Goal: Task Accomplishment & Management: Manage account settings

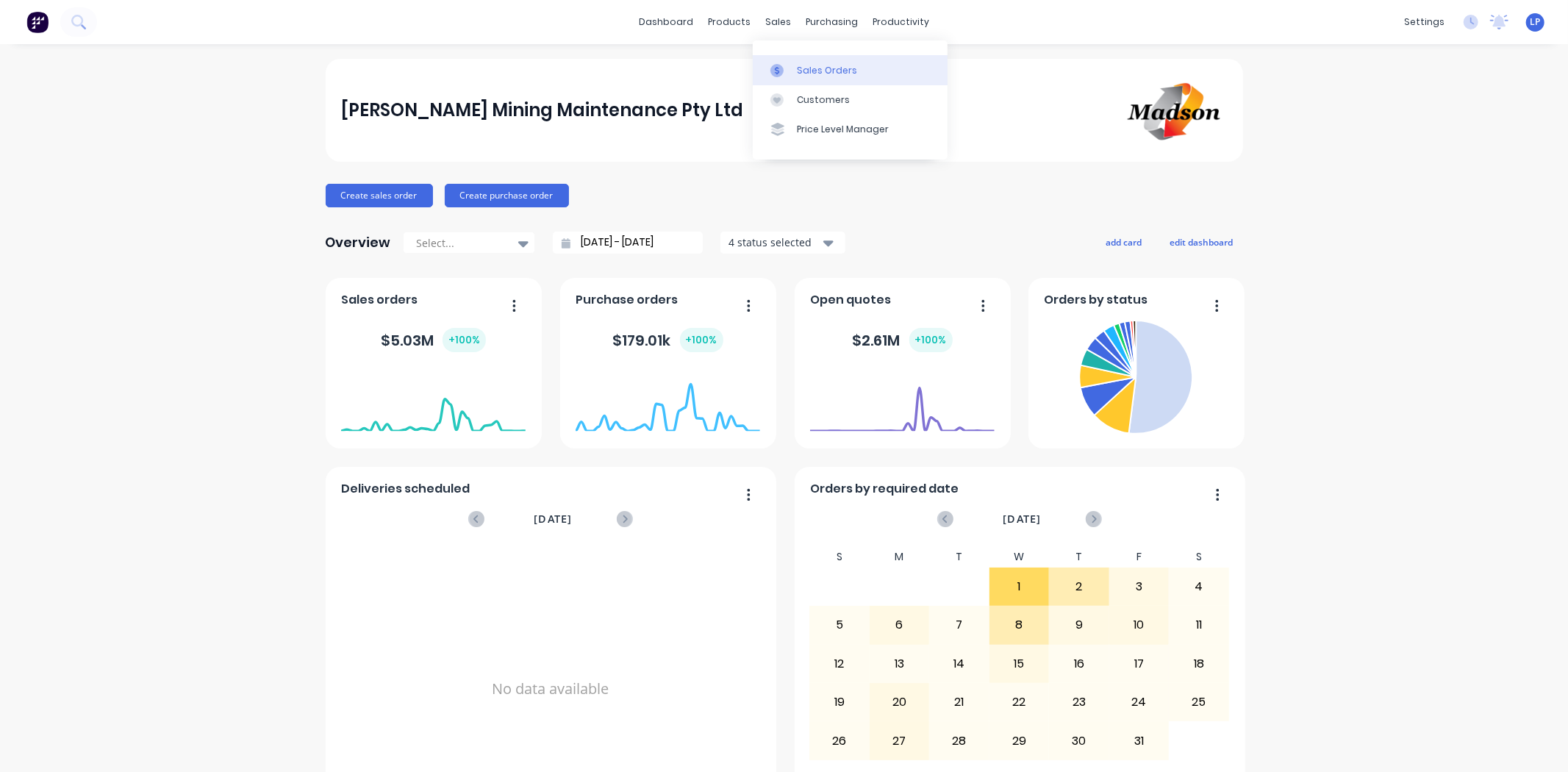
click at [798, 71] on div "Sales Orders" at bounding box center [826, 71] width 60 height 13
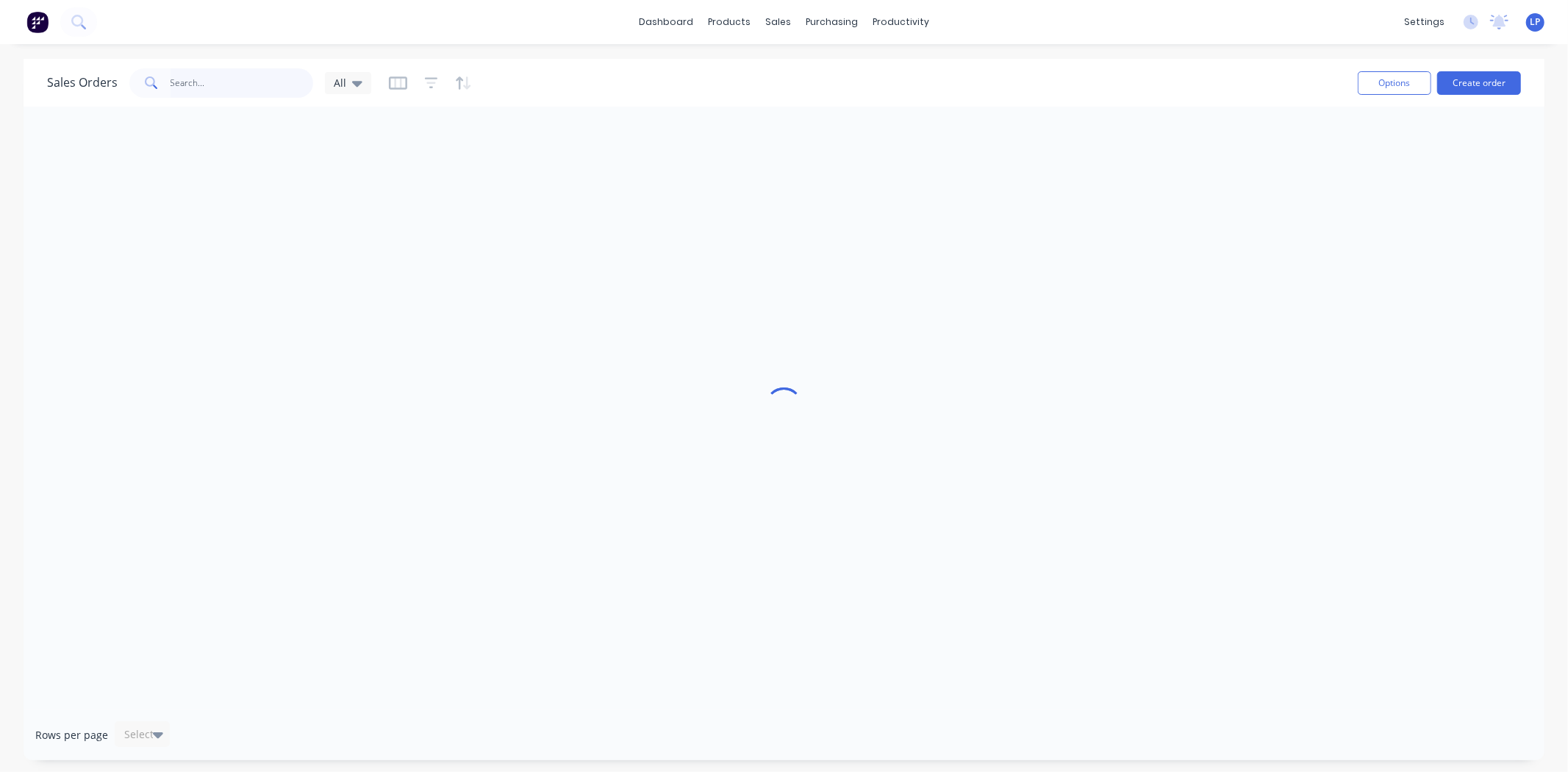
click at [201, 79] on input "text" at bounding box center [242, 83] width 143 height 30
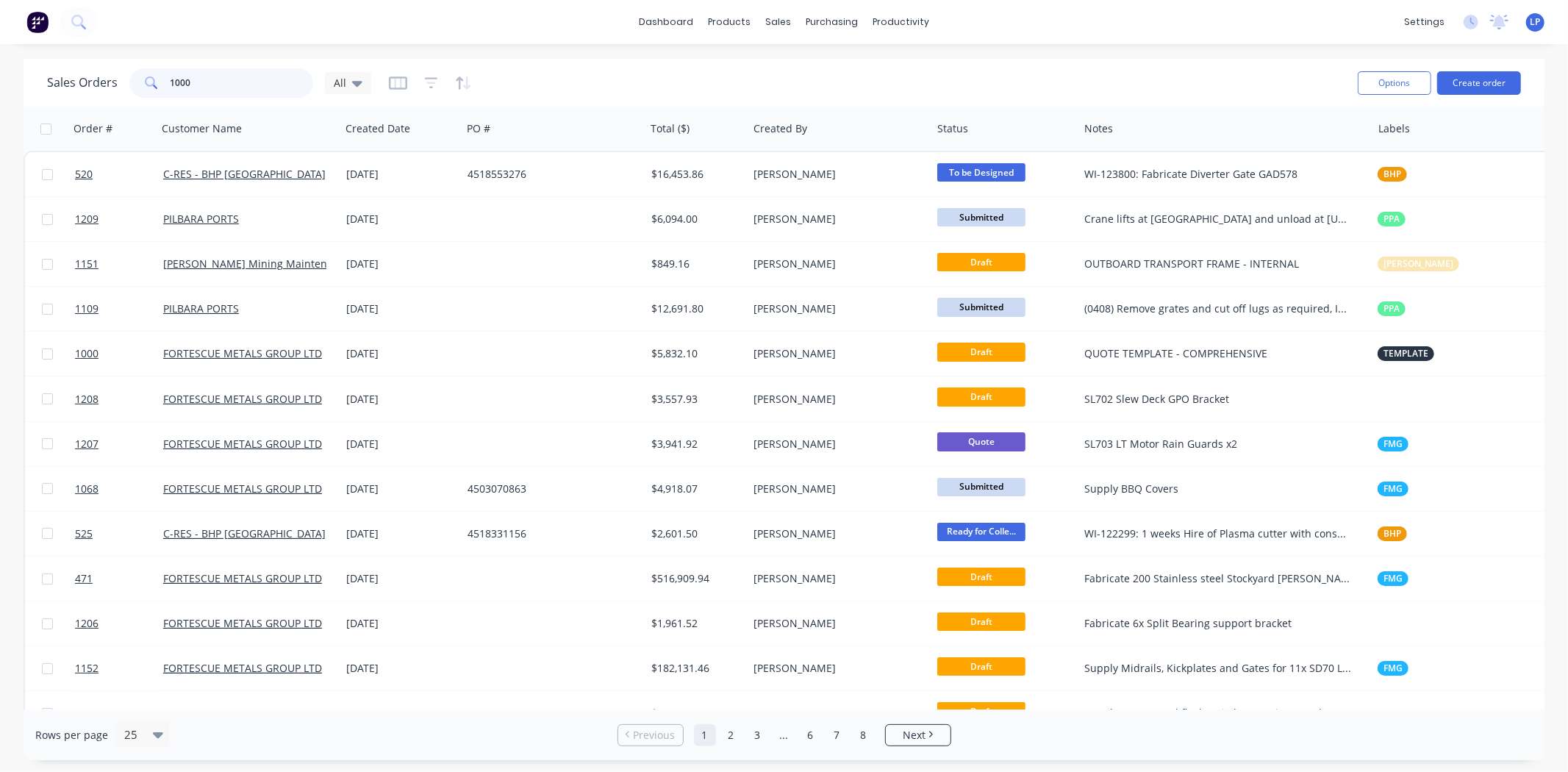
type input "1000"
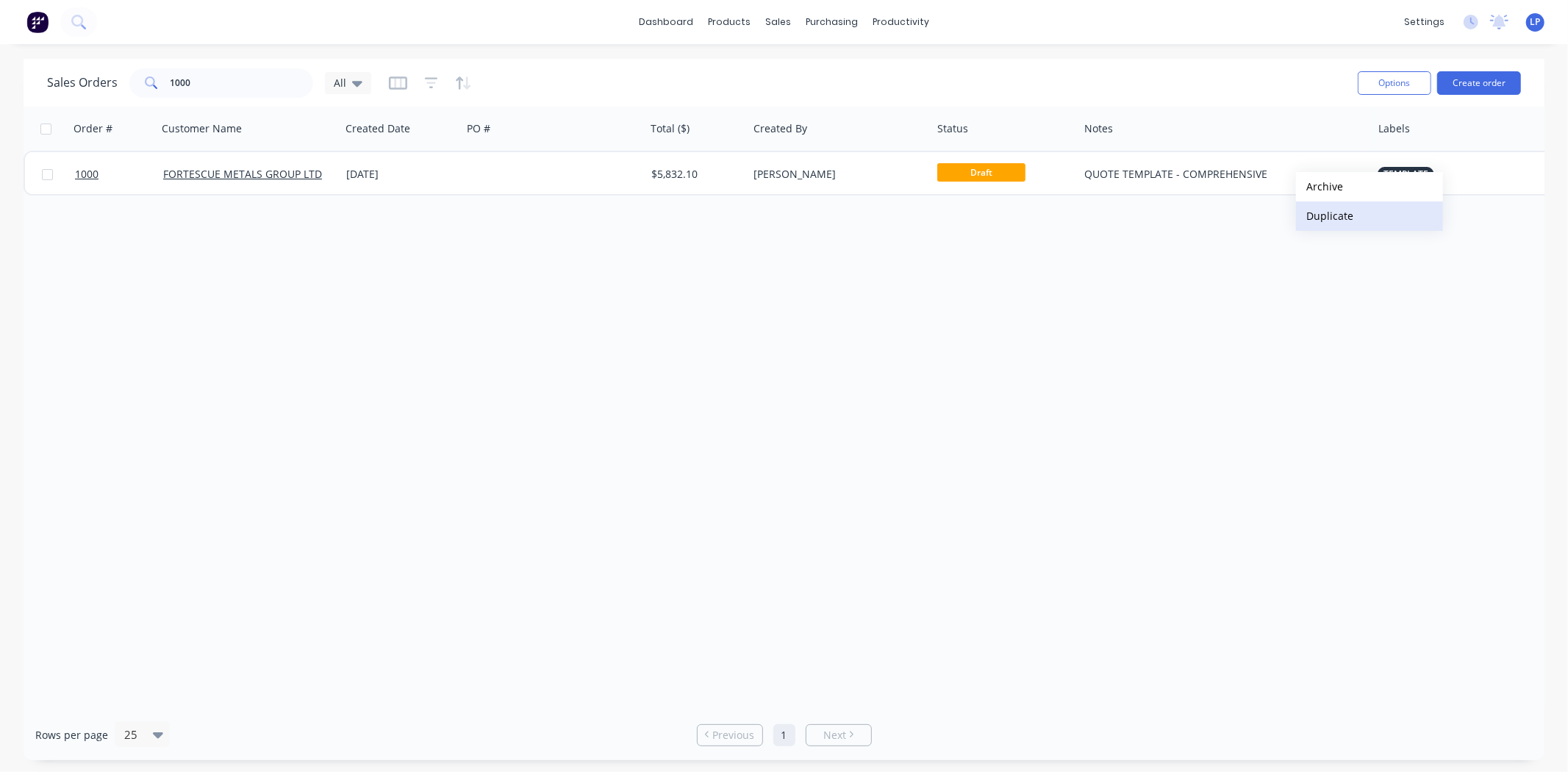
click at [1328, 217] on button "Duplicate" at bounding box center [1369, 215] width 147 height 30
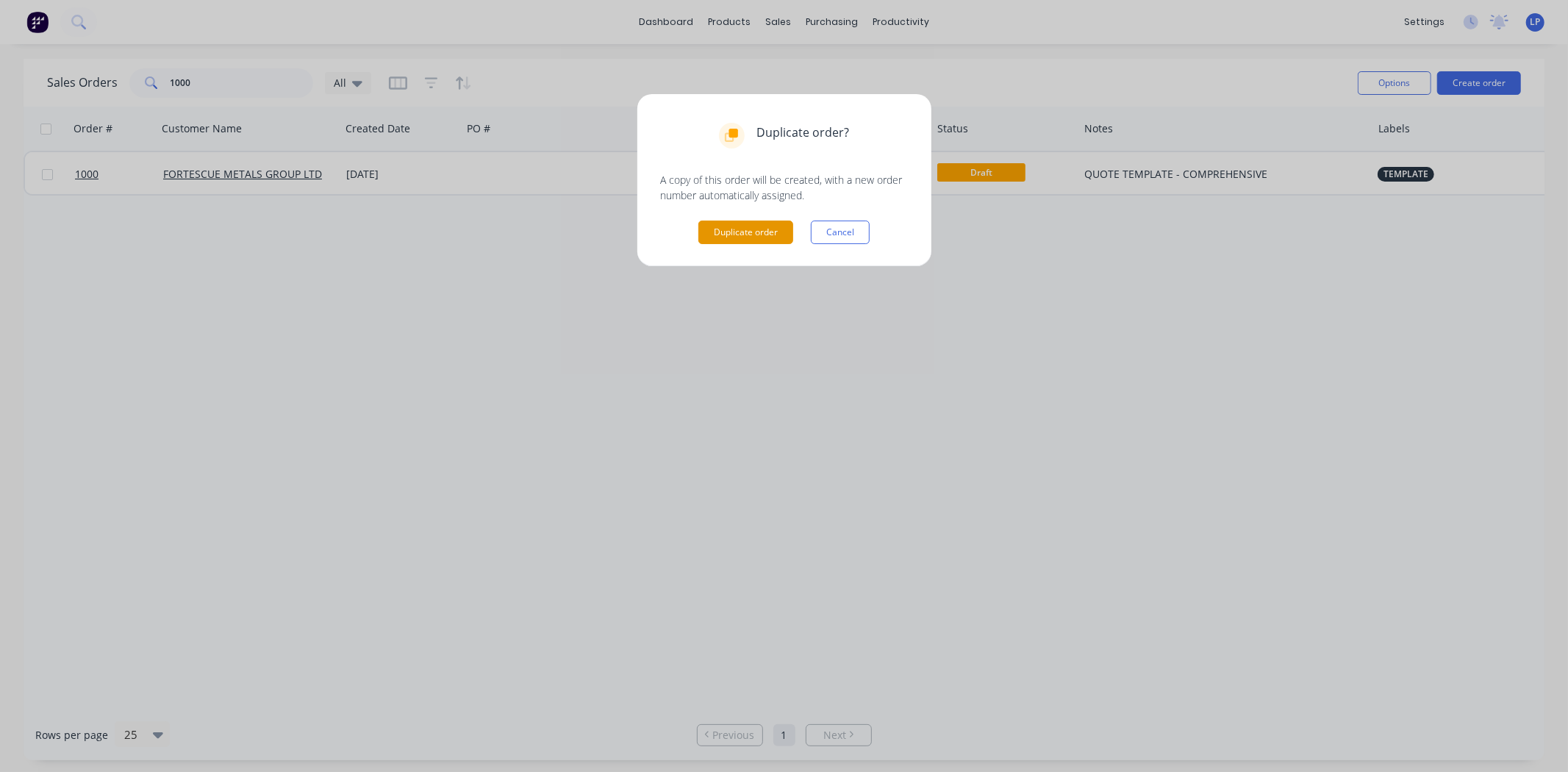
click at [777, 234] on button "Duplicate order" at bounding box center [746, 232] width 95 height 24
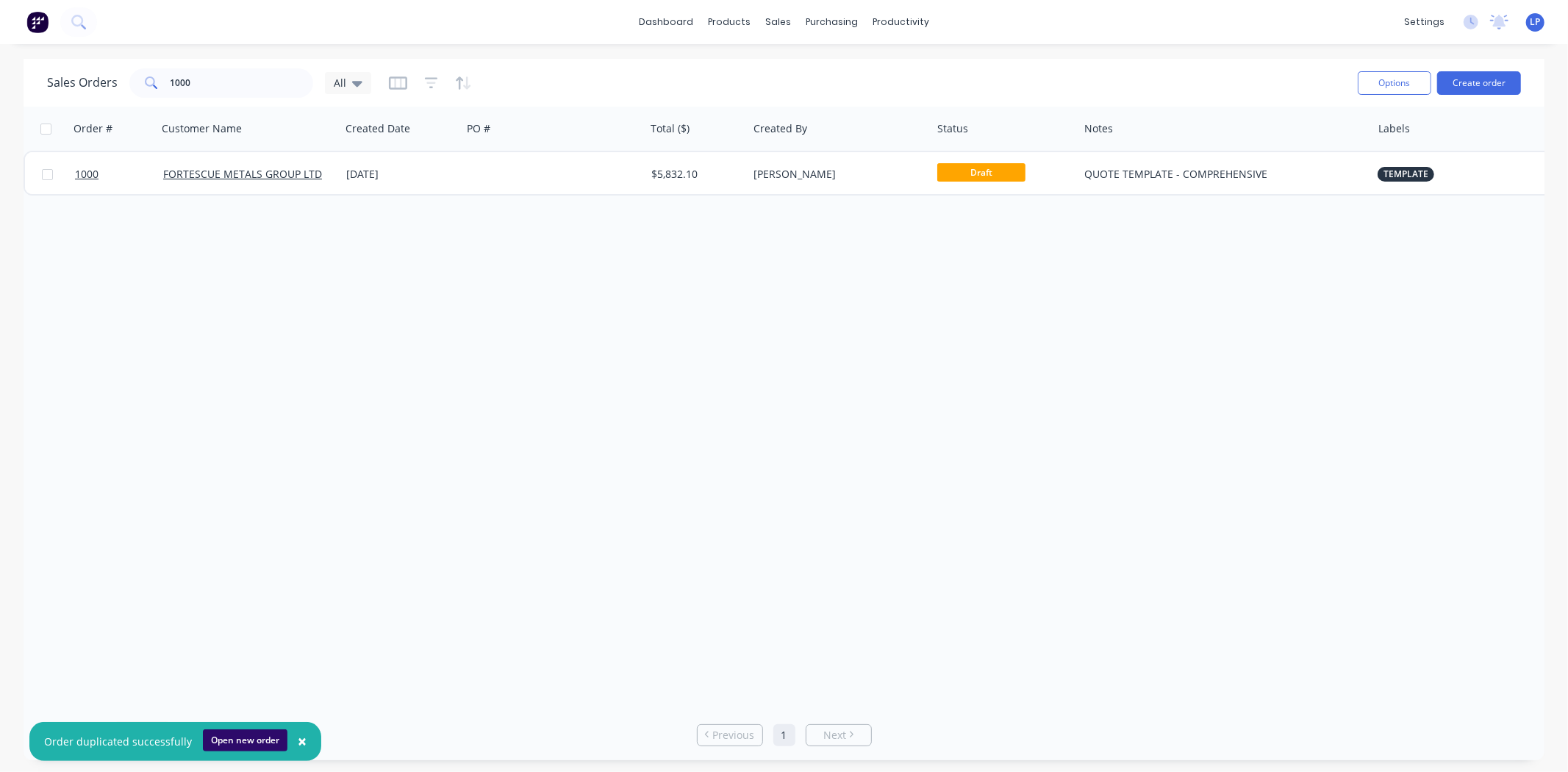
click at [229, 739] on button "Open new order" at bounding box center [245, 740] width 85 height 22
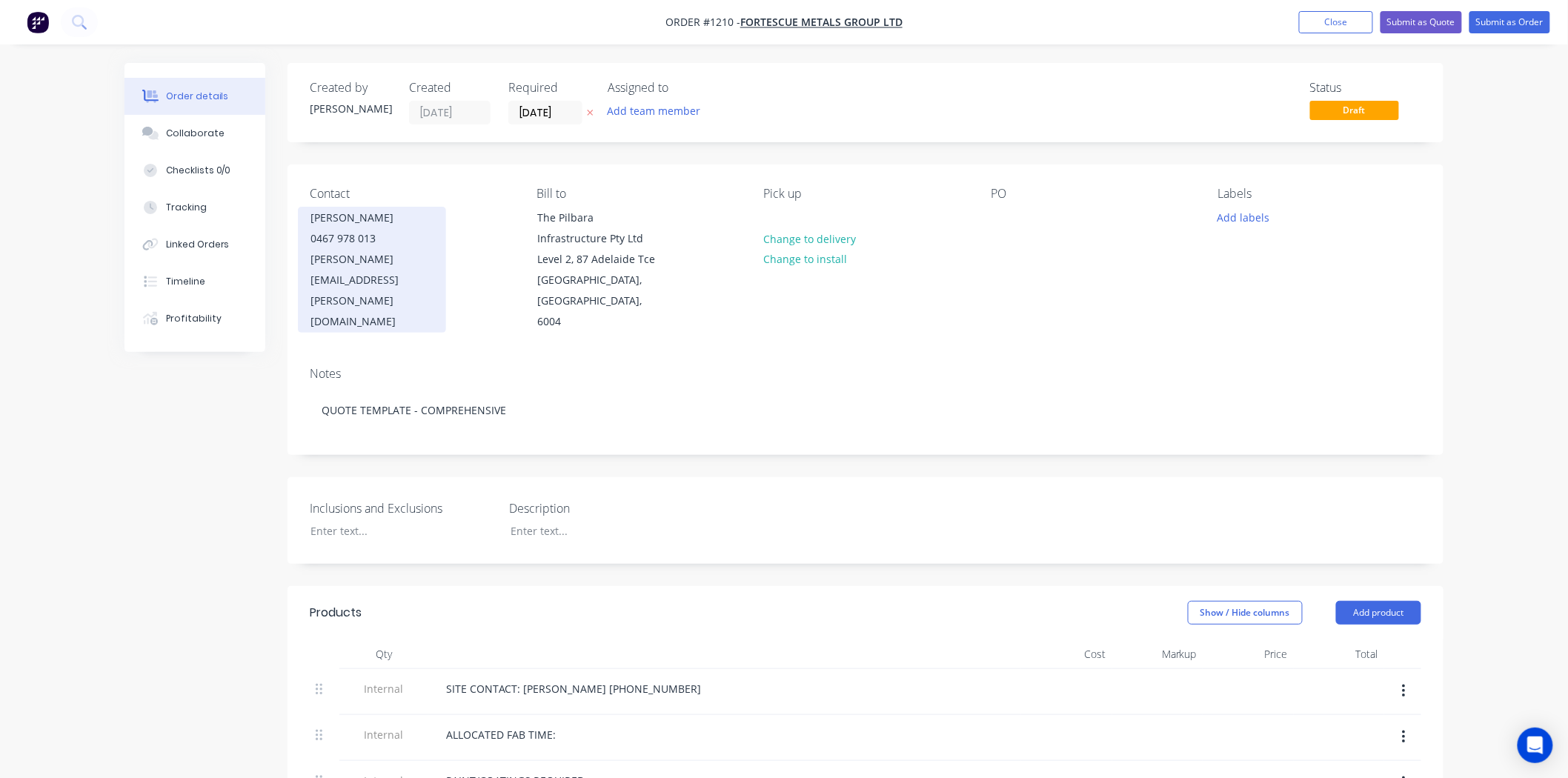
click at [419, 249] on div "[PERSON_NAME][EMAIL_ADDRESS][PERSON_NAME][DOMAIN_NAME]" at bounding box center [372, 290] width 123 height 83
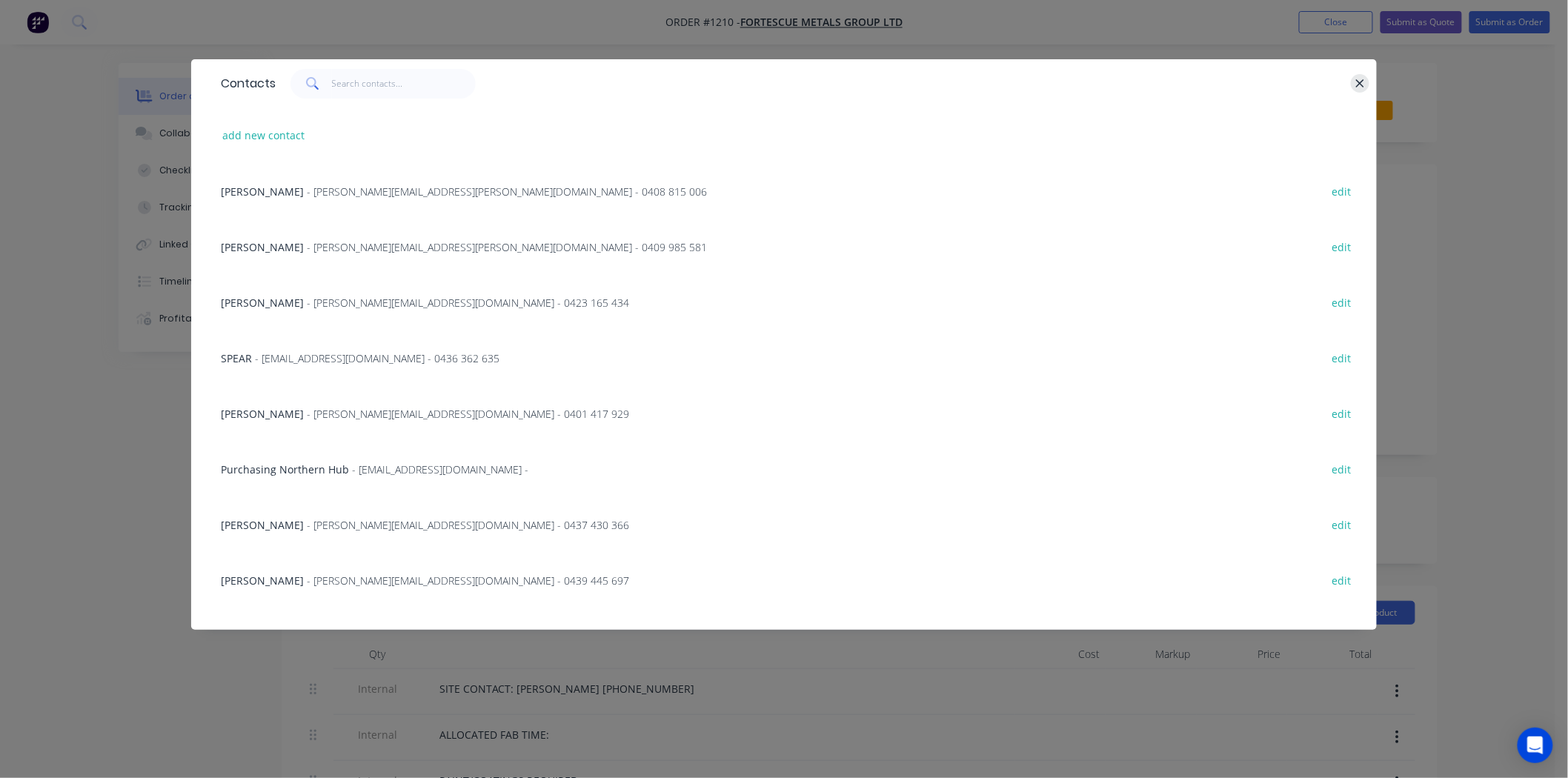
click at [1362, 83] on icon "button" at bounding box center [1360, 84] width 10 height 13
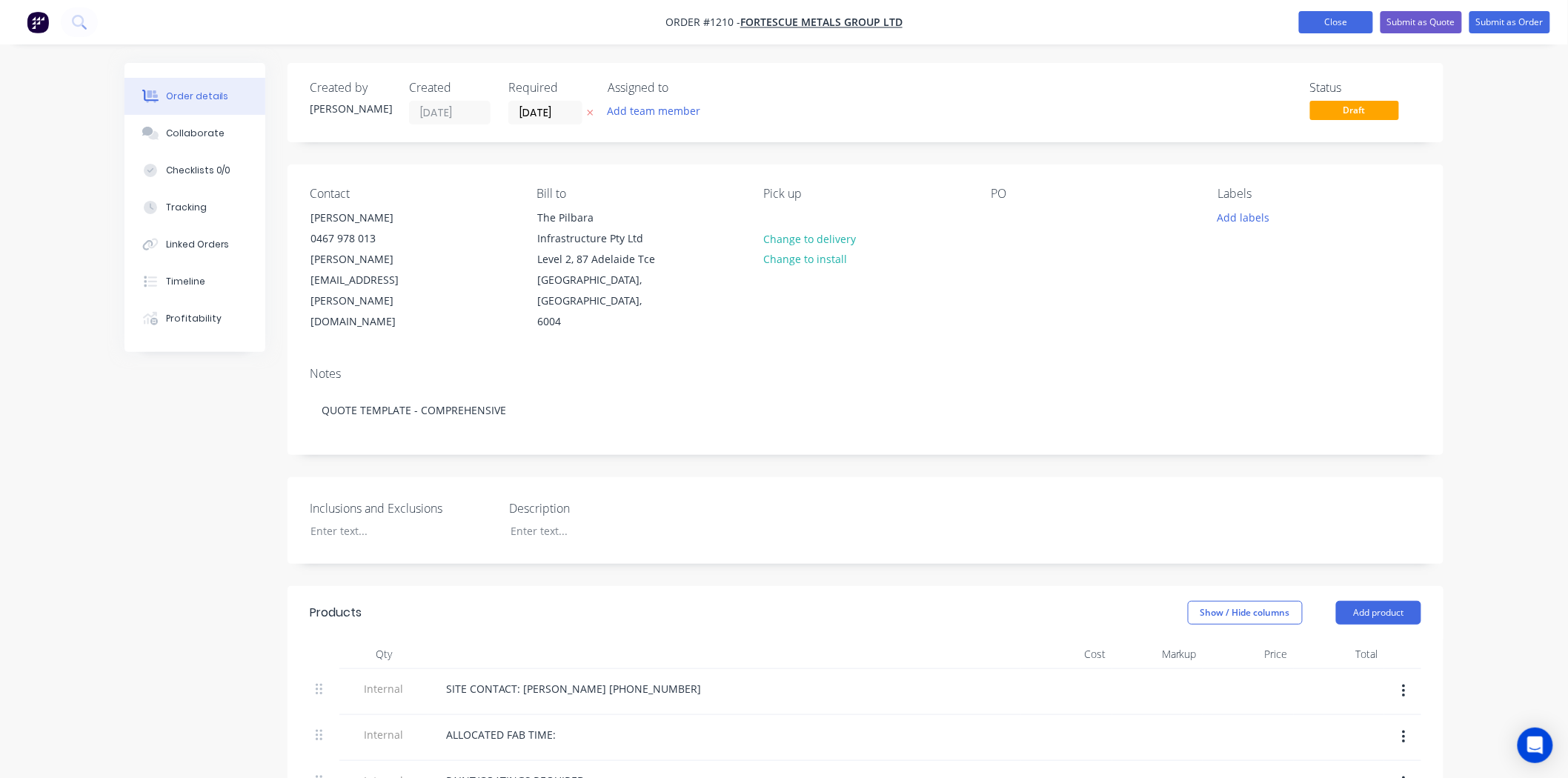
click at [1356, 24] on button "Close" at bounding box center [1336, 22] width 74 height 22
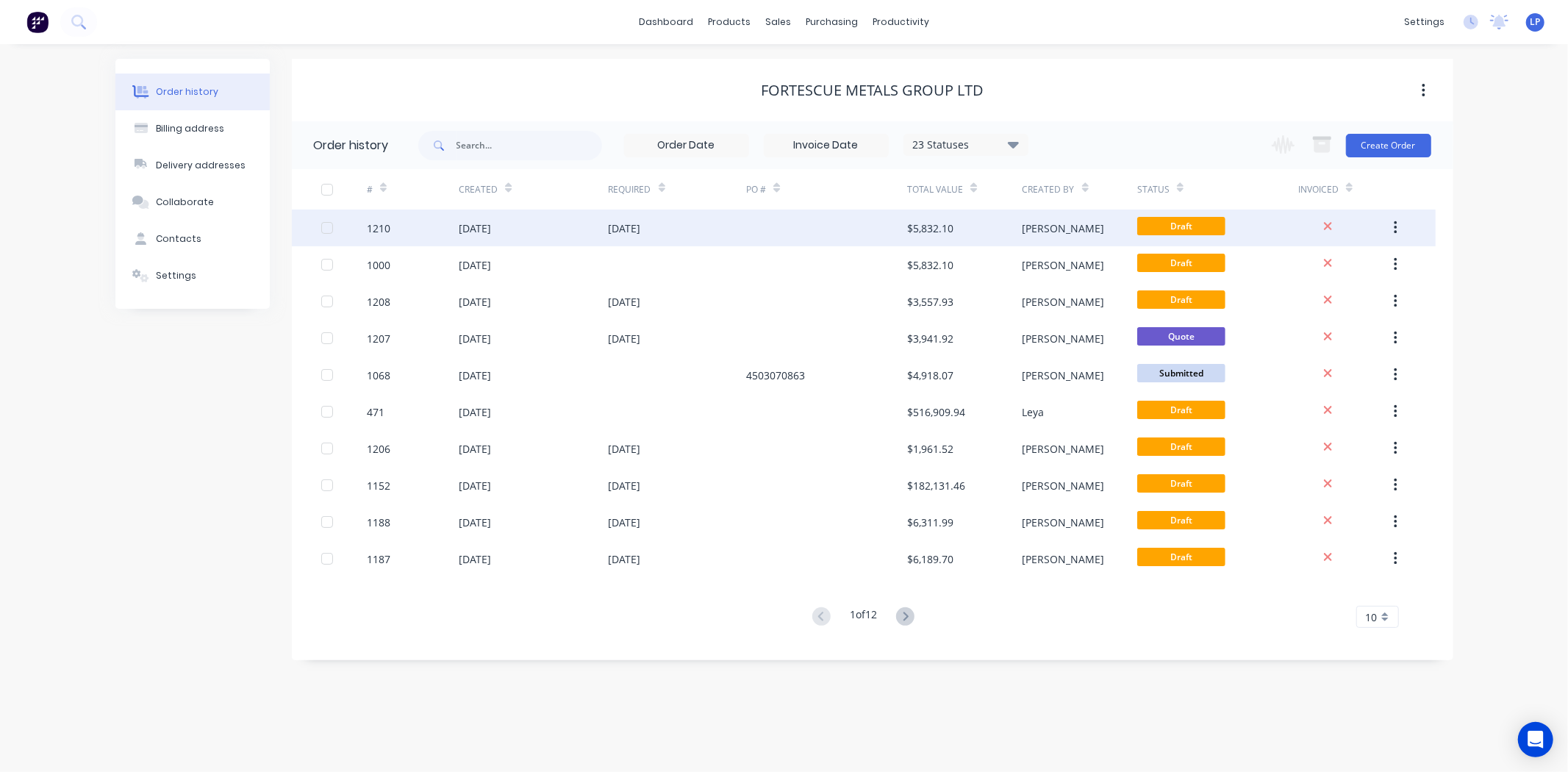
click at [1398, 233] on button "button" at bounding box center [1396, 228] width 34 height 27
click at [1305, 267] on div "Archive" at bounding box center [1342, 267] width 113 height 21
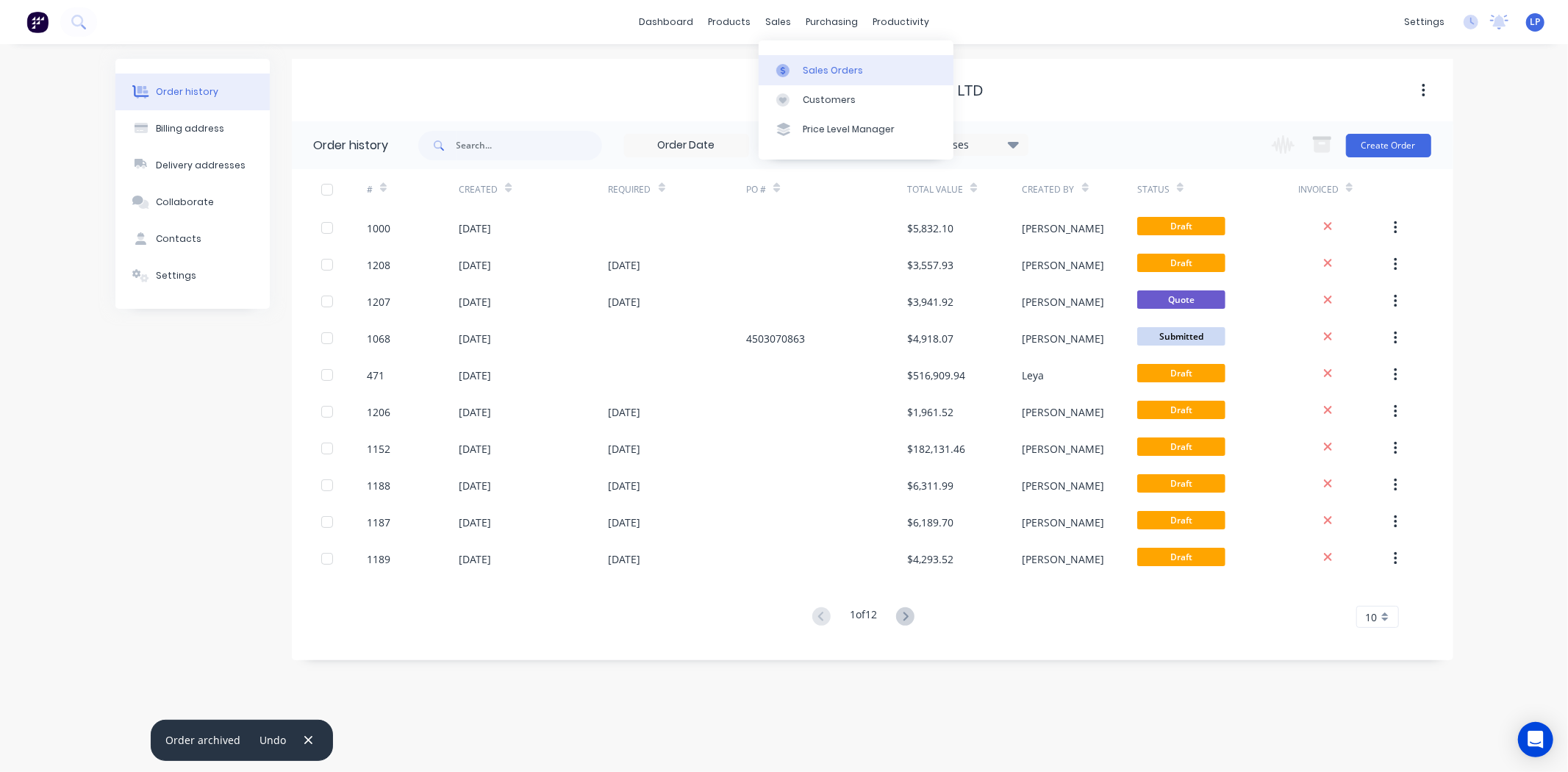
click at [803, 64] on div "Sales Orders" at bounding box center [833, 71] width 60 height 13
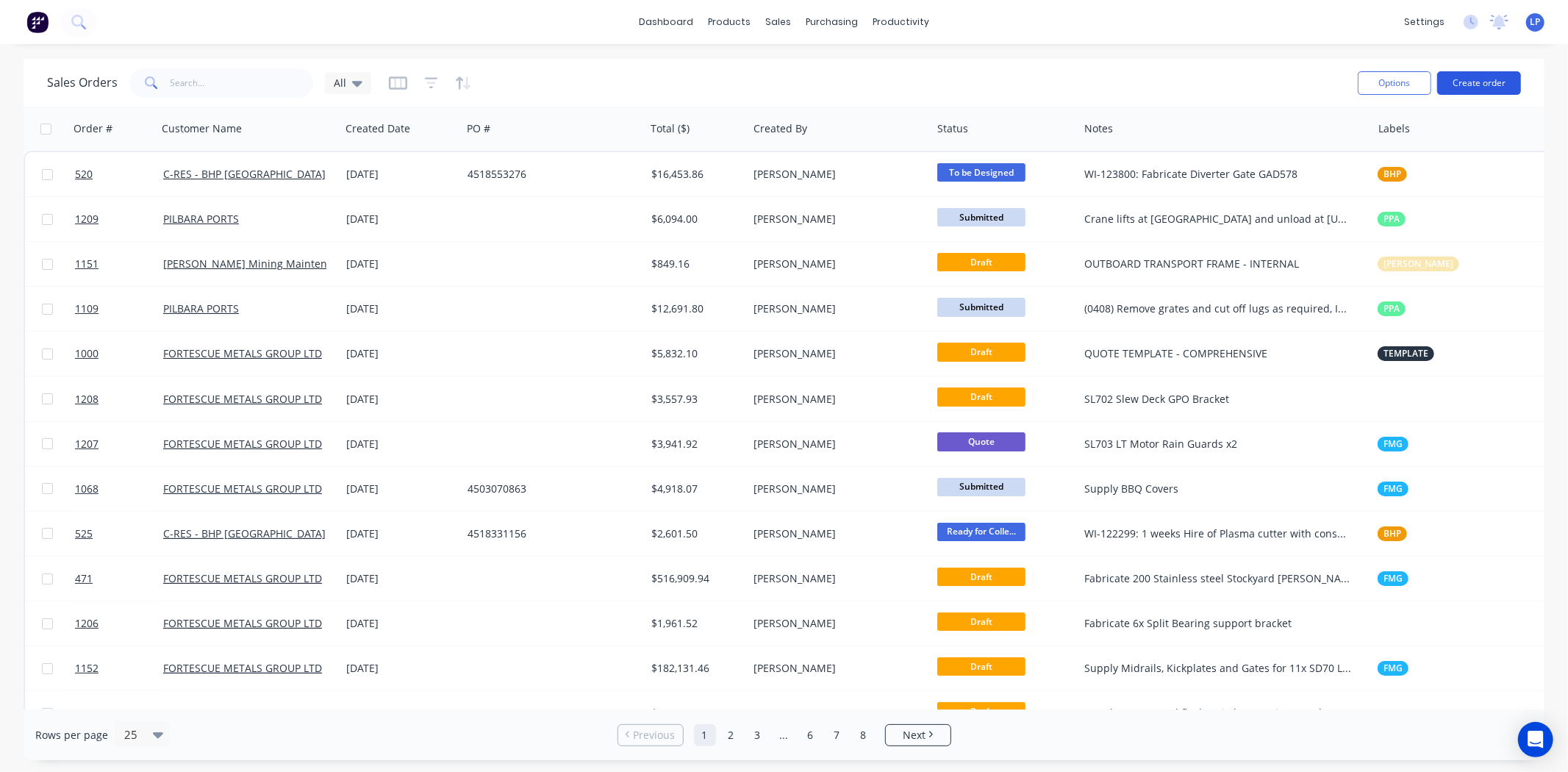
click at [1463, 79] on button "Create order" at bounding box center [1479, 83] width 84 height 24
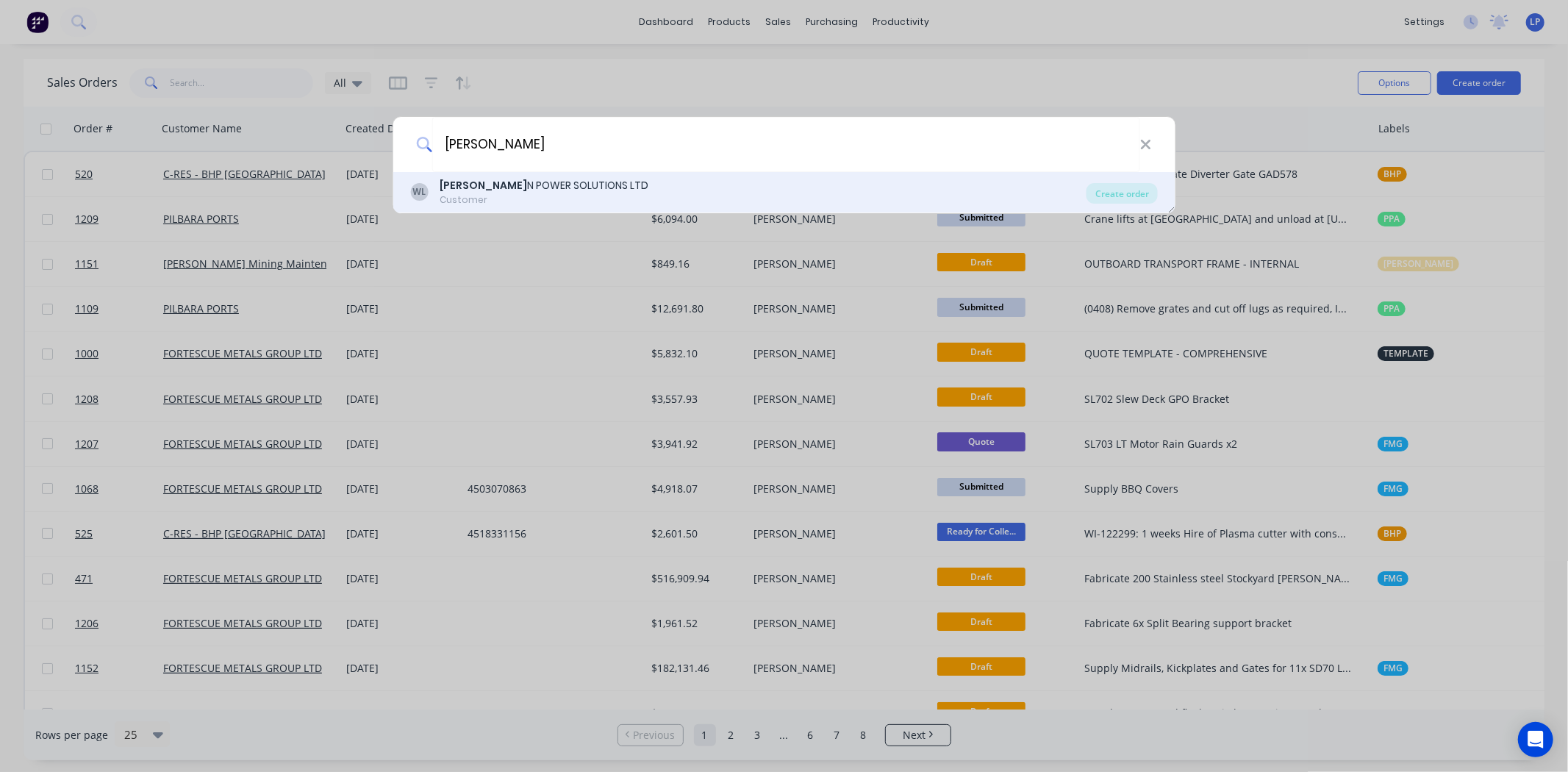
type input "[PERSON_NAME]"
click at [568, 192] on div "[PERSON_NAME] N POWER SOLUTIONS LTD" at bounding box center [543, 186] width 209 height 15
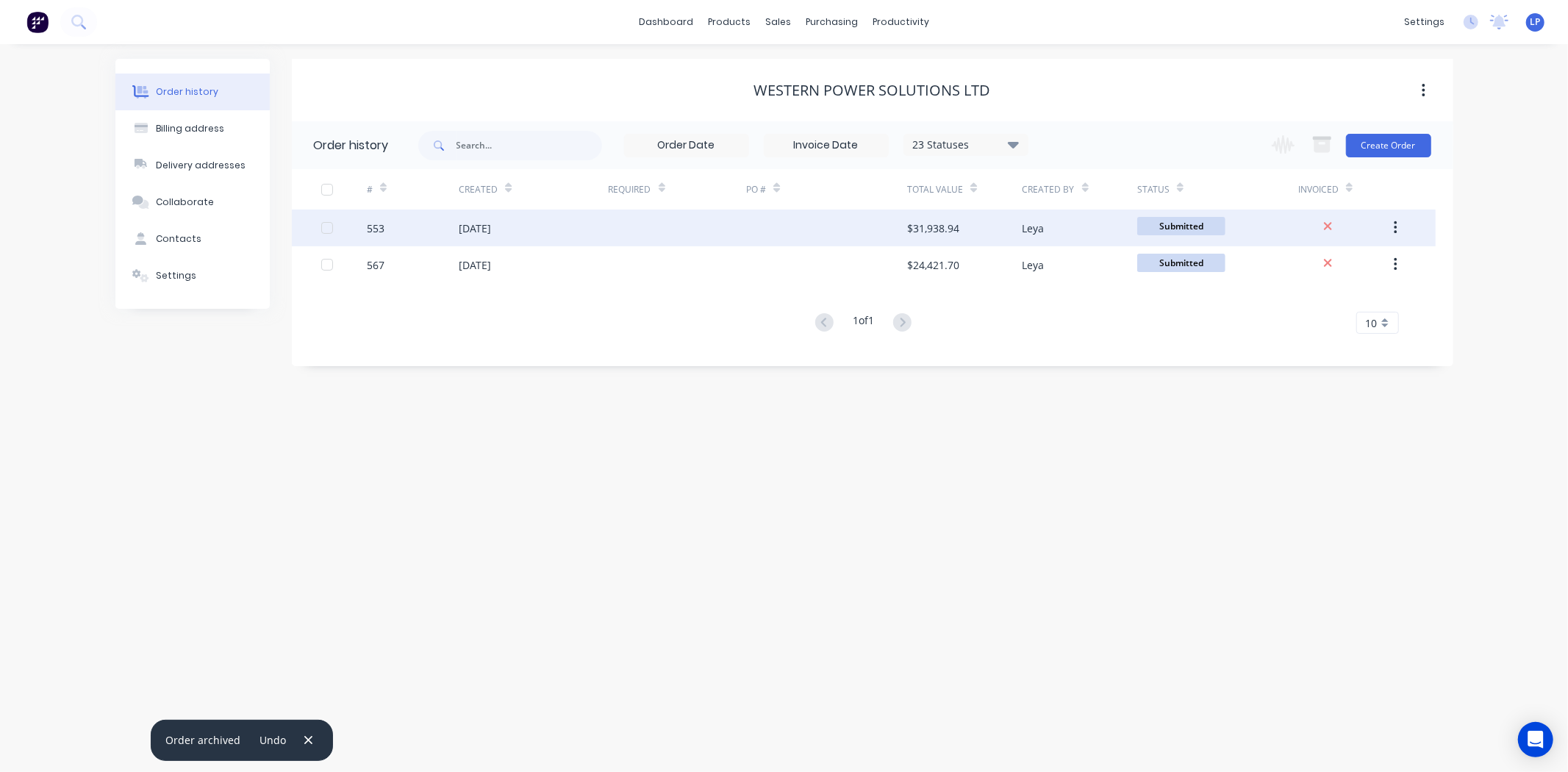
drag, startPoint x: 1059, startPoint y: 222, endPoint x: 761, endPoint y: 229, distance: 298.1
drag, startPoint x: 761, startPoint y: 229, endPoint x: 1404, endPoint y: 221, distance: 643.0
click at [1405, 219] on button "button" at bounding box center [1396, 228] width 34 height 27
click at [1323, 301] on div "Duplicate" at bounding box center [1342, 295] width 113 height 21
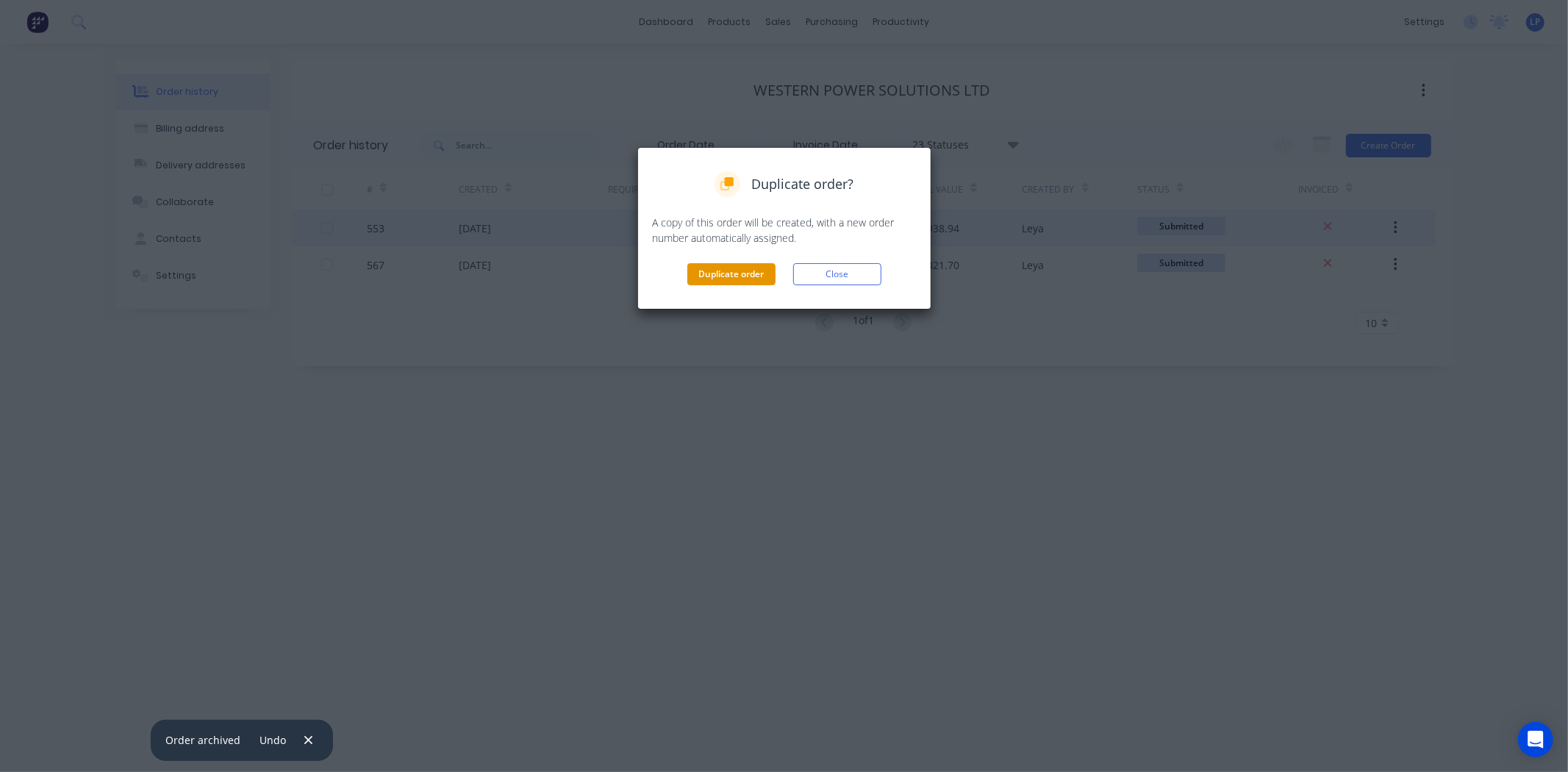
click at [742, 273] on button "Duplicate order" at bounding box center [731, 274] width 89 height 22
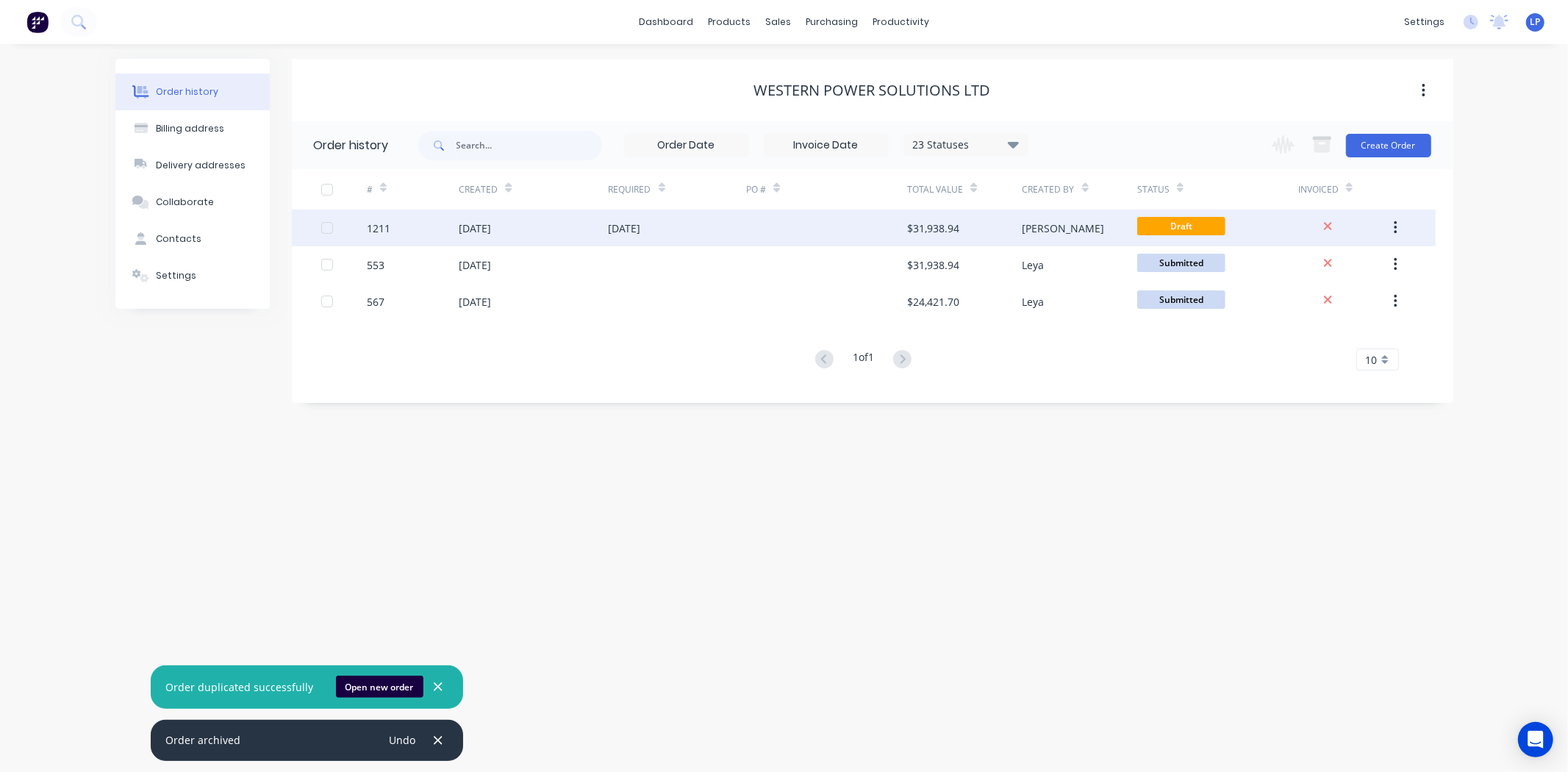
click at [484, 224] on div "[DATE]" at bounding box center [475, 228] width 32 height 15
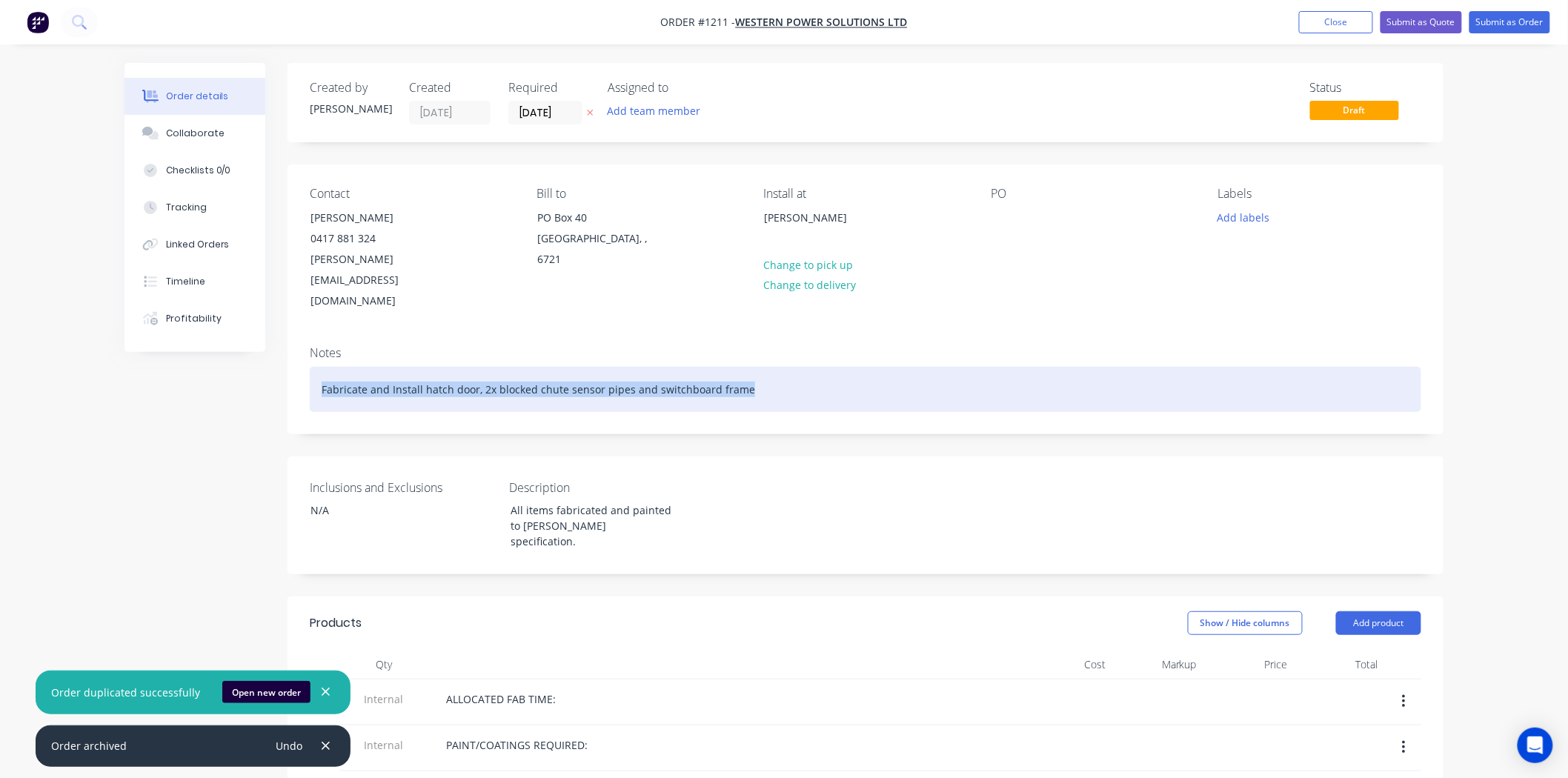
drag, startPoint x: 767, startPoint y: 353, endPoint x: 188, endPoint y: 369, distance: 579.2
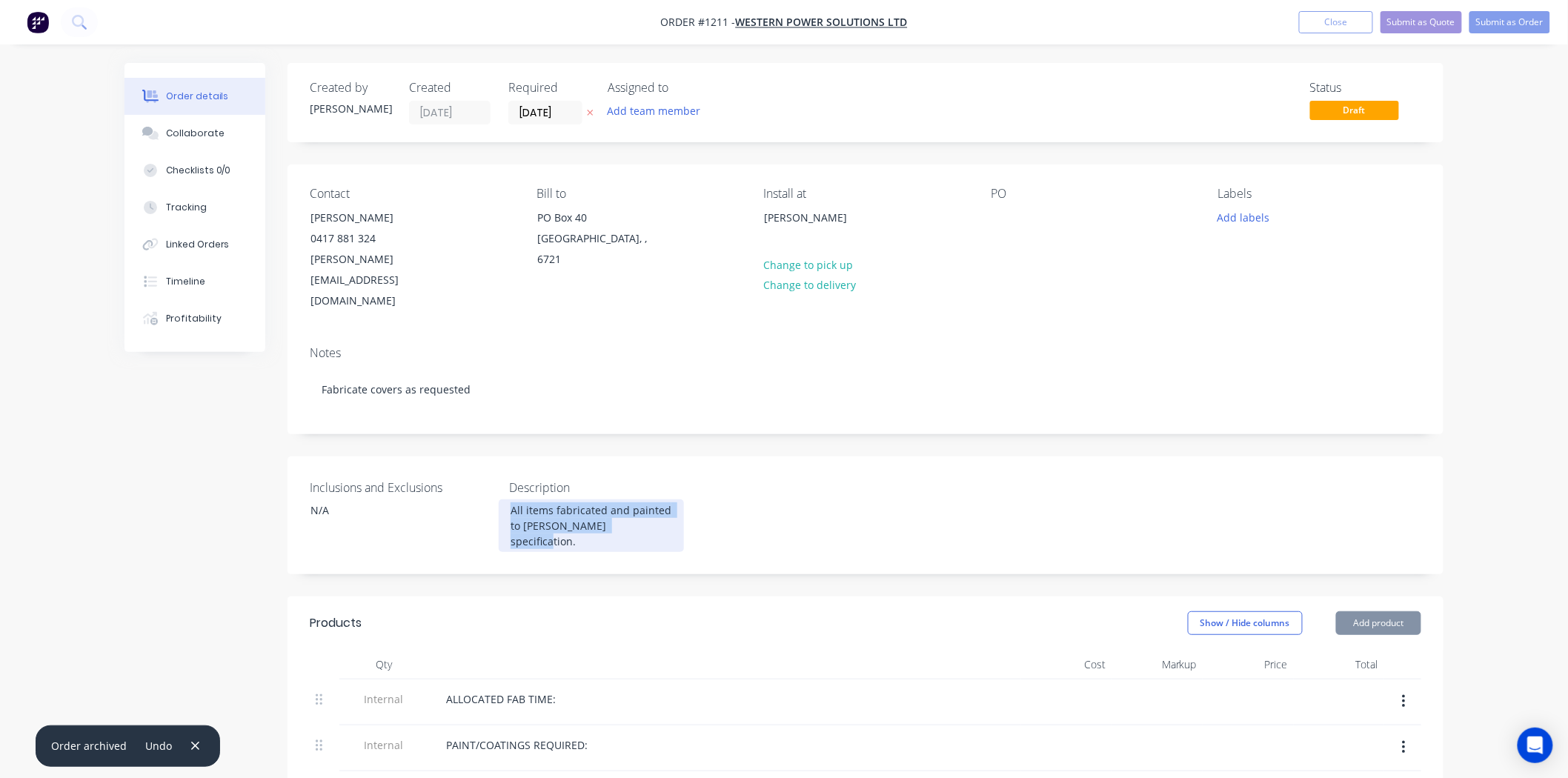
drag, startPoint x: 635, startPoint y: 482, endPoint x: 485, endPoint y: 460, distance: 151.6
click at [485, 460] on div "Inclusions and Exclusions N/A Description All items fabricated and painted to […" at bounding box center [865, 515] width 1156 height 118
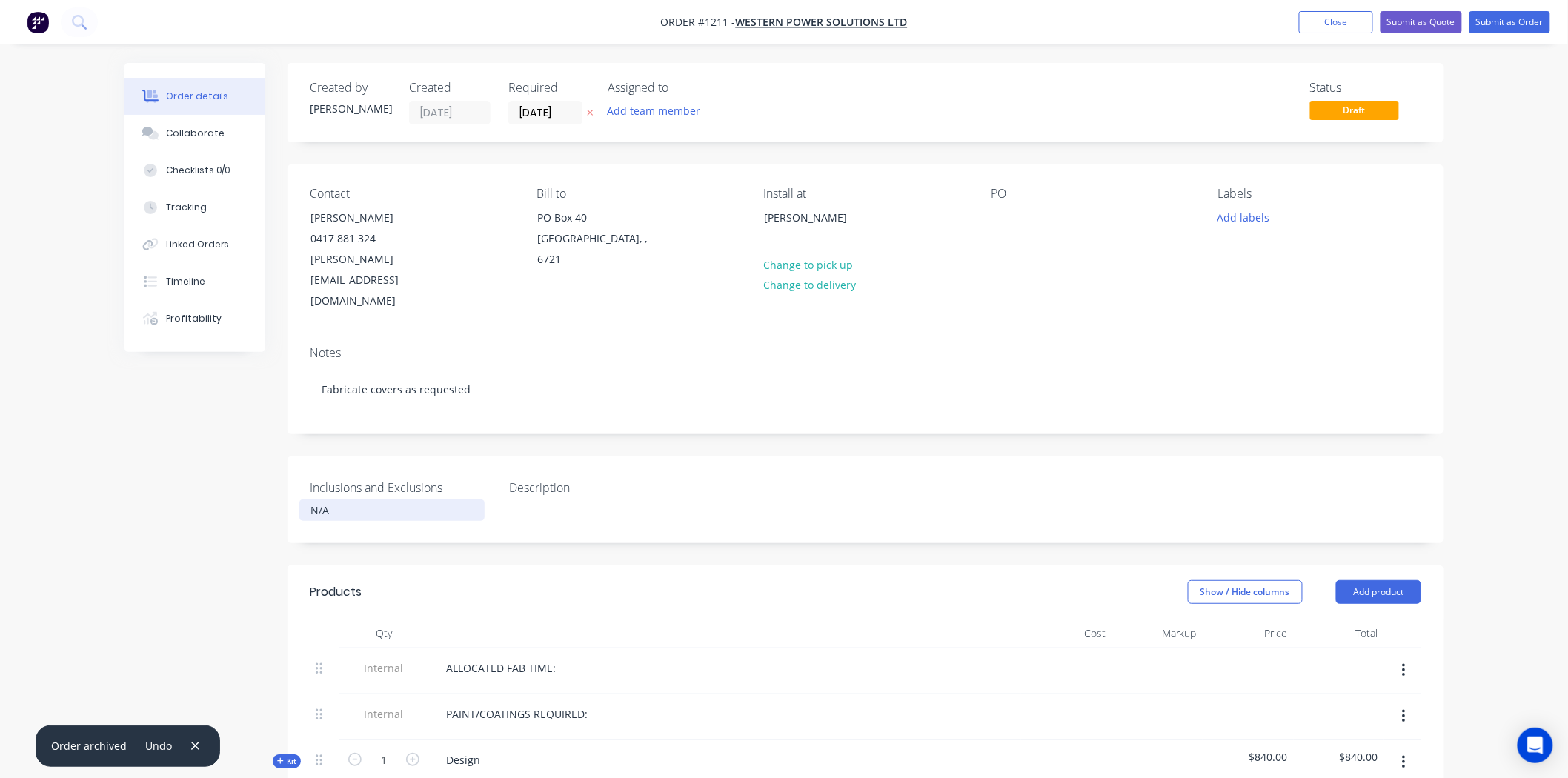
click at [401, 499] on div "N/A" at bounding box center [392, 510] width 185 height 21
drag, startPoint x: 401, startPoint y: 469, endPoint x: 219, endPoint y: 469, distance: 182.0
click at [1334, 26] on button "Close" at bounding box center [1336, 22] width 74 height 22
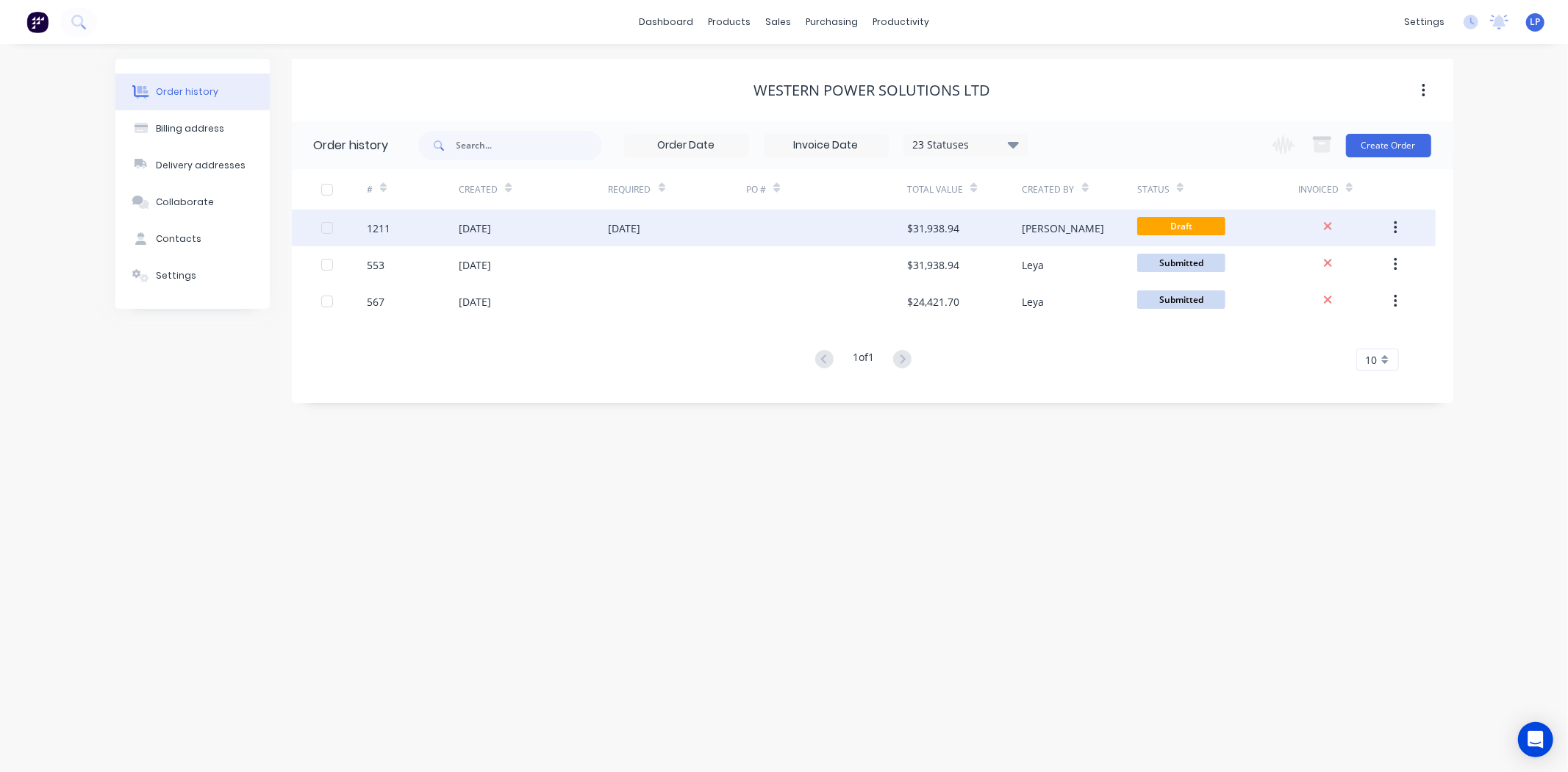
click at [558, 236] on div "[DATE]" at bounding box center [533, 228] width 150 height 37
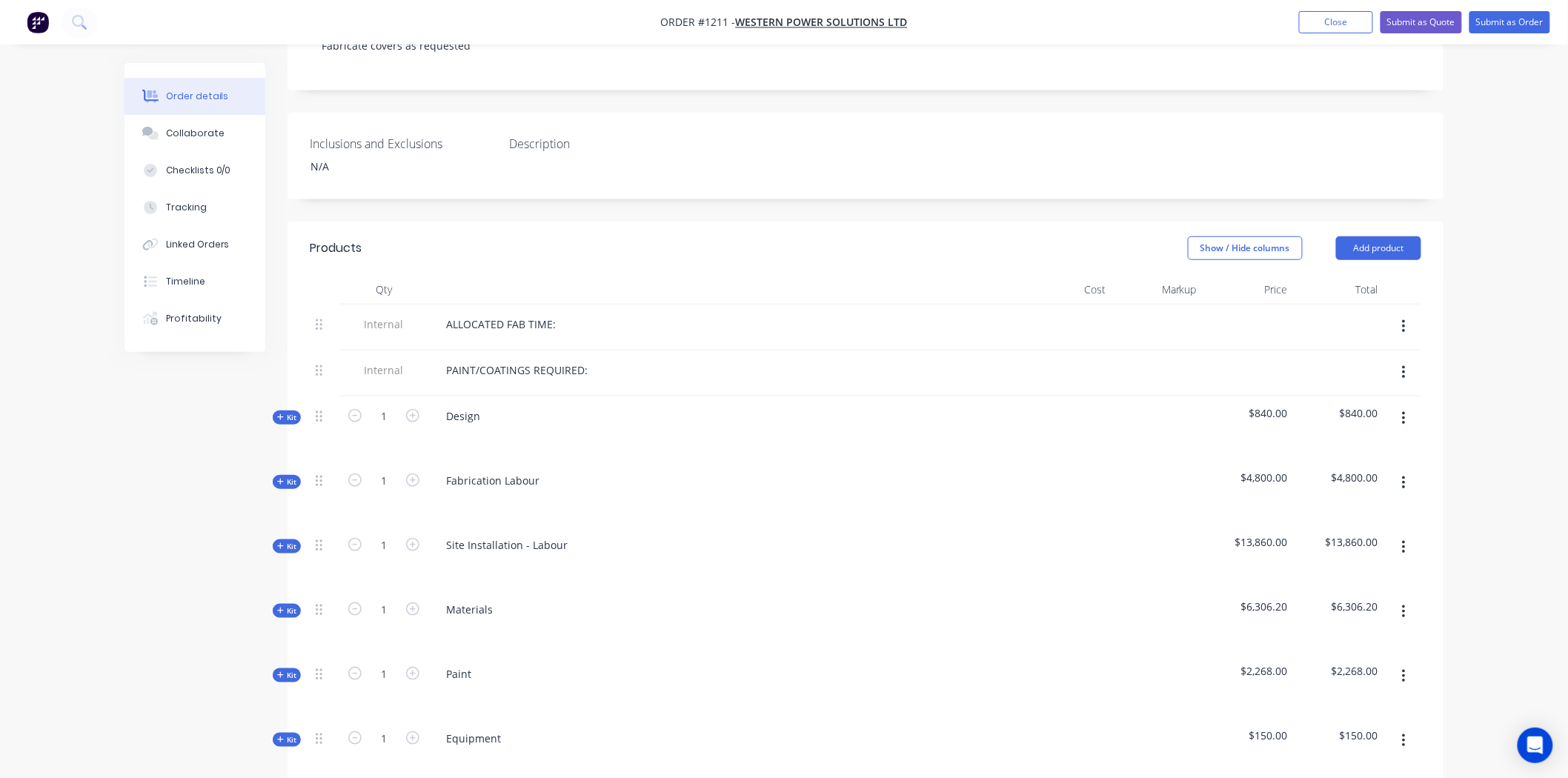
scroll to position [411, 0]
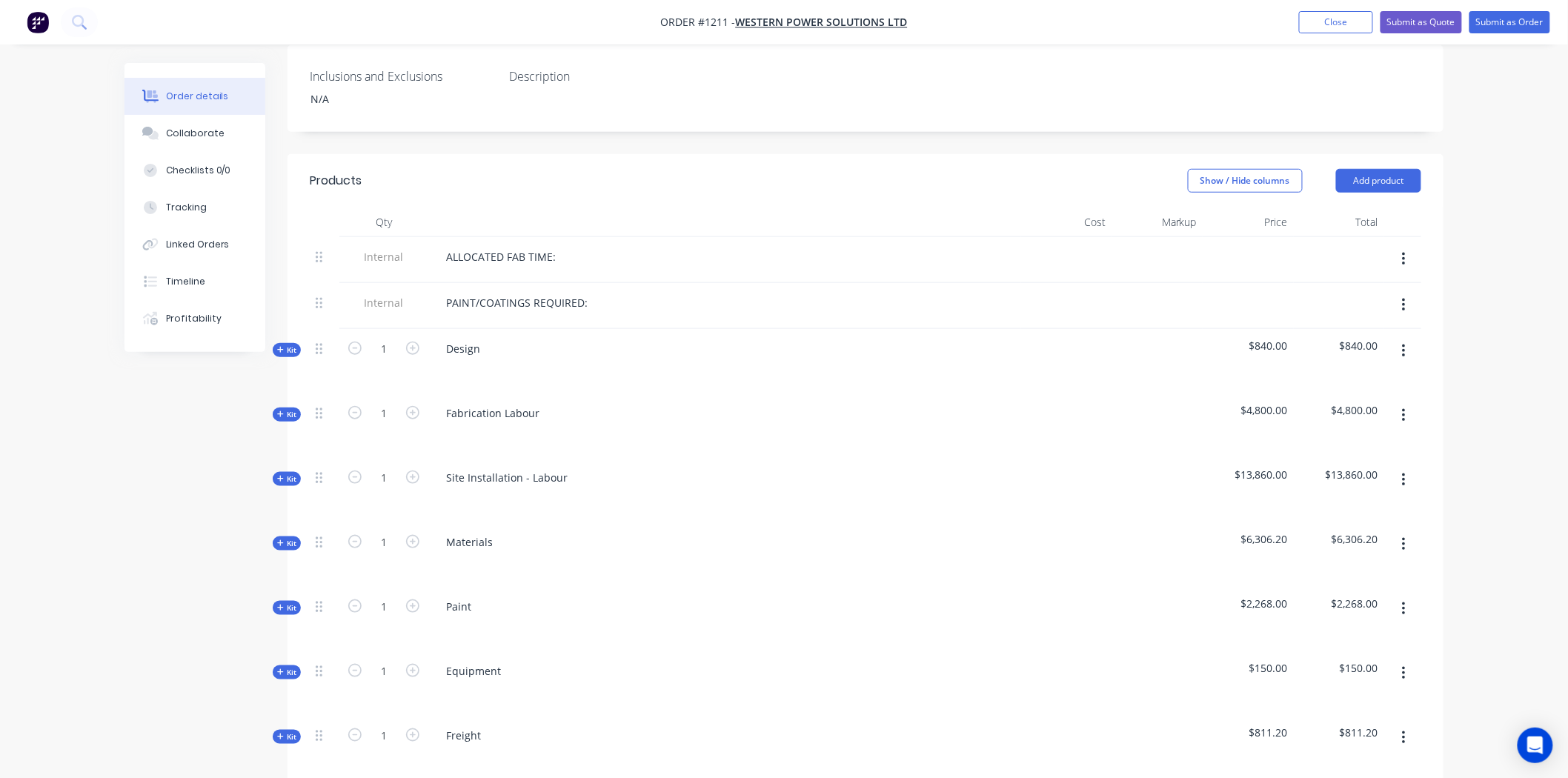
click at [1402, 343] on icon "button" at bounding box center [1404, 351] width 4 height 16
click at [1339, 469] on div "Delete" at bounding box center [1350, 479] width 114 height 21
click at [1409, 338] on button "button" at bounding box center [1404, 352] width 35 height 27
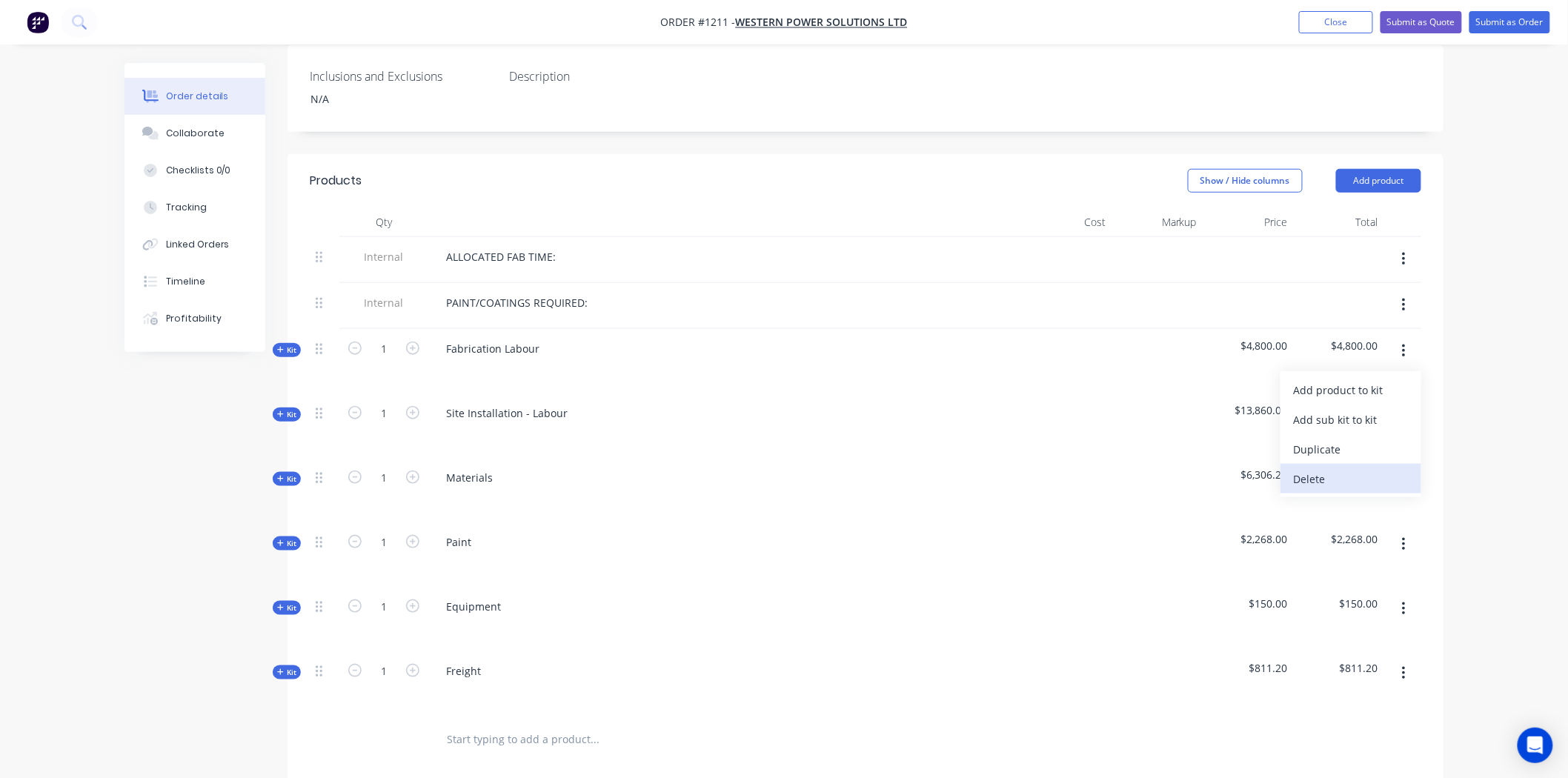
click at [1308, 469] on div "Delete" at bounding box center [1350, 479] width 114 height 21
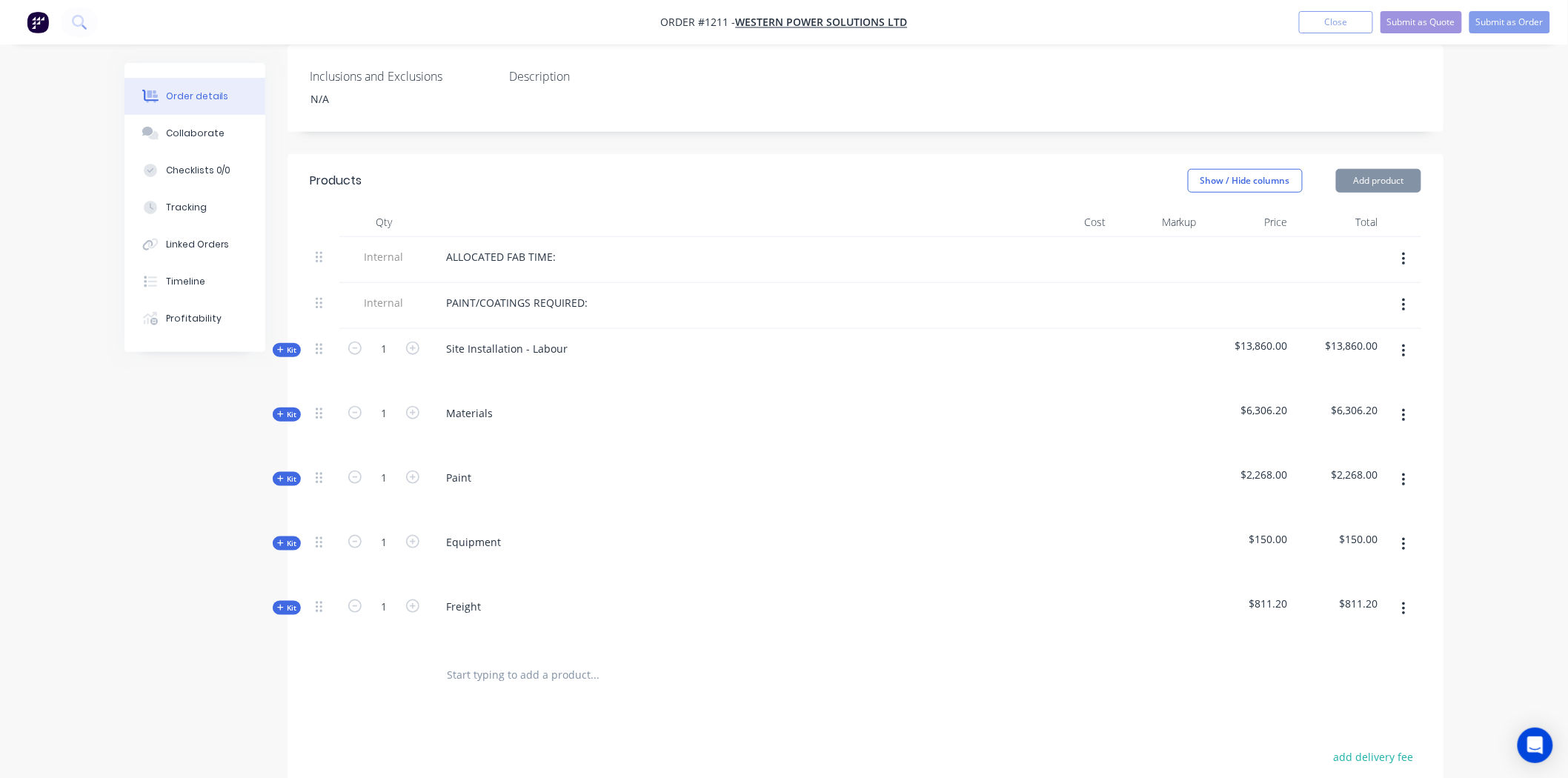
click at [1404, 343] on icon "button" at bounding box center [1404, 351] width 4 height 16
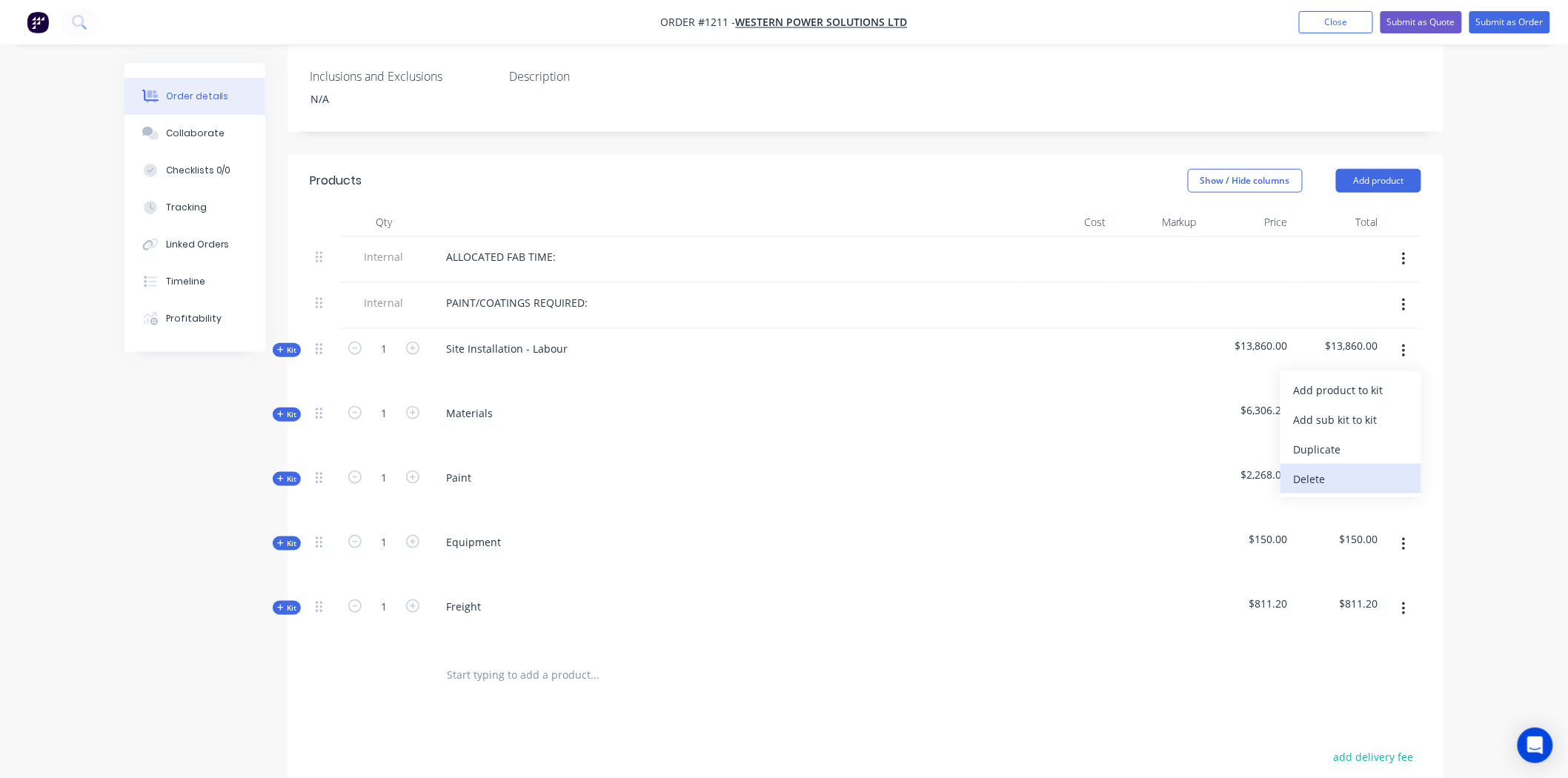
click at [1322, 469] on div "Delete" at bounding box center [1350, 479] width 114 height 21
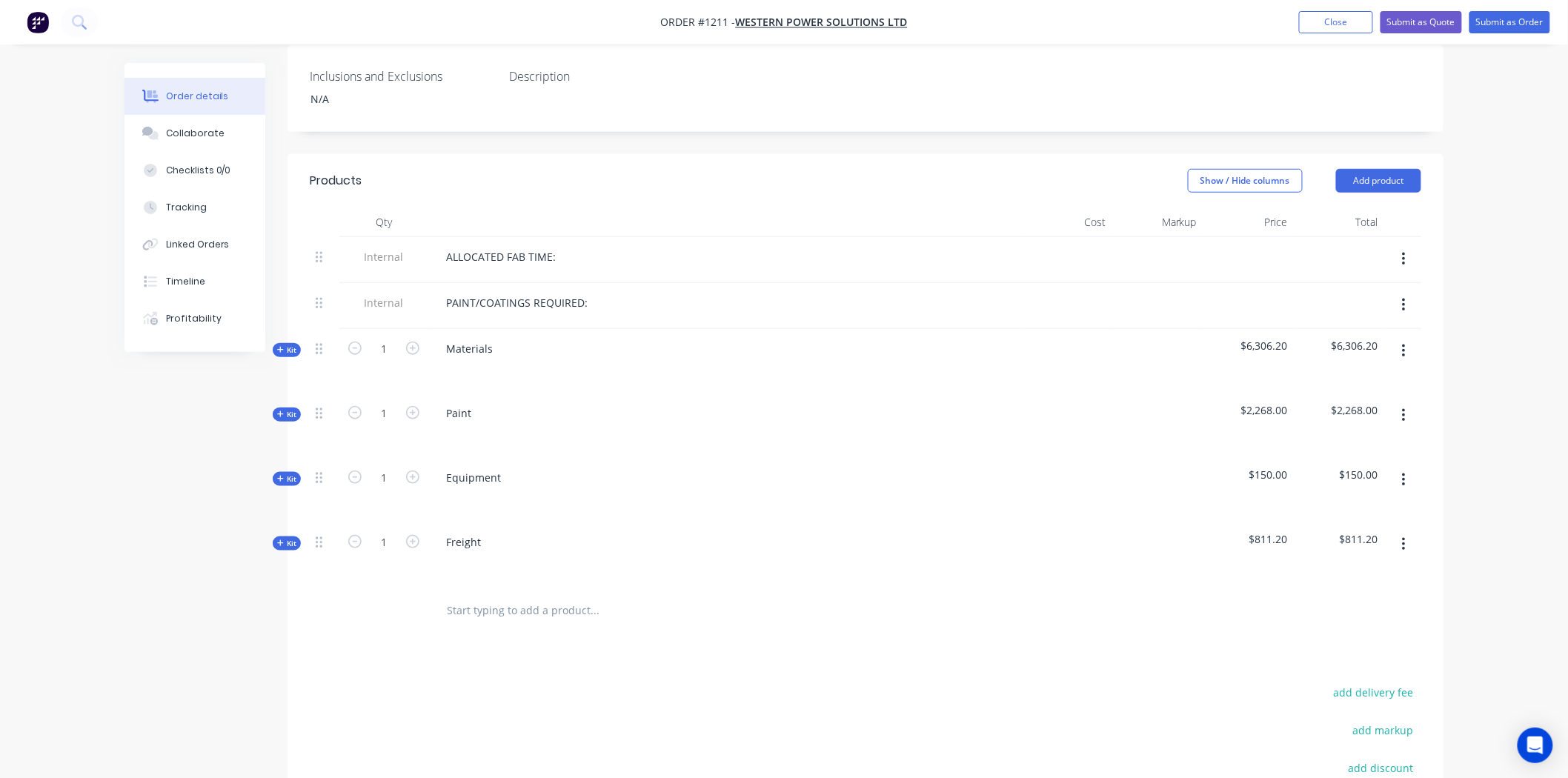
click at [1402, 343] on icon "button" at bounding box center [1404, 351] width 4 height 16
click at [1329, 469] on div "Delete" at bounding box center [1350, 479] width 114 height 21
click at [1402, 343] on icon "button" at bounding box center [1404, 351] width 4 height 16
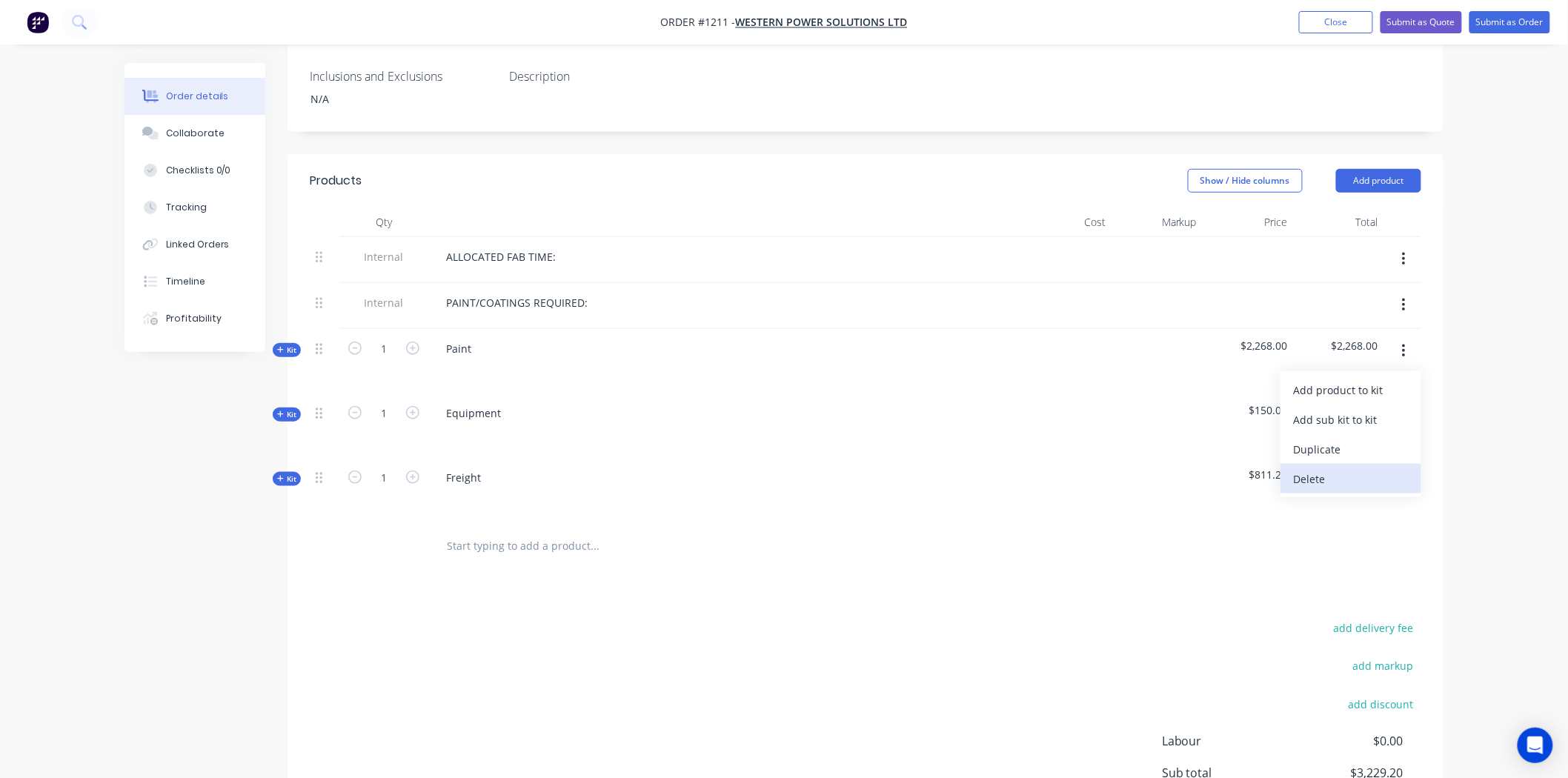
click at [1317, 469] on div "Delete" at bounding box center [1350, 479] width 114 height 21
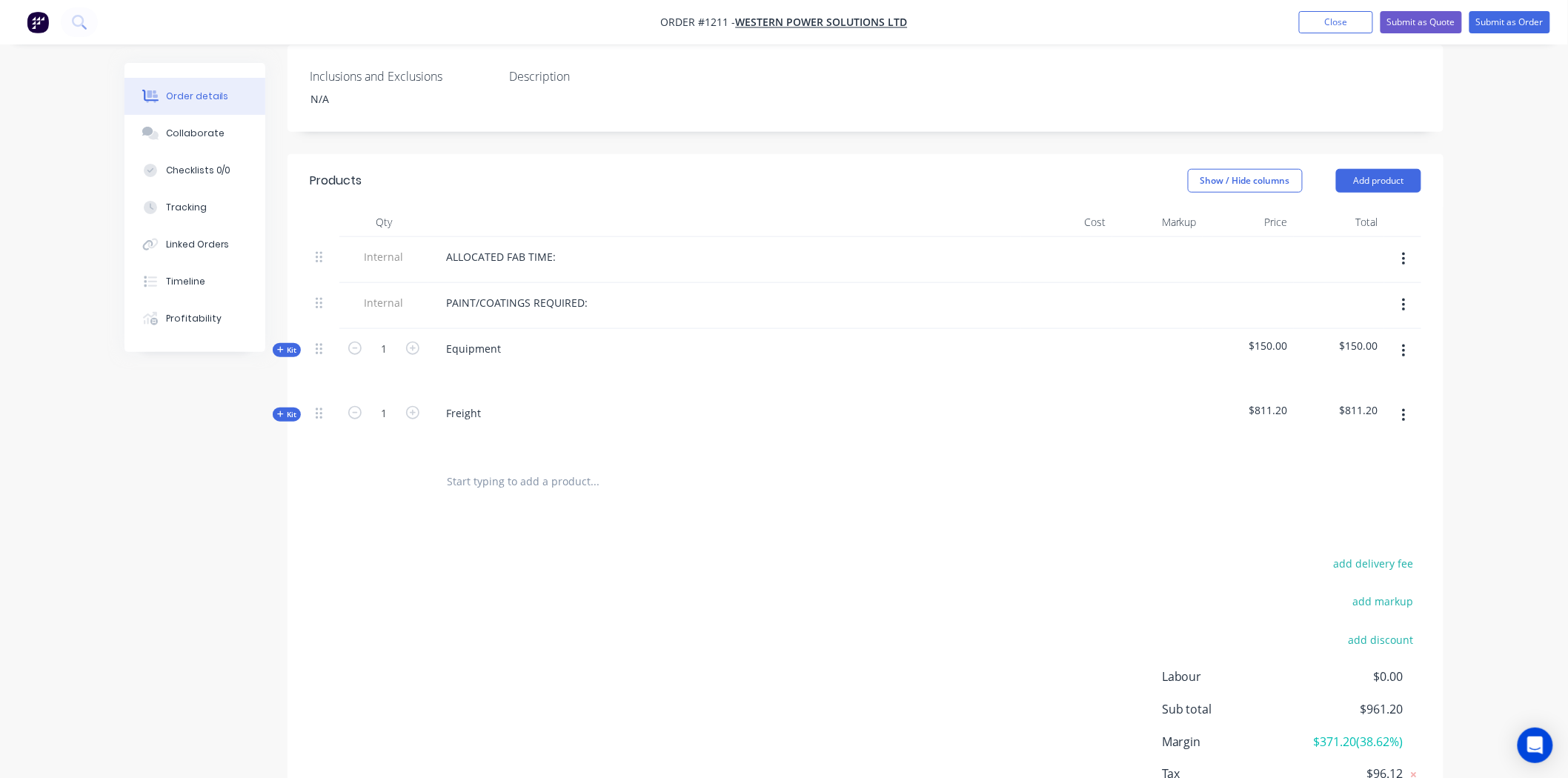
click at [1407, 338] on button "button" at bounding box center [1404, 352] width 35 height 27
click at [1322, 469] on div "Delete" at bounding box center [1350, 479] width 114 height 21
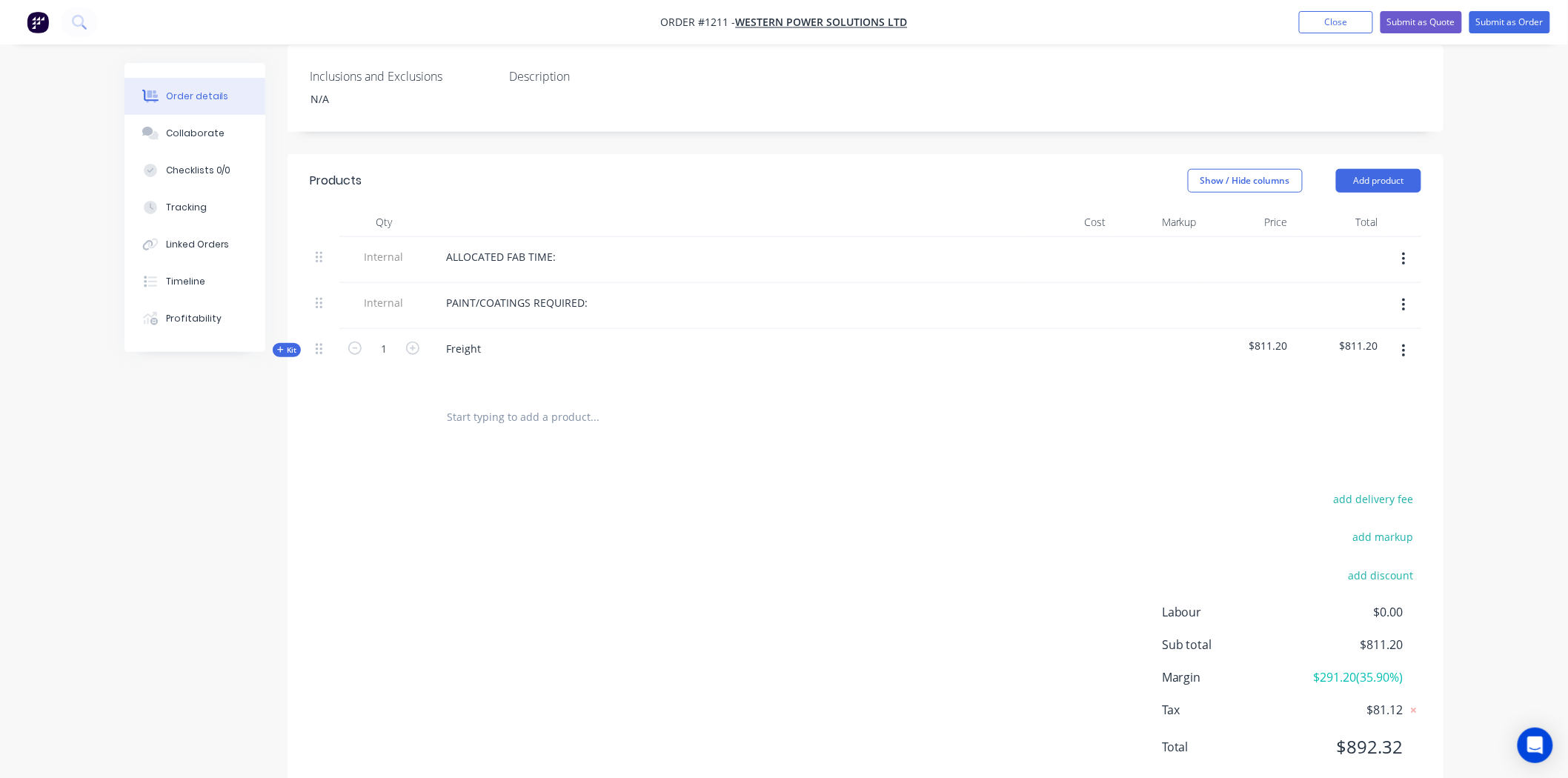
click at [1402, 343] on icon "button" at bounding box center [1404, 351] width 4 height 16
click at [1330, 469] on div "Delete" at bounding box center [1350, 479] width 114 height 21
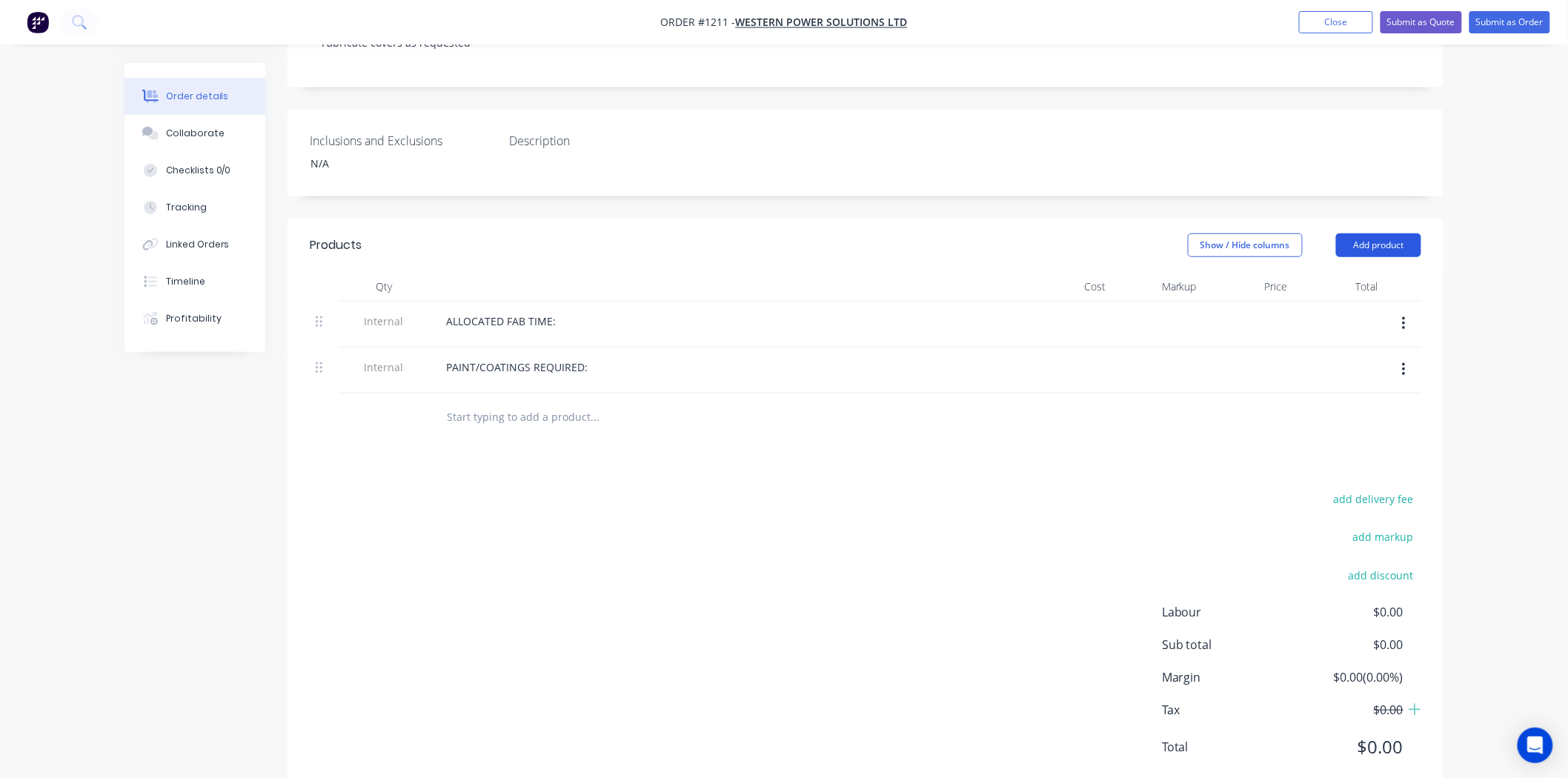
click at [1394, 233] on button "Add product" at bounding box center [1378, 245] width 85 height 24
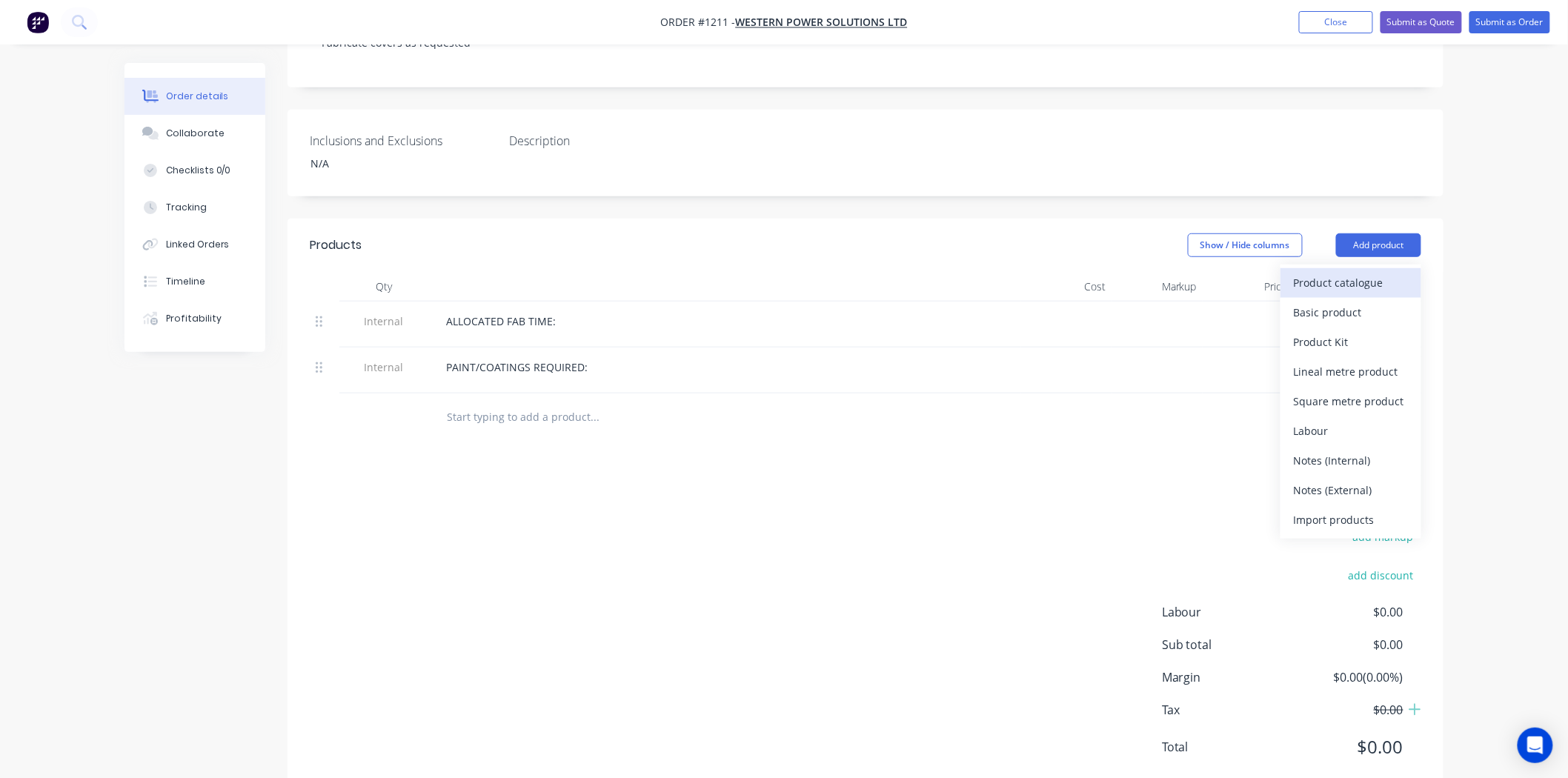
click at [1332, 272] on div "Product catalogue" at bounding box center [1350, 282] width 114 height 21
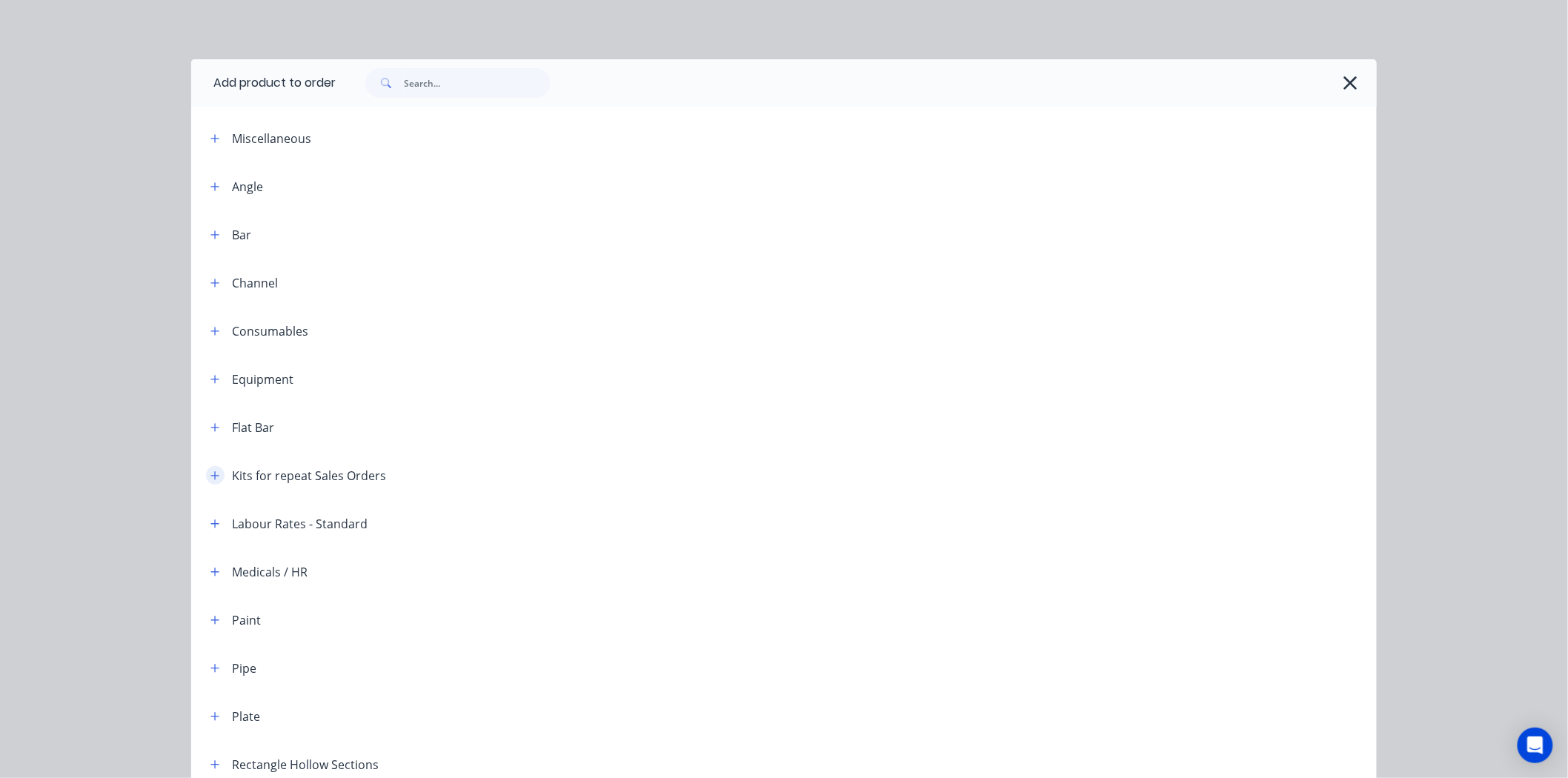
click at [210, 475] on icon "button" at bounding box center [214, 475] width 9 height 11
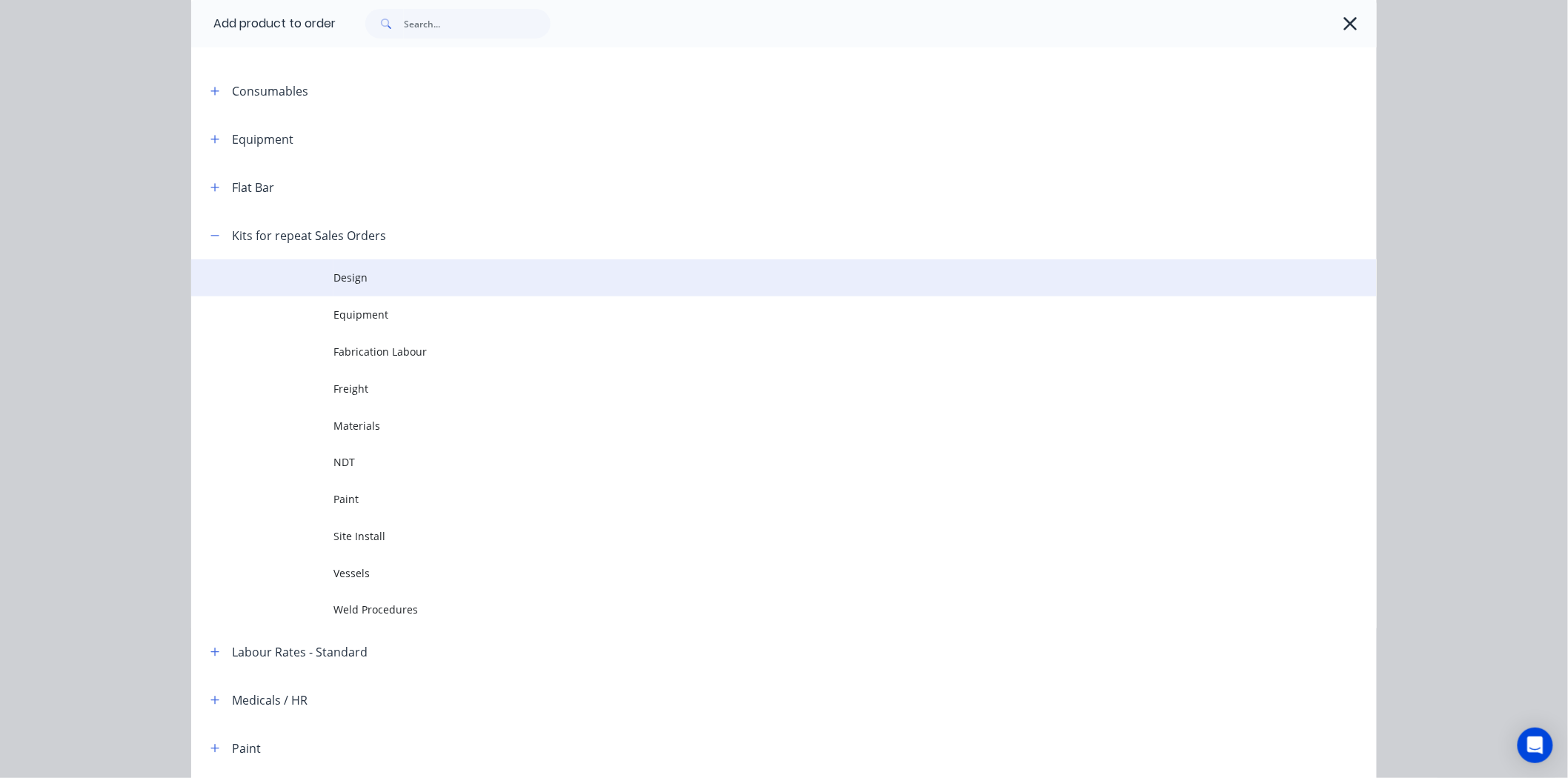
scroll to position [247, 0]
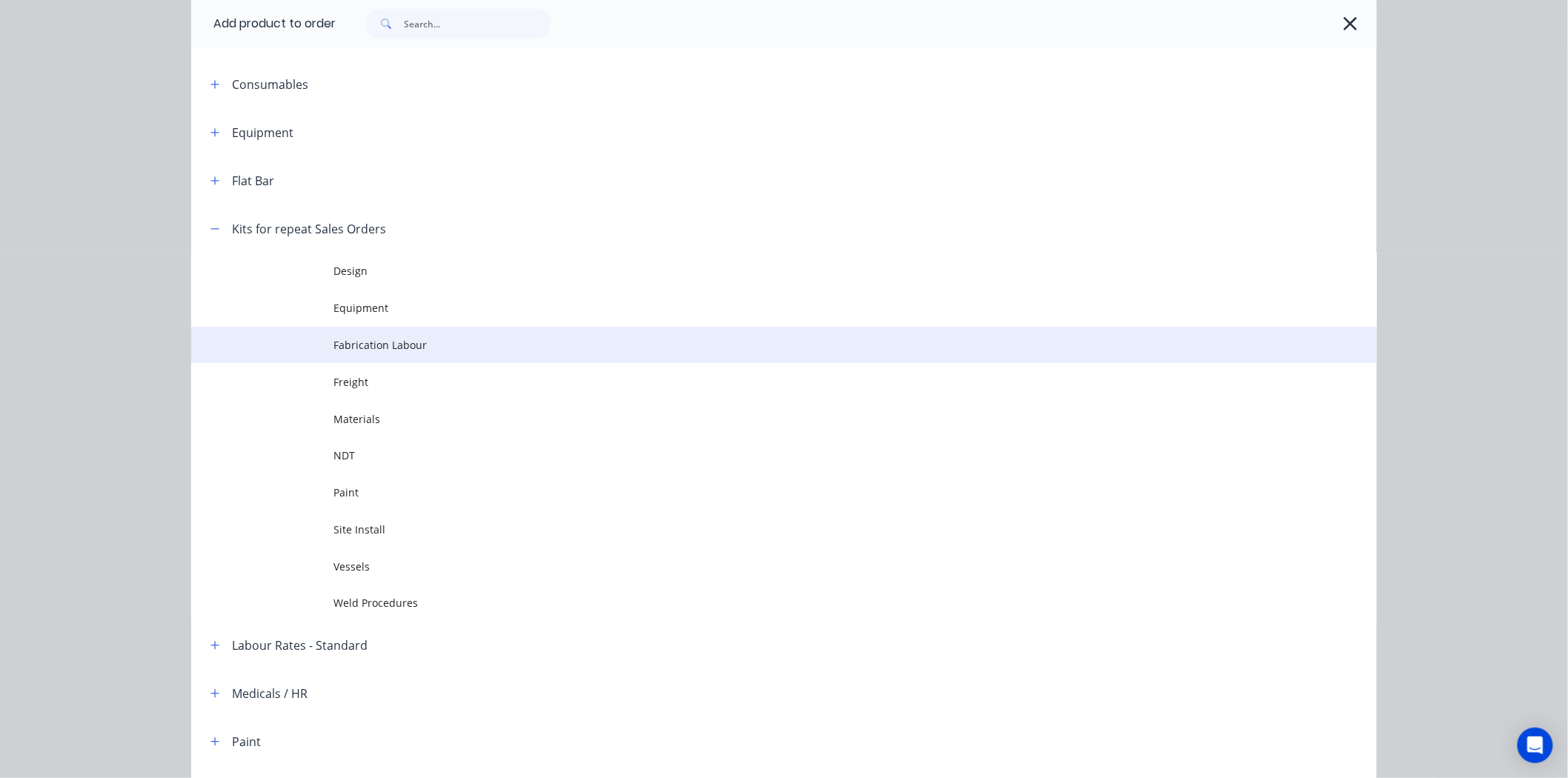
click at [374, 351] on span "Fabrication Labour" at bounding box center [750, 345] width 834 height 15
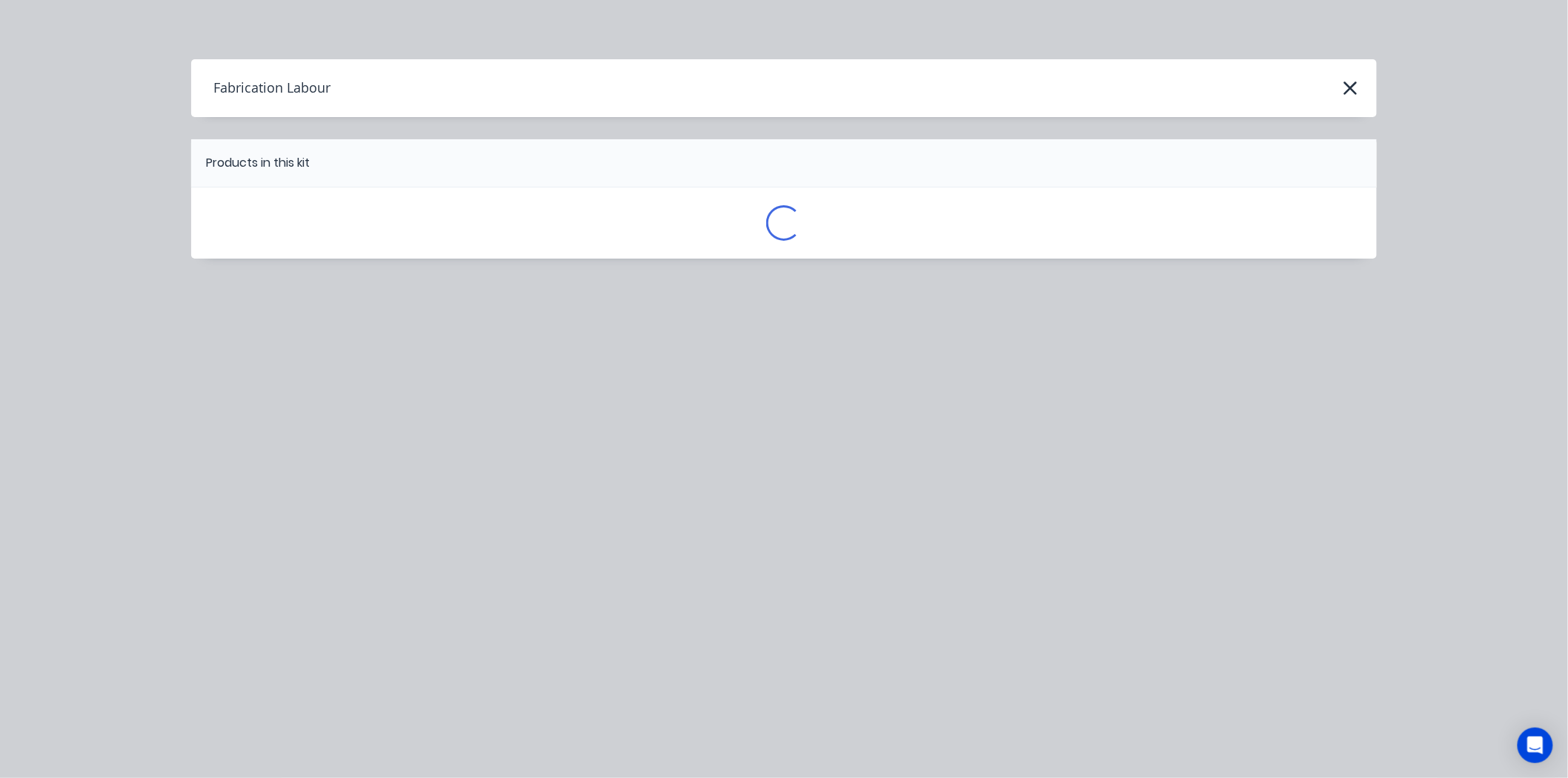
scroll to position [0, 0]
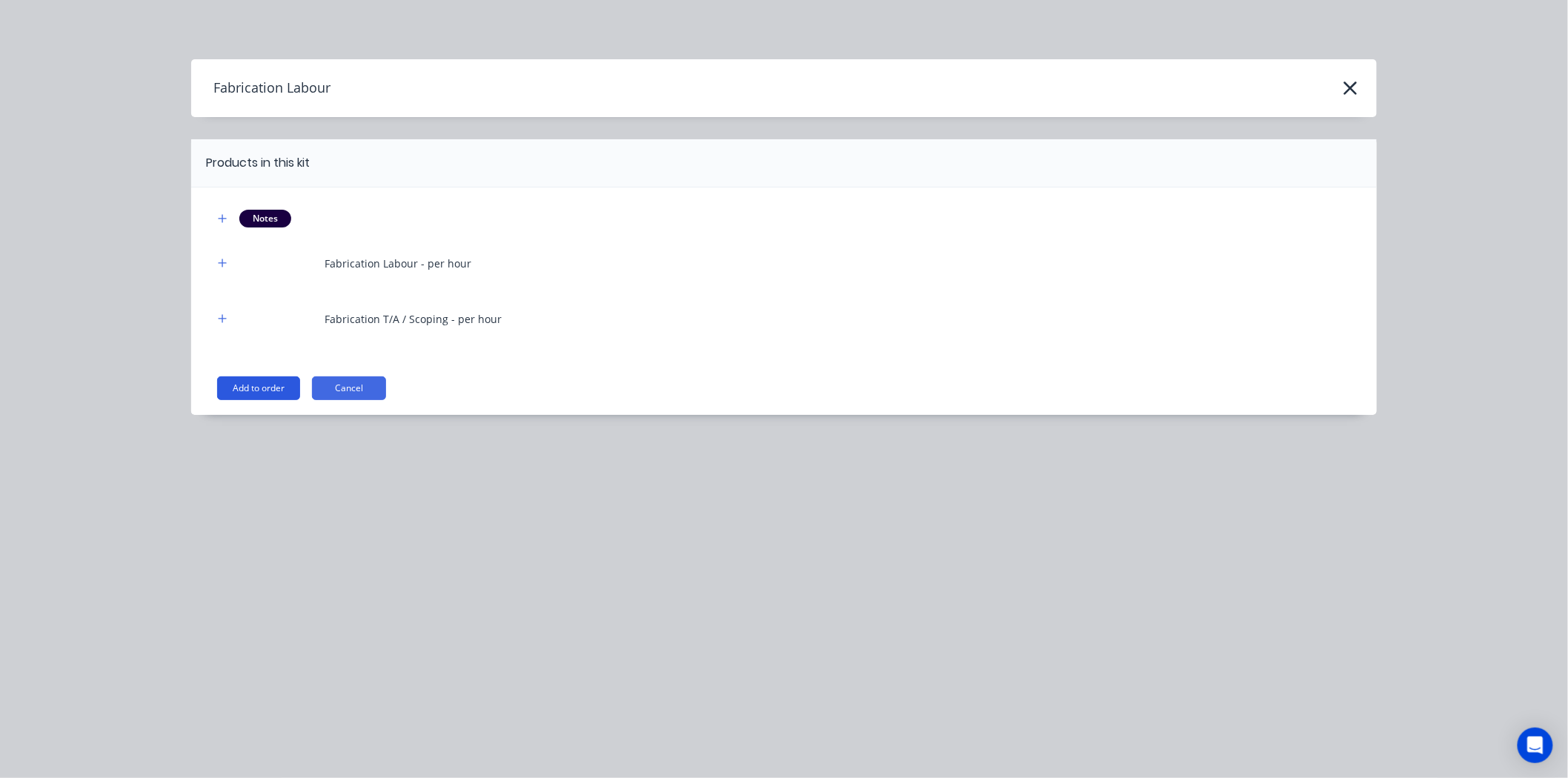
click at [275, 387] on button "Add to order" at bounding box center [258, 388] width 83 height 24
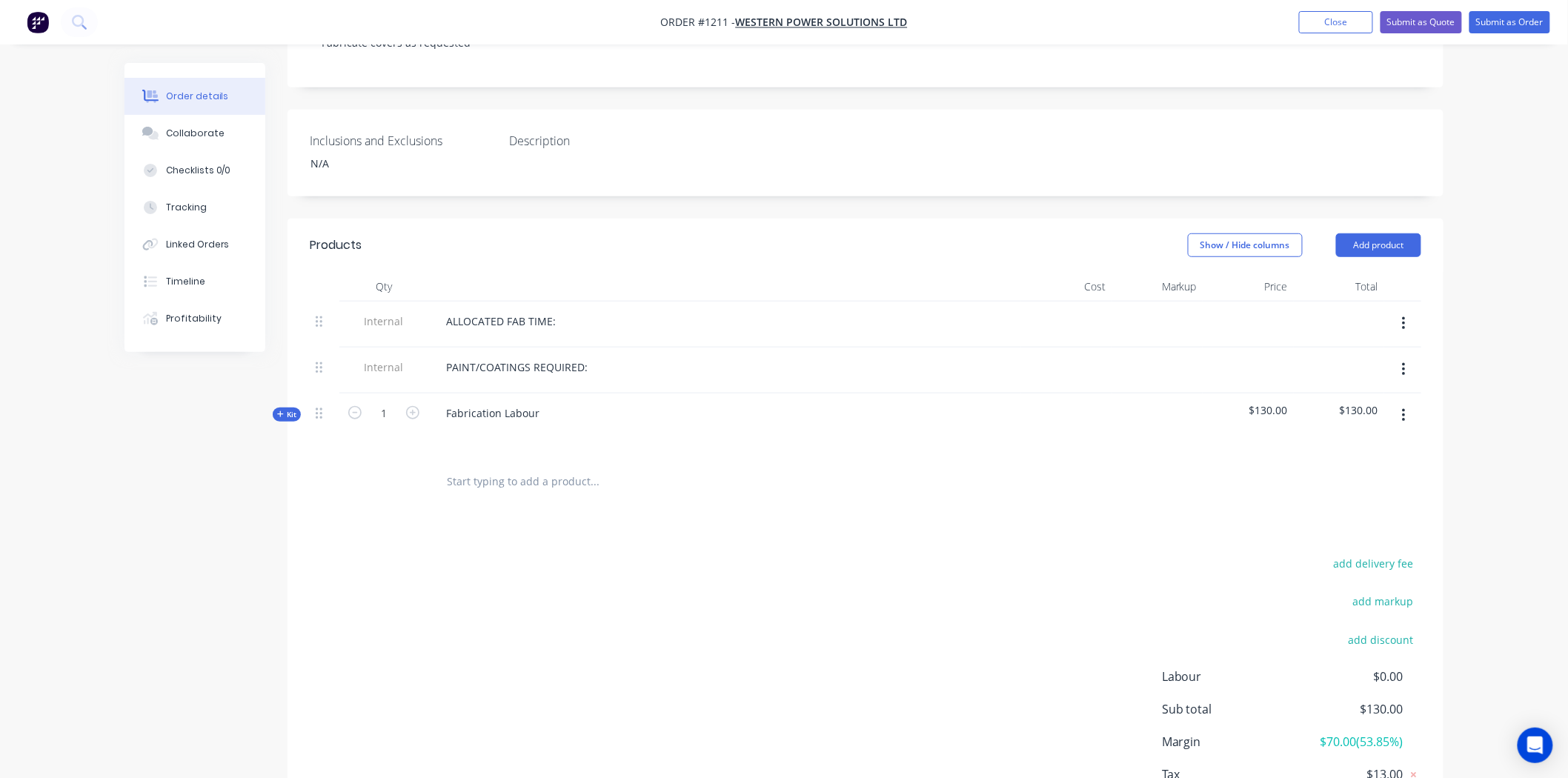
click at [1402, 407] on icon "button" at bounding box center [1404, 415] width 4 height 16
click at [1216, 458] on div at bounding box center [865, 482] width 1111 height 48
click at [1393, 219] on header "Products Show / Hide columns Add product" at bounding box center [865, 246] width 1156 height 54
click at [1391, 233] on button "Add product" at bounding box center [1378, 245] width 85 height 24
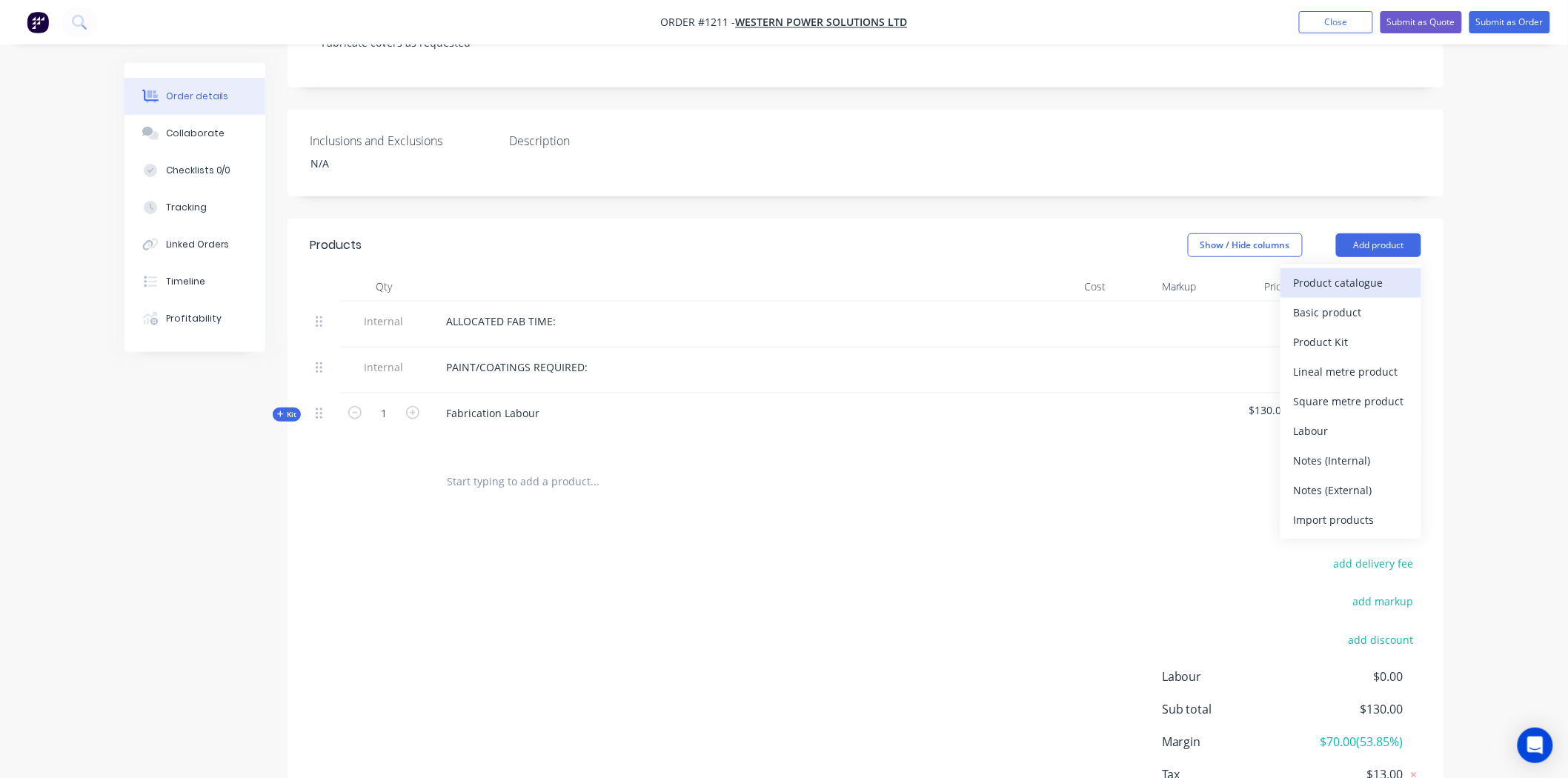
click at [1338, 272] on div "Product catalogue" at bounding box center [1350, 282] width 114 height 21
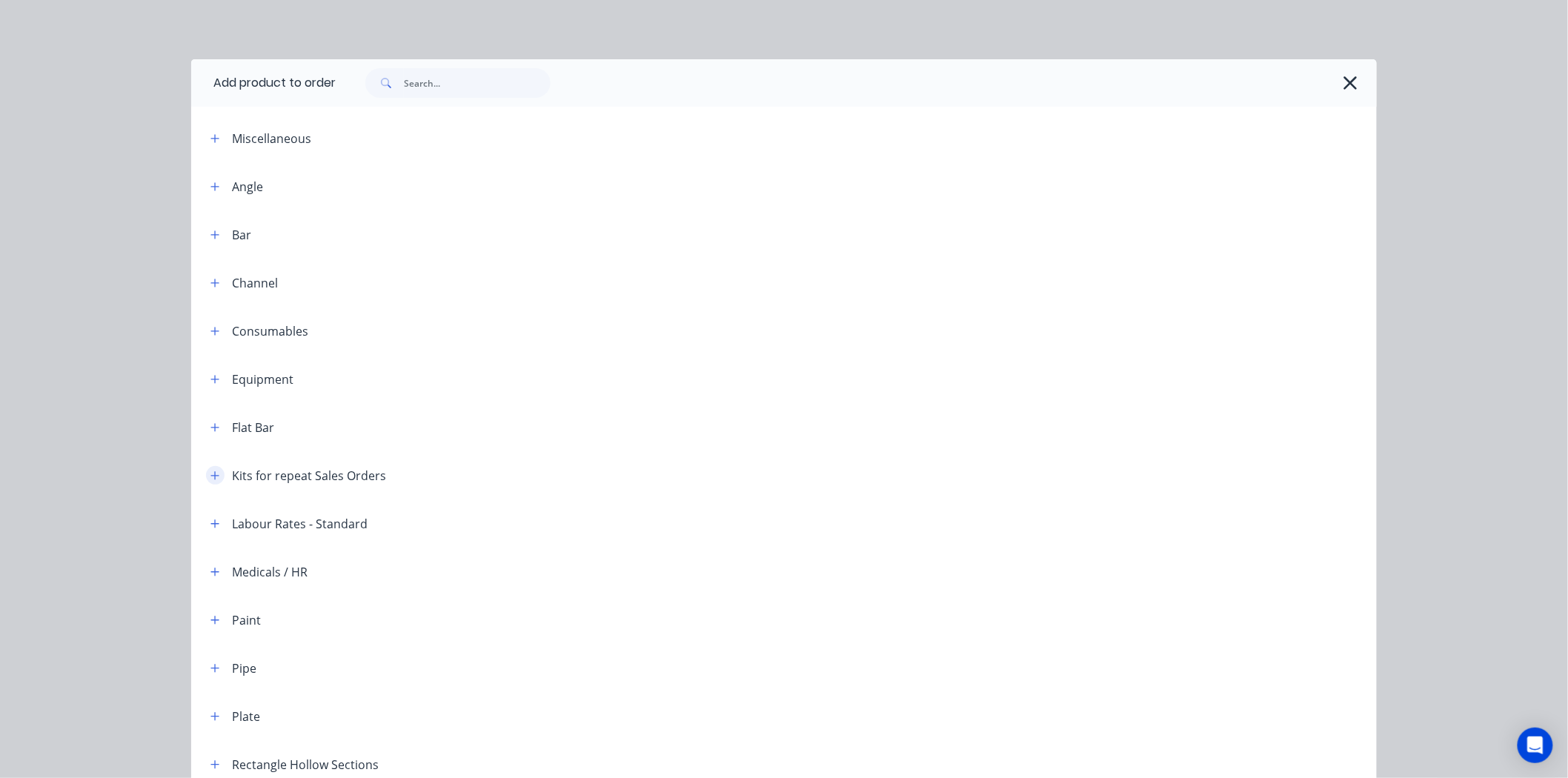
click at [210, 471] on icon "button" at bounding box center [214, 475] width 9 height 11
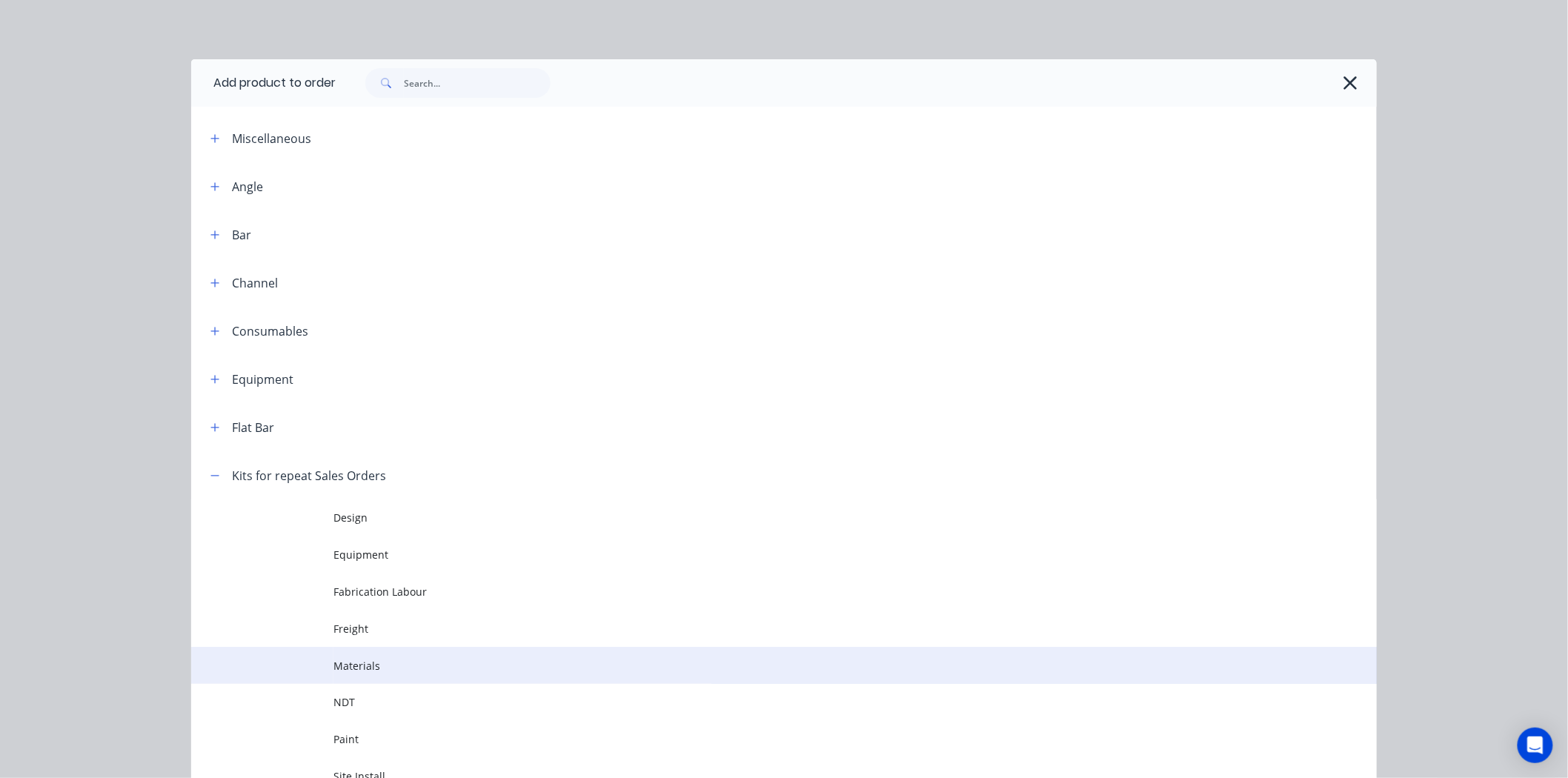
click at [351, 669] on span "Materials" at bounding box center [750, 666] width 834 height 15
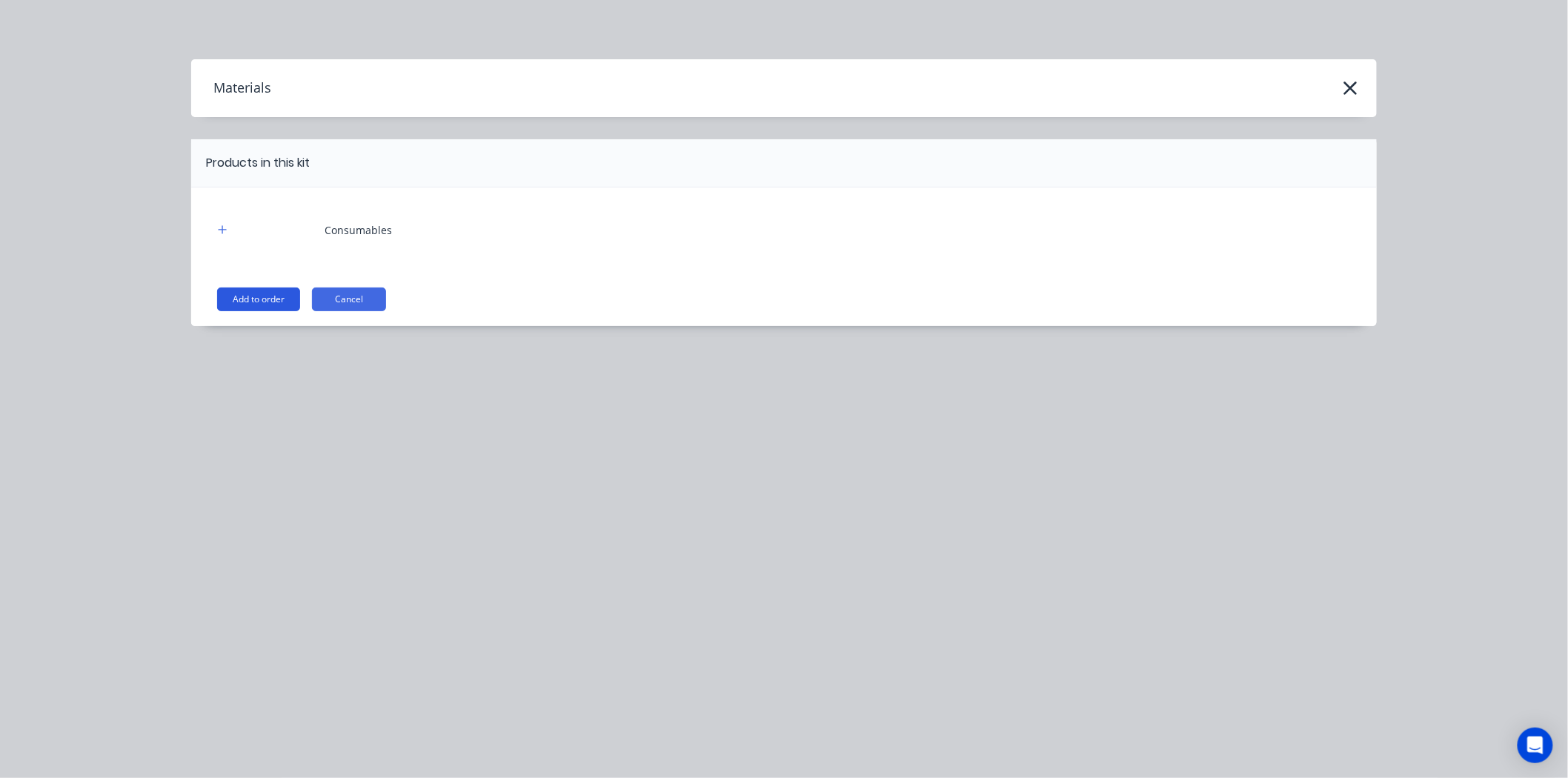
click at [247, 306] on button "Add to order" at bounding box center [258, 299] width 83 height 24
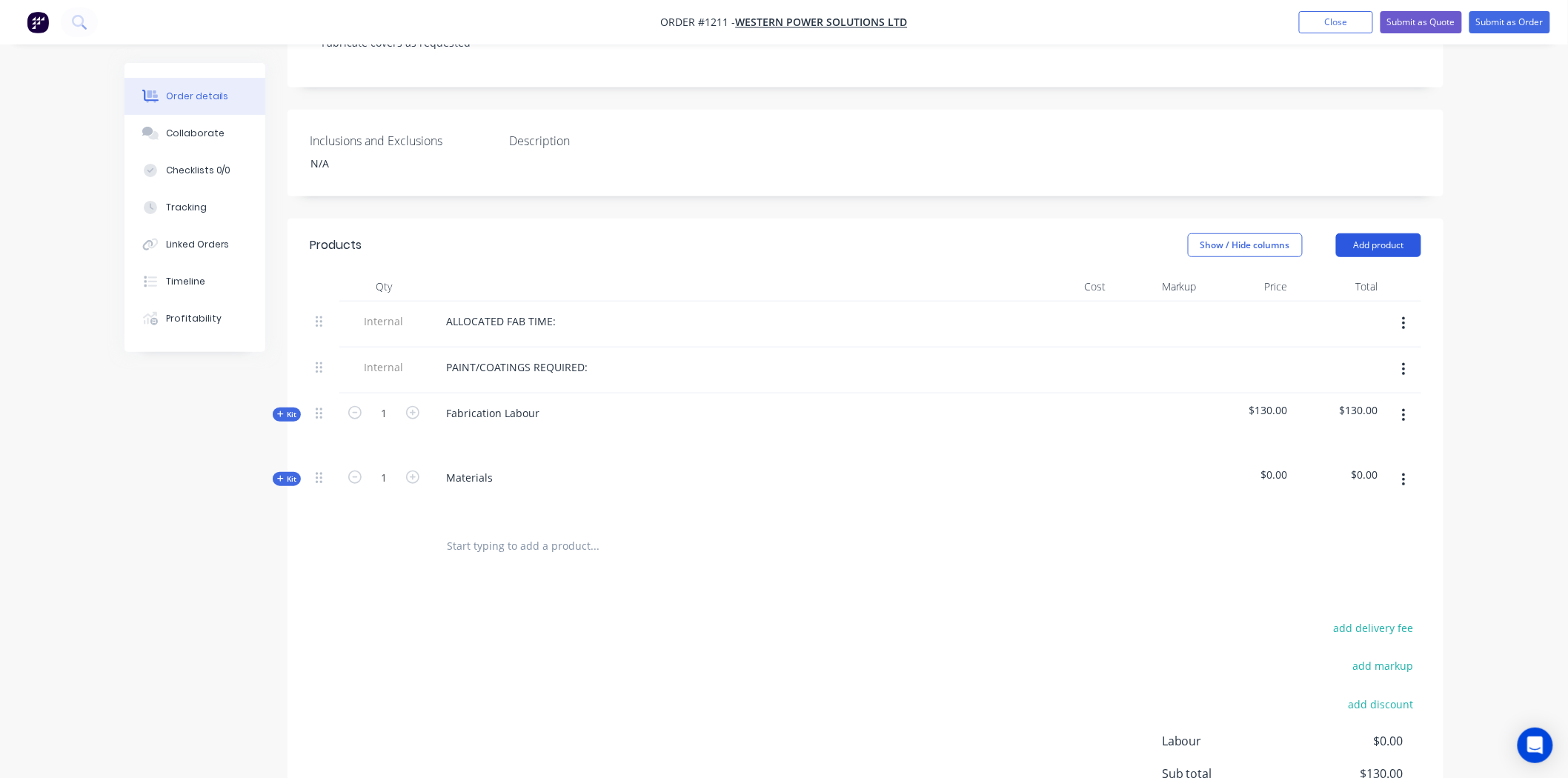
click at [1400, 233] on button "Add product" at bounding box center [1378, 245] width 85 height 24
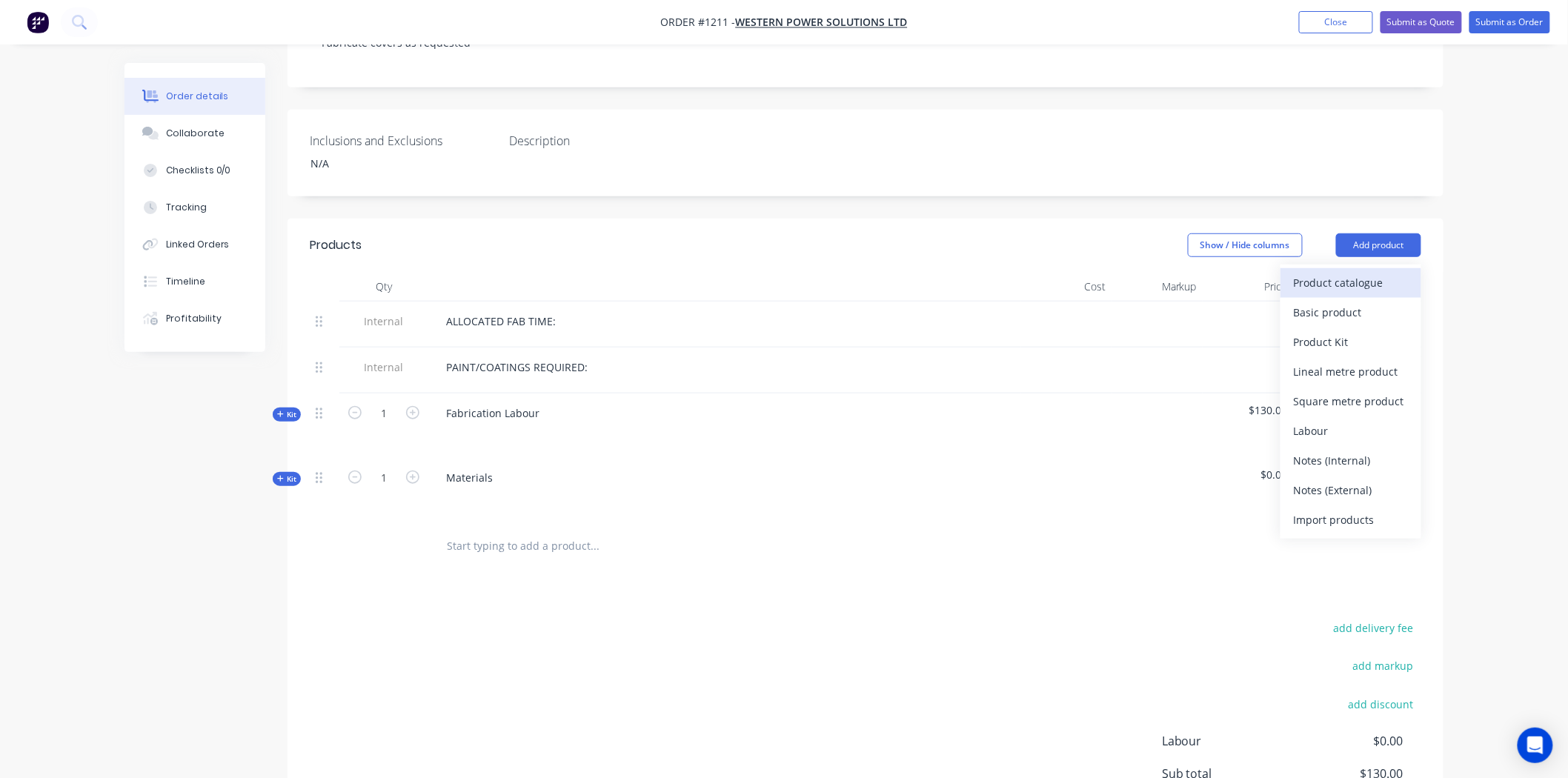
click at [1321, 272] on div "Product catalogue" at bounding box center [1350, 282] width 114 height 21
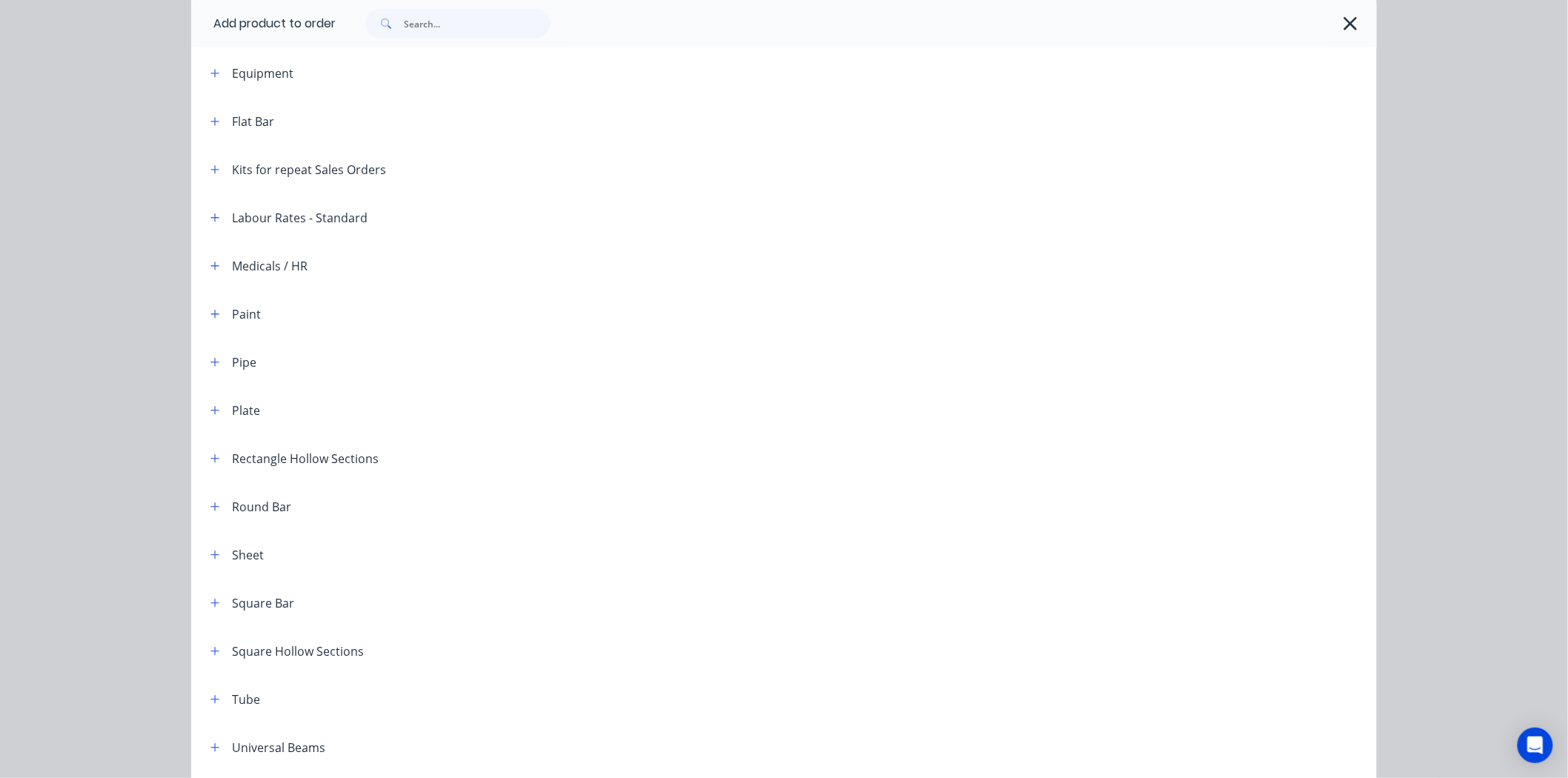
scroll to position [329, 0]
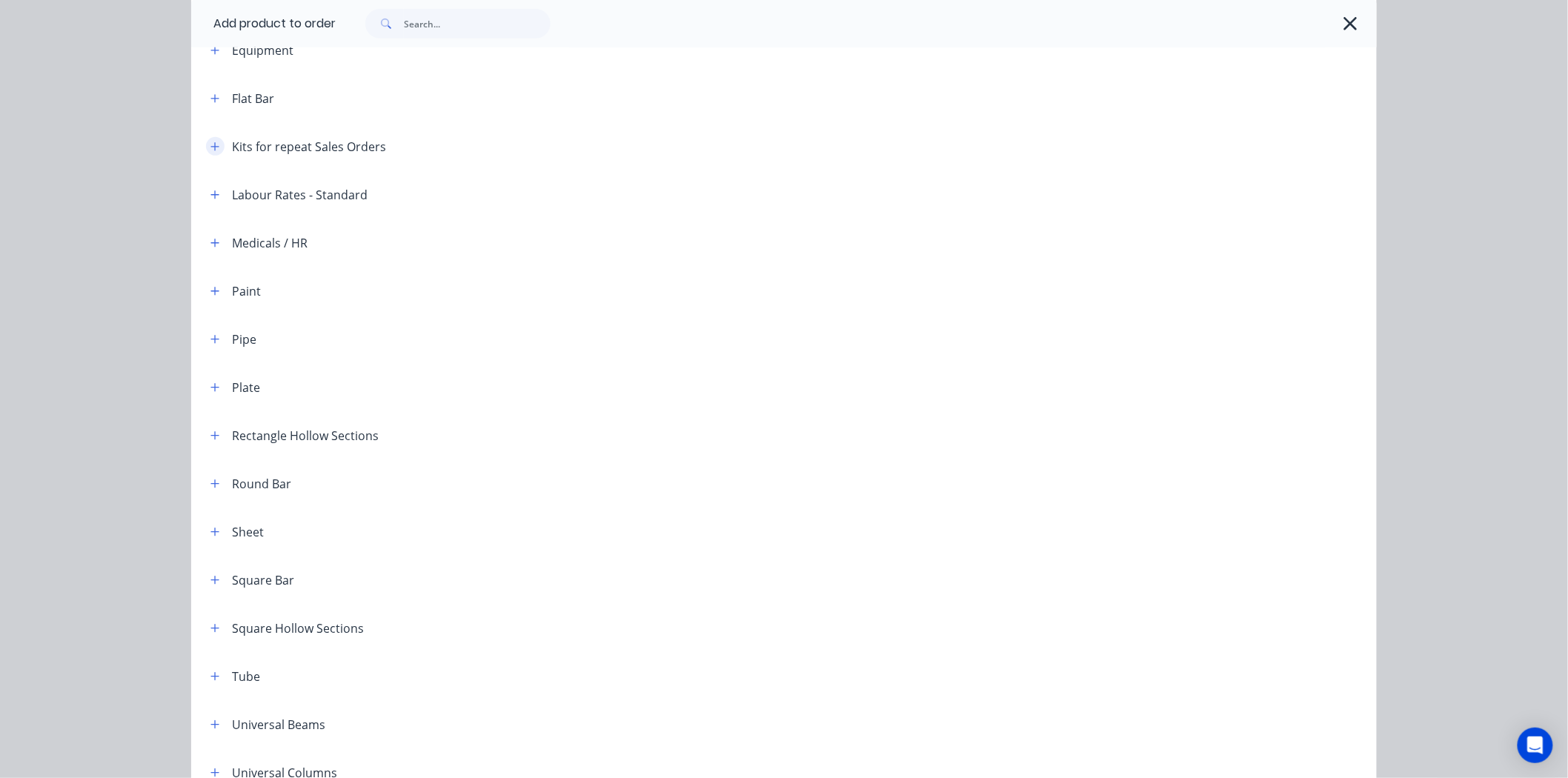
click at [206, 150] on button "button" at bounding box center [215, 146] width 18 height 18
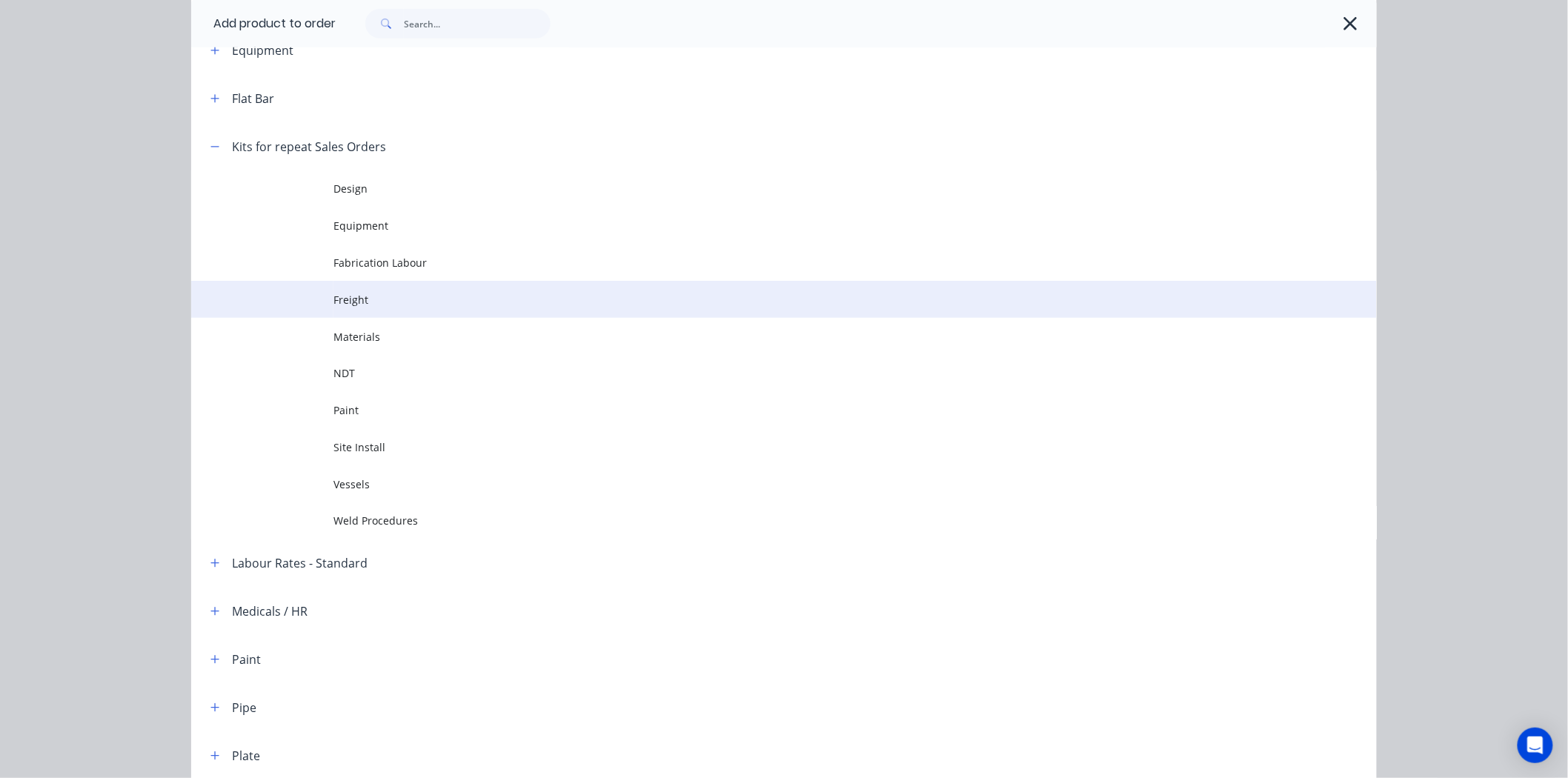
click at [345, 307] on td "Freight" at bounding box center [855, 299] width 1043 height 37
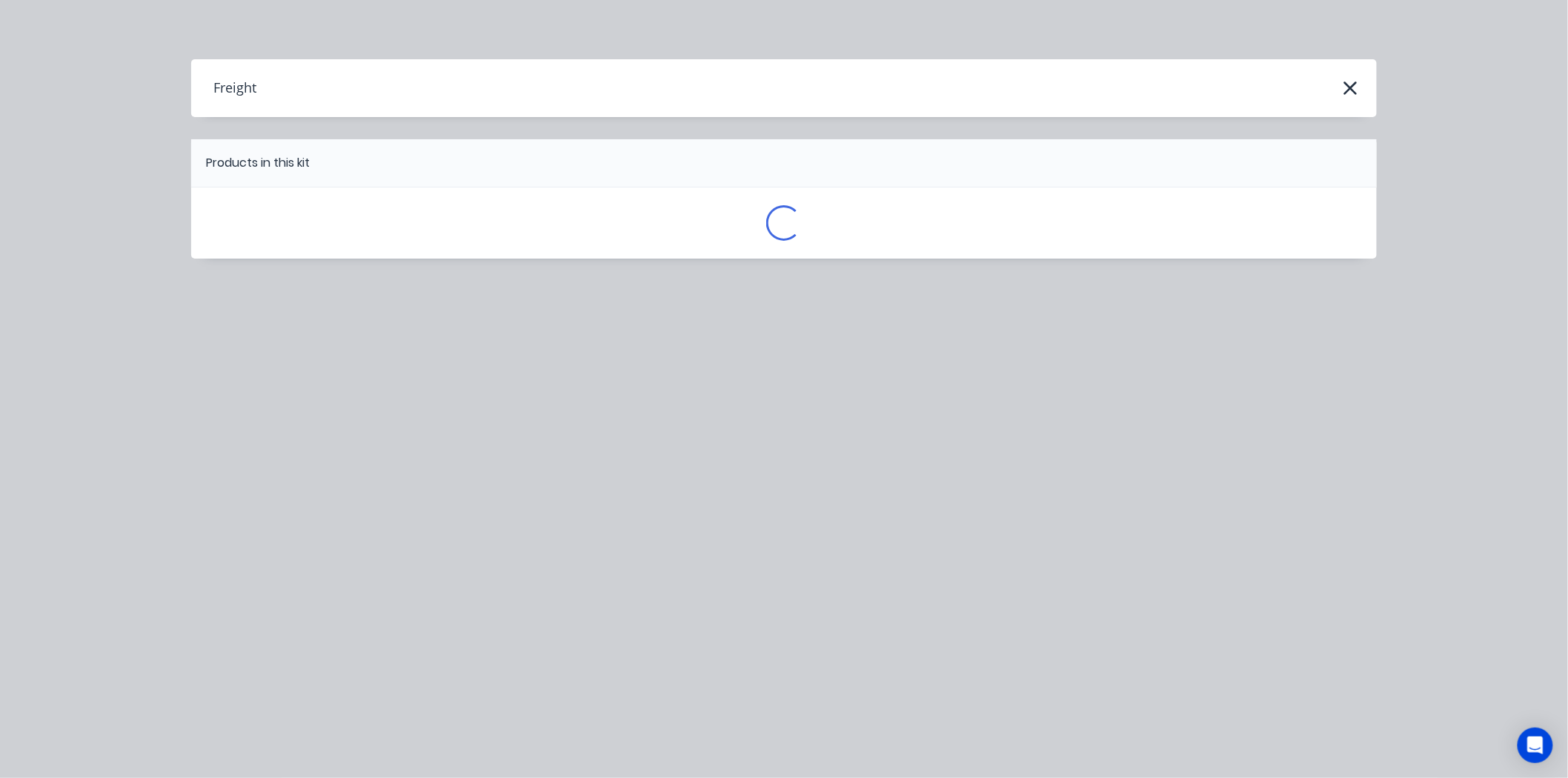
scroll to position [0, 0]
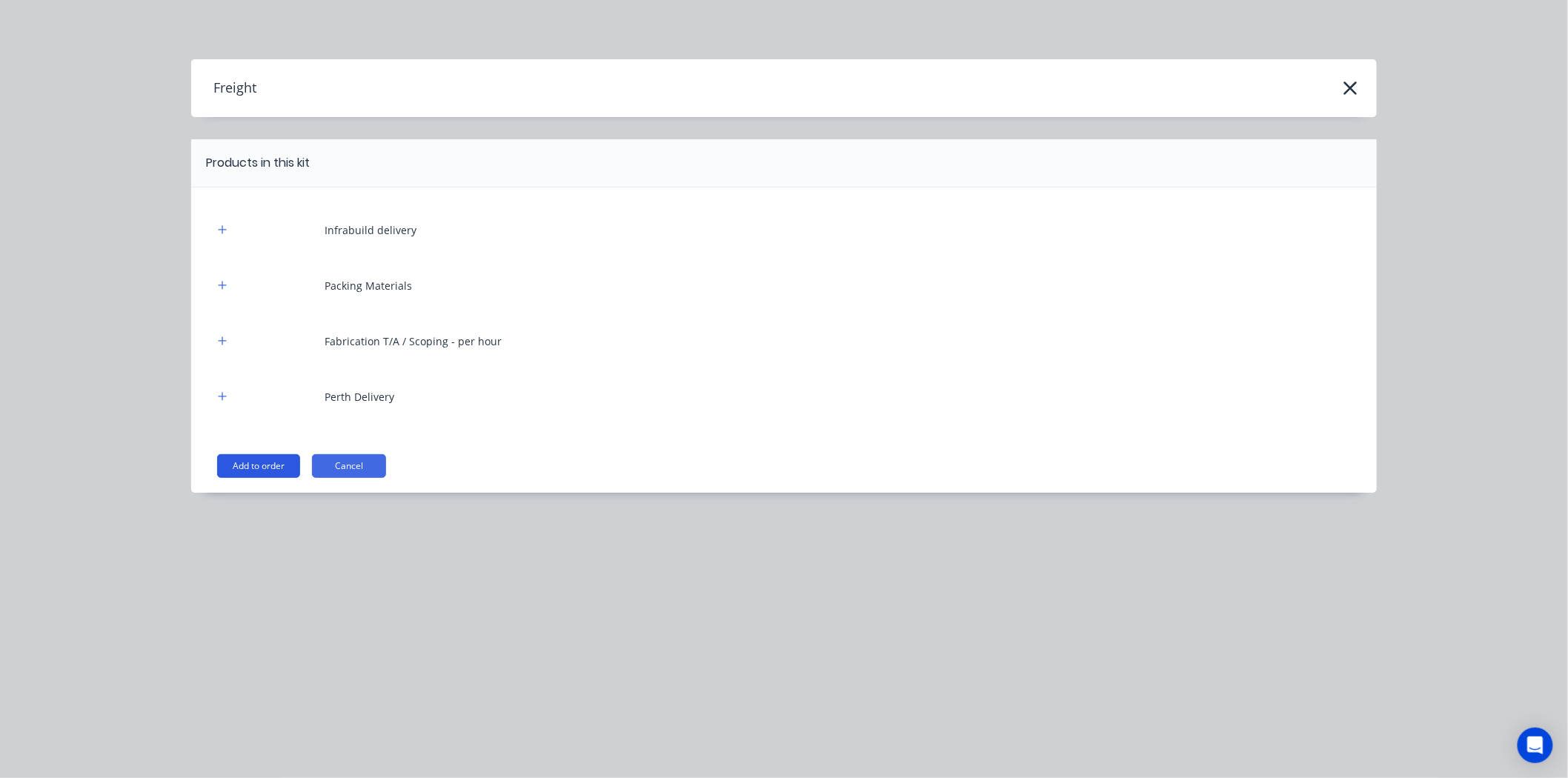
click at [275, 460] on button "Add to order" at bounding box center [258, 466] width 83 height 24
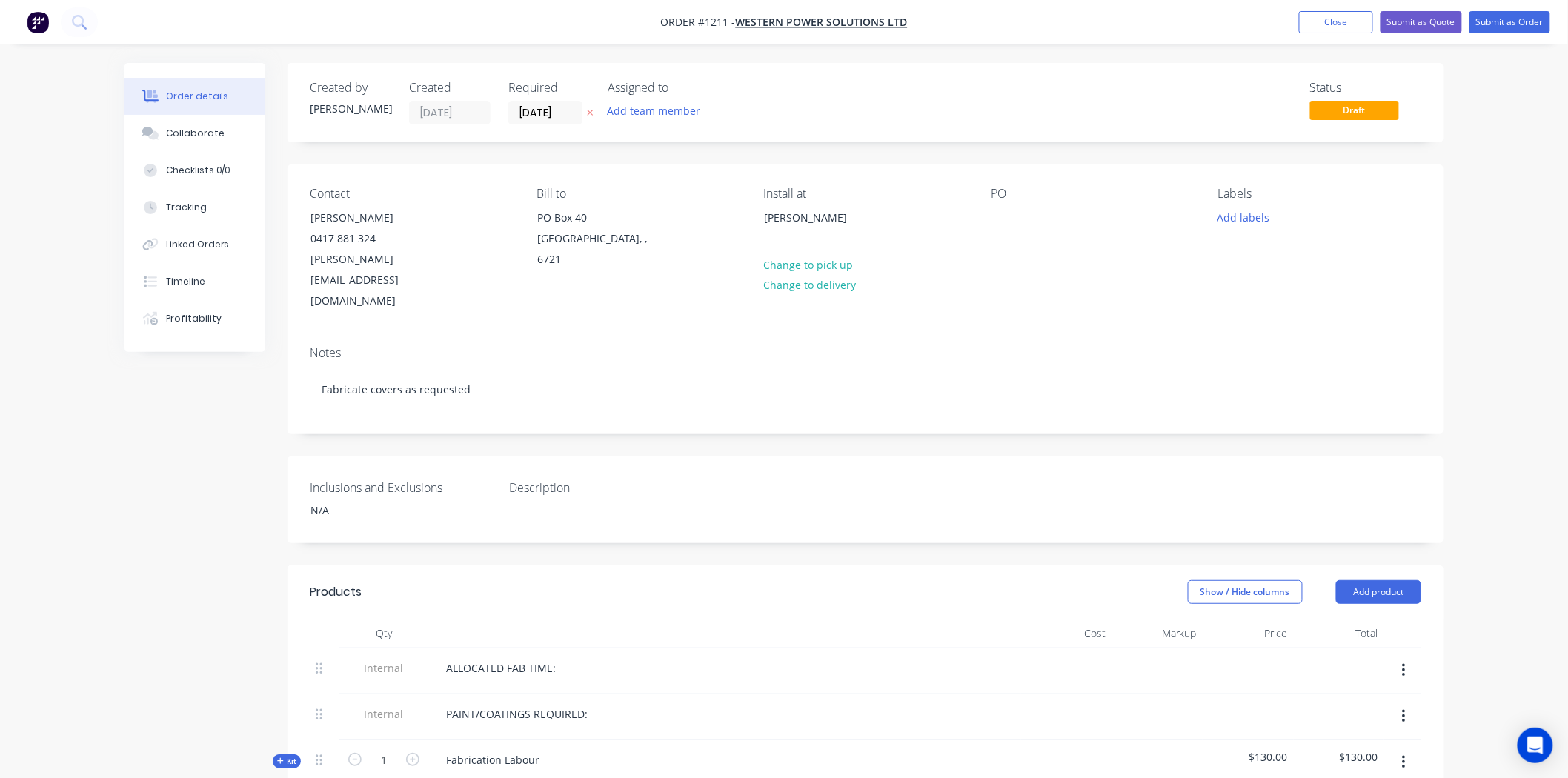
drag, startPoint x: 832, startPoint y: 213, endPoint x: 712, endPoint y: 215, distance: 120.0
click at [712, 215] on div "Contact [PERSON_NAME] [PHONE_NUMBER] [PERSON_NAME][EMAIL_ADDRESS][DOMAIN_NAME] …" at bounding box center [865, 249] width 1156 height 170
click at [855, 228] on div "[PERSON_NAME]" at bounding box center [826, 218] width 123 height 21
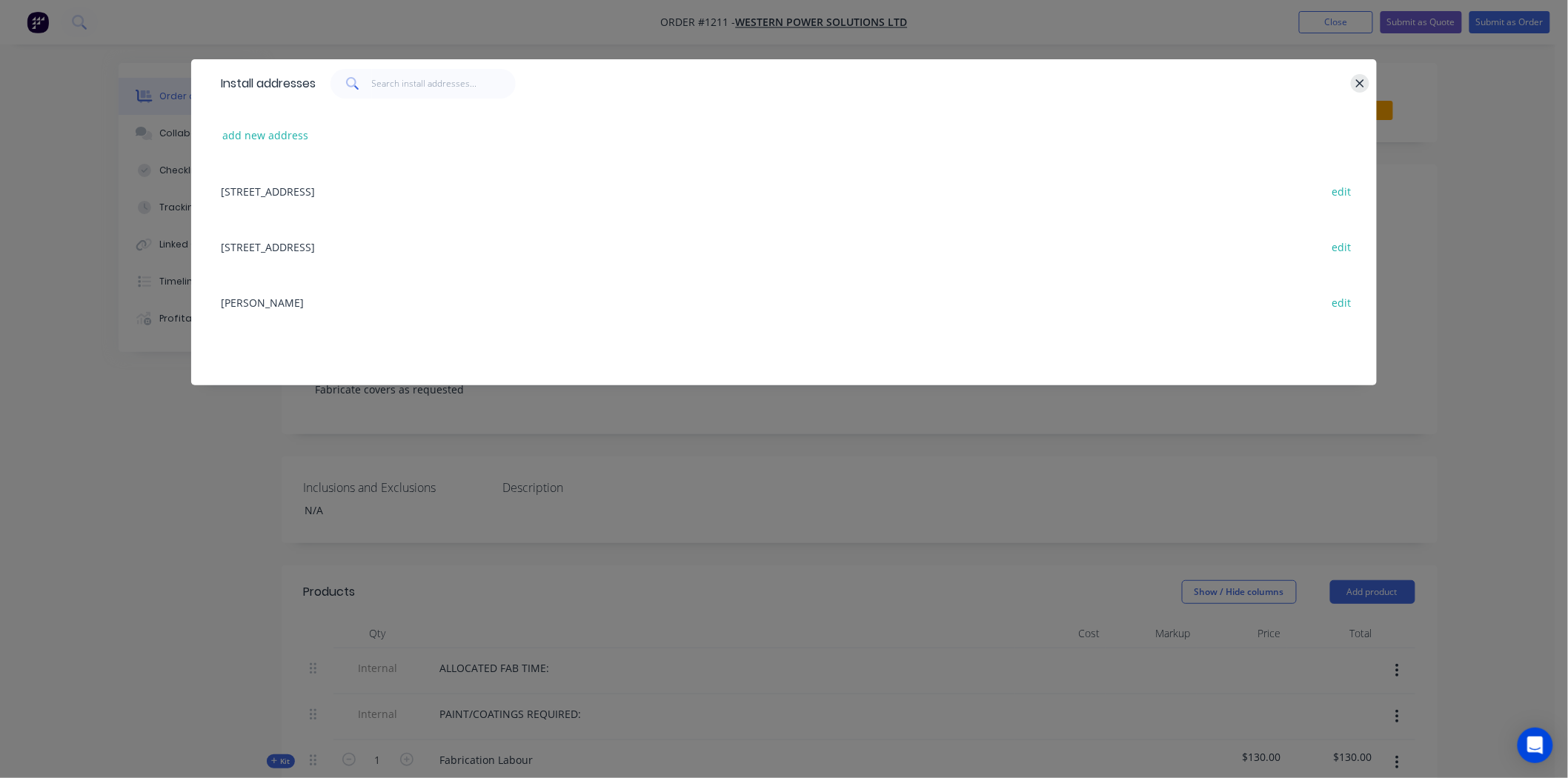
click at [1363, 80] on icon "button" at bounding box center [1360, 84] width 8 height 8
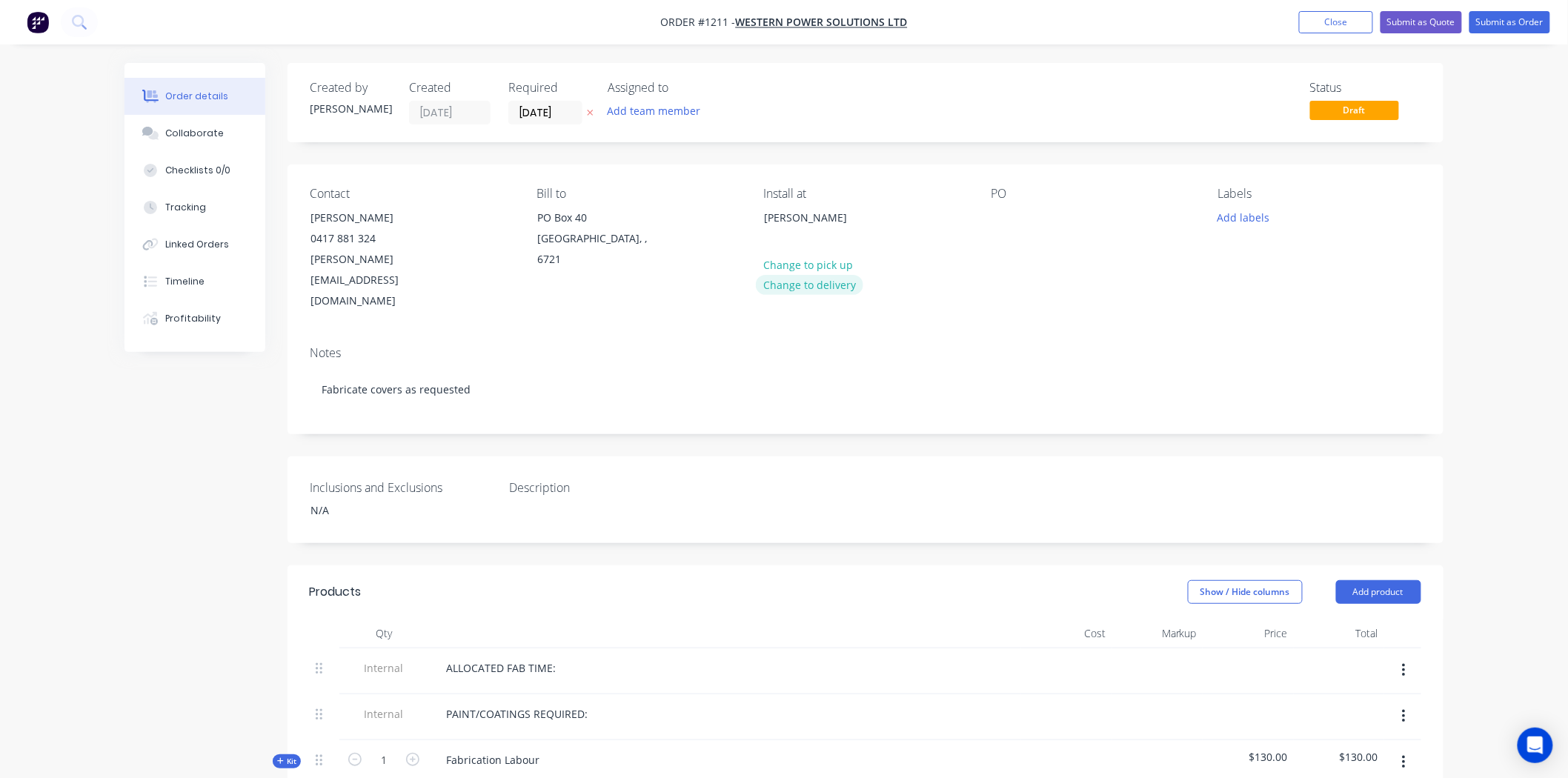
click at [786, 287] on button "Change to delivery" at bounding box center [809, 284] width 109 height 20
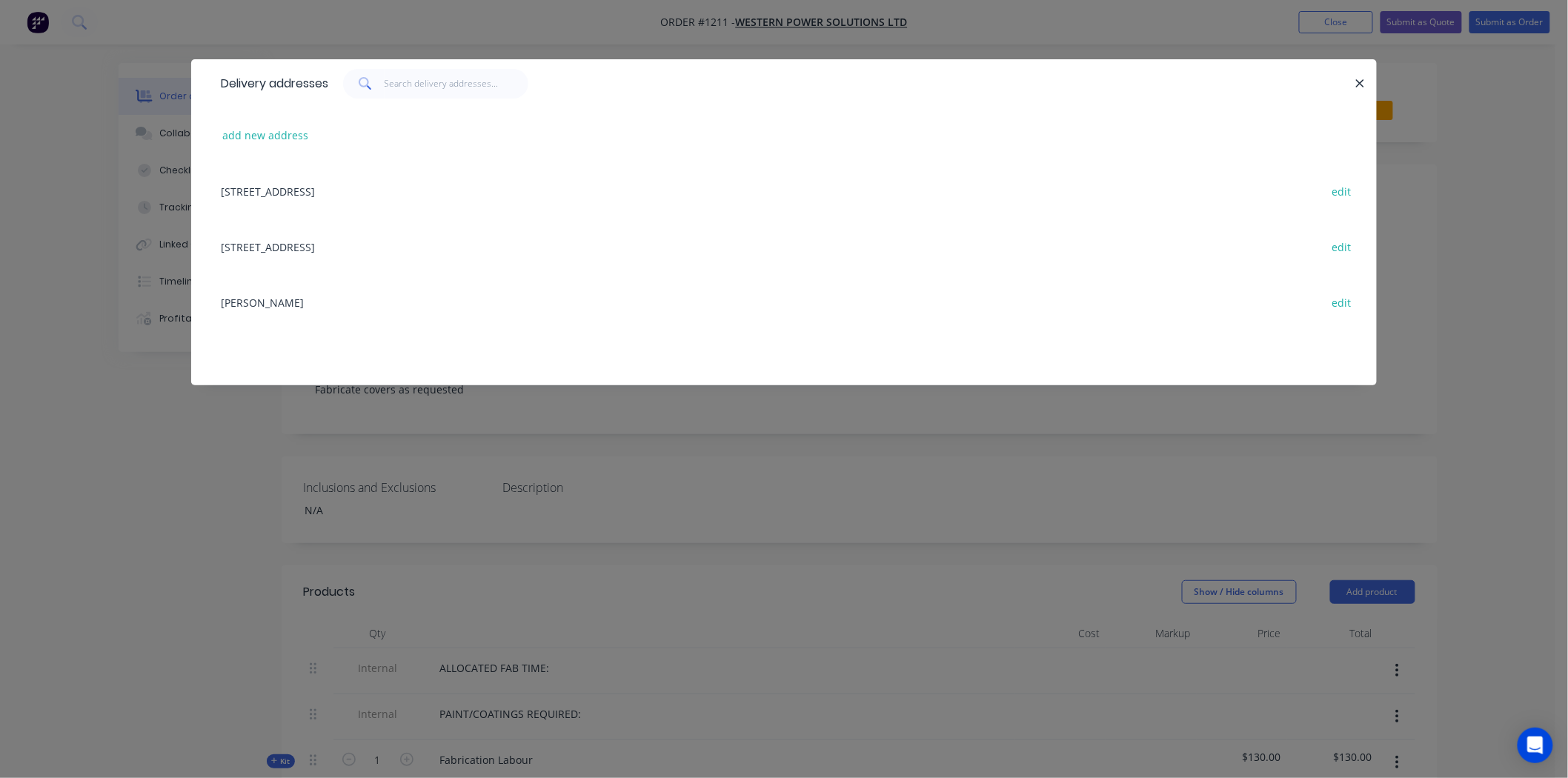
click at [290, 246] on div "[STREET_ADDRESS] edit" at bounding box center [784, 247] width 1141 height 56
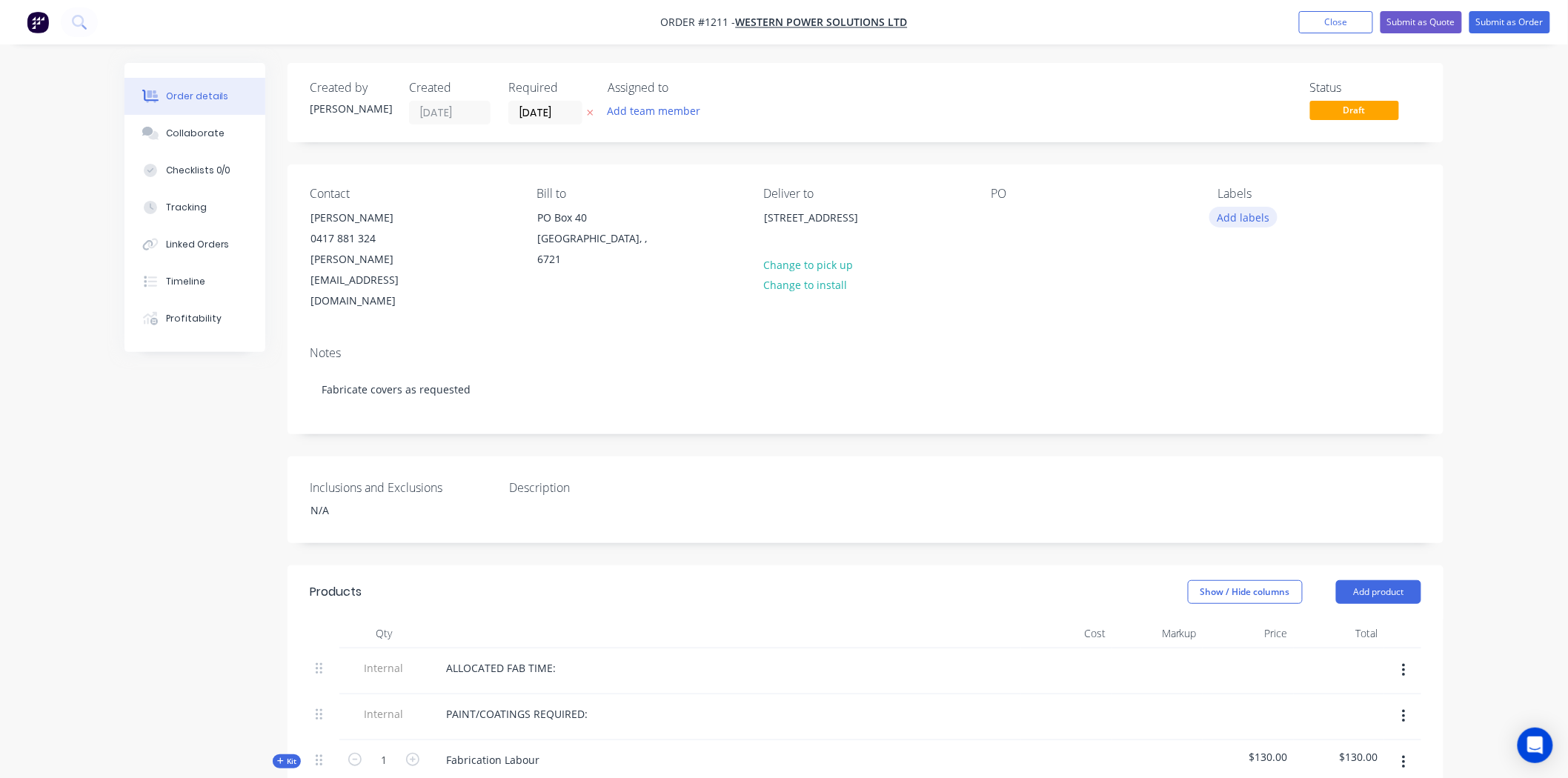
click at [1255, 224] on button "Add labels" at bounding box center [1242, 216] width 68 height 20
click at [1265, 260] on input "text" at bounding box center [1340, 260] width 155 height 30
type input "w"
click at [1134, 346] on div "Notes" at bounding box center [865, 353] width 1111 height 14
click at [784, 458] on div "Inclusions and Exclusions N/A Description" at bounding box center [865, 499] width 1156 height 86
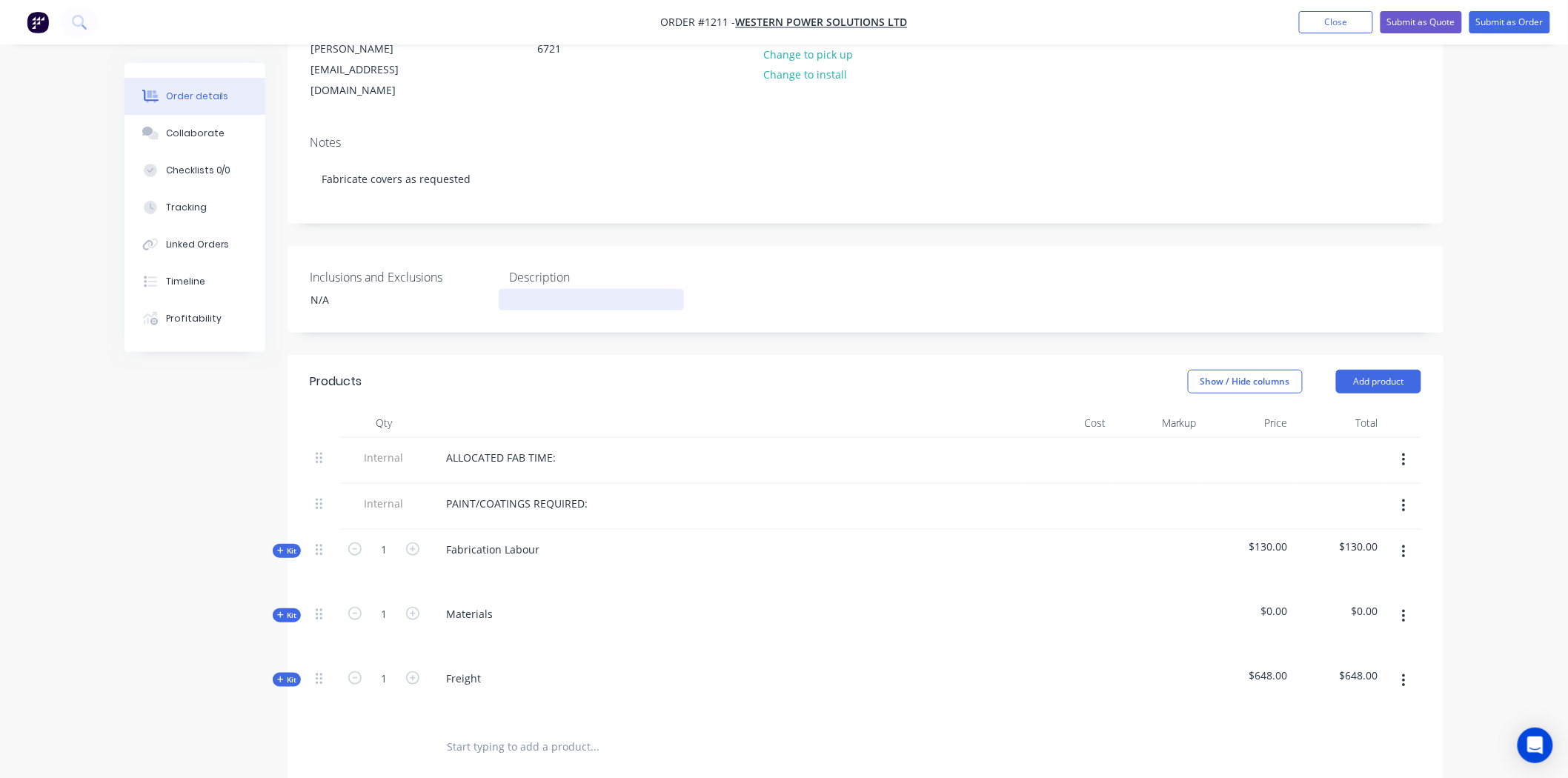
scroll to position [247, 0]
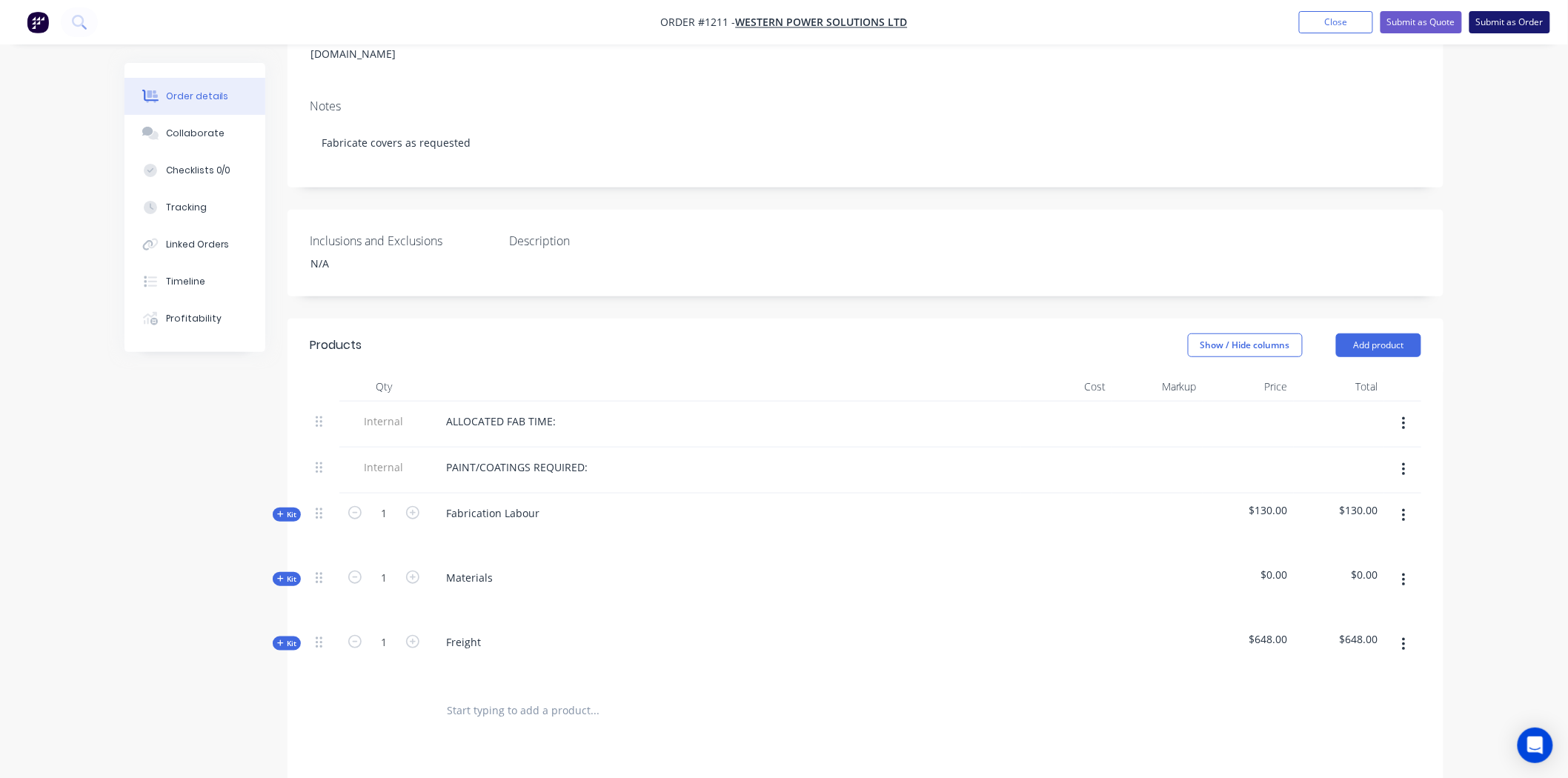
click at [1482, 25] on button "Submit as Order" at bounding box center [1509, 22] width 81 height 22
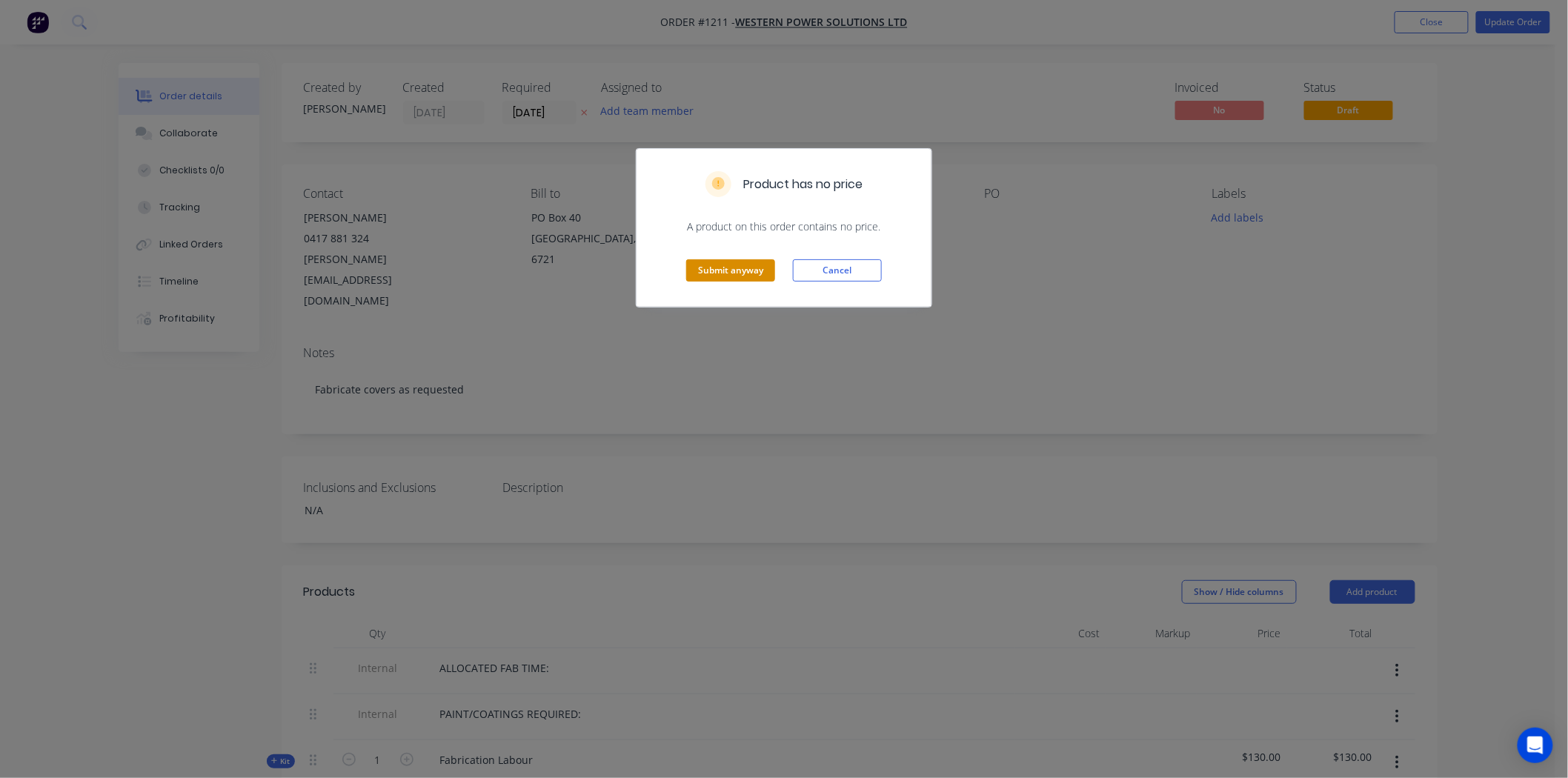
click at [729, 276] on button "Submit anyway" at bounding box center [731, 270] width 89 height 22
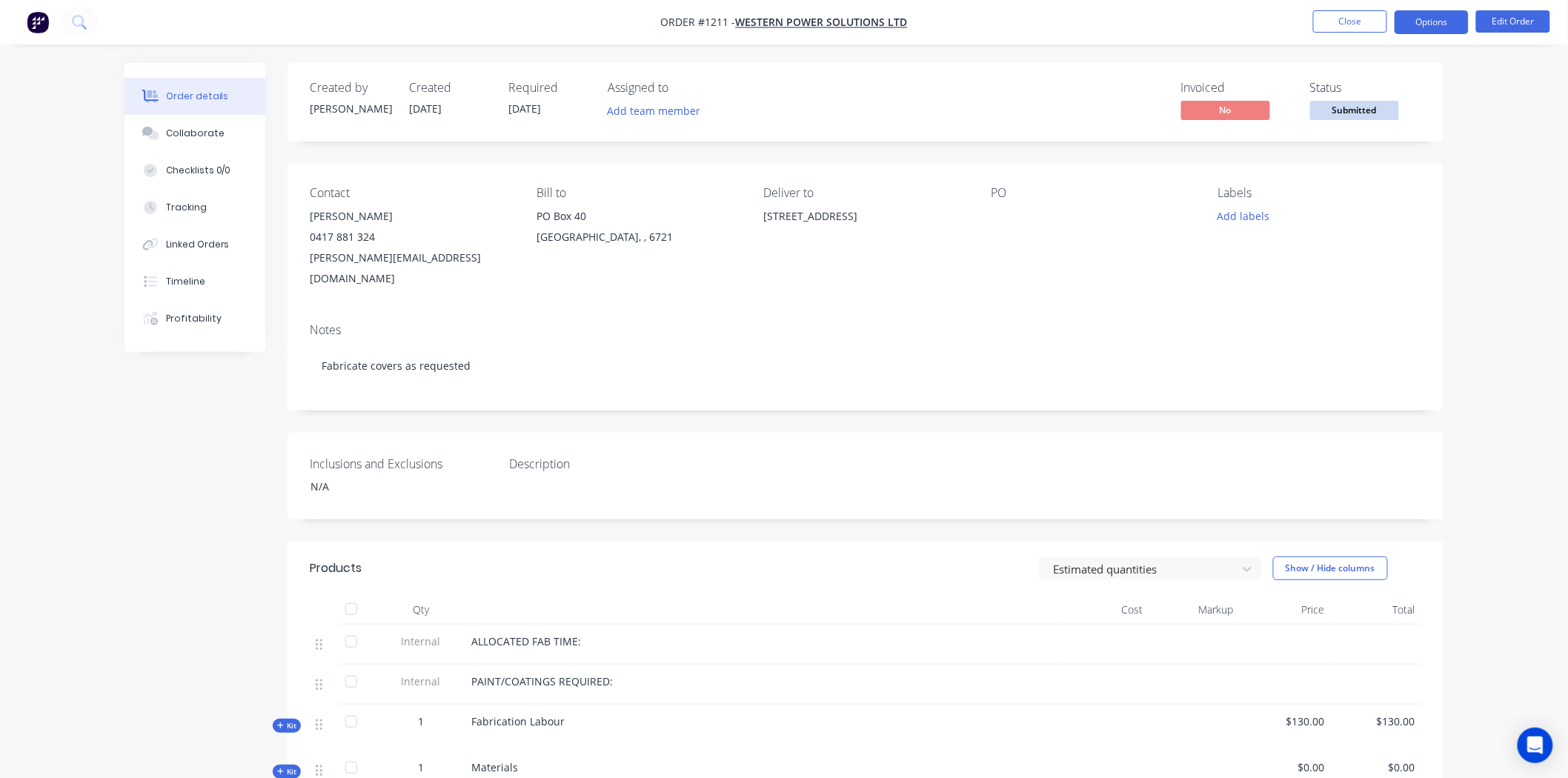
click at [1413, 27] on button "Options" at bounding box center [1431, 22] width 74 height 24
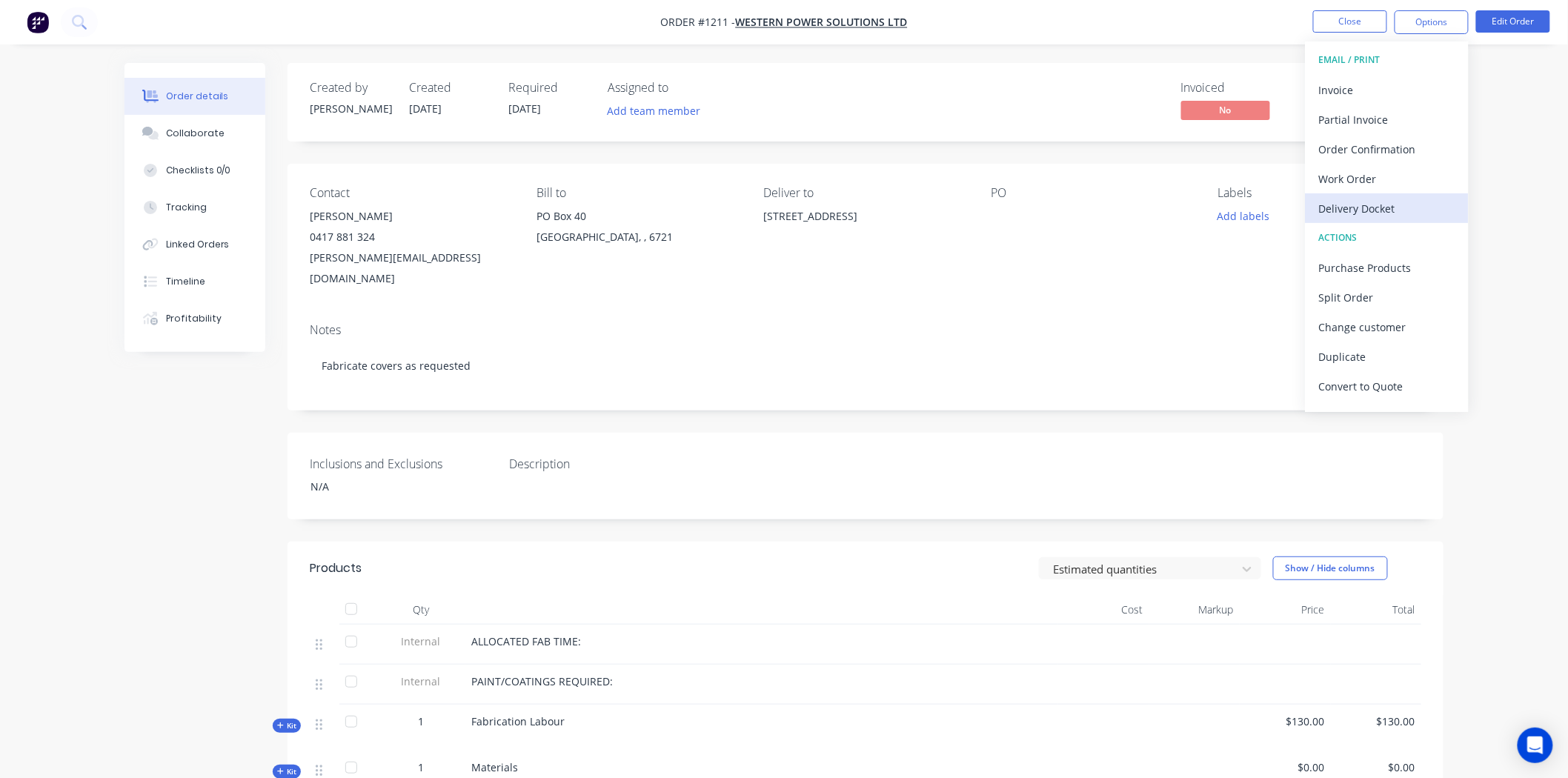
click at [1355, 204] on div "Delivery Docket" at bounding box center [1387, 208] width 136 height 21
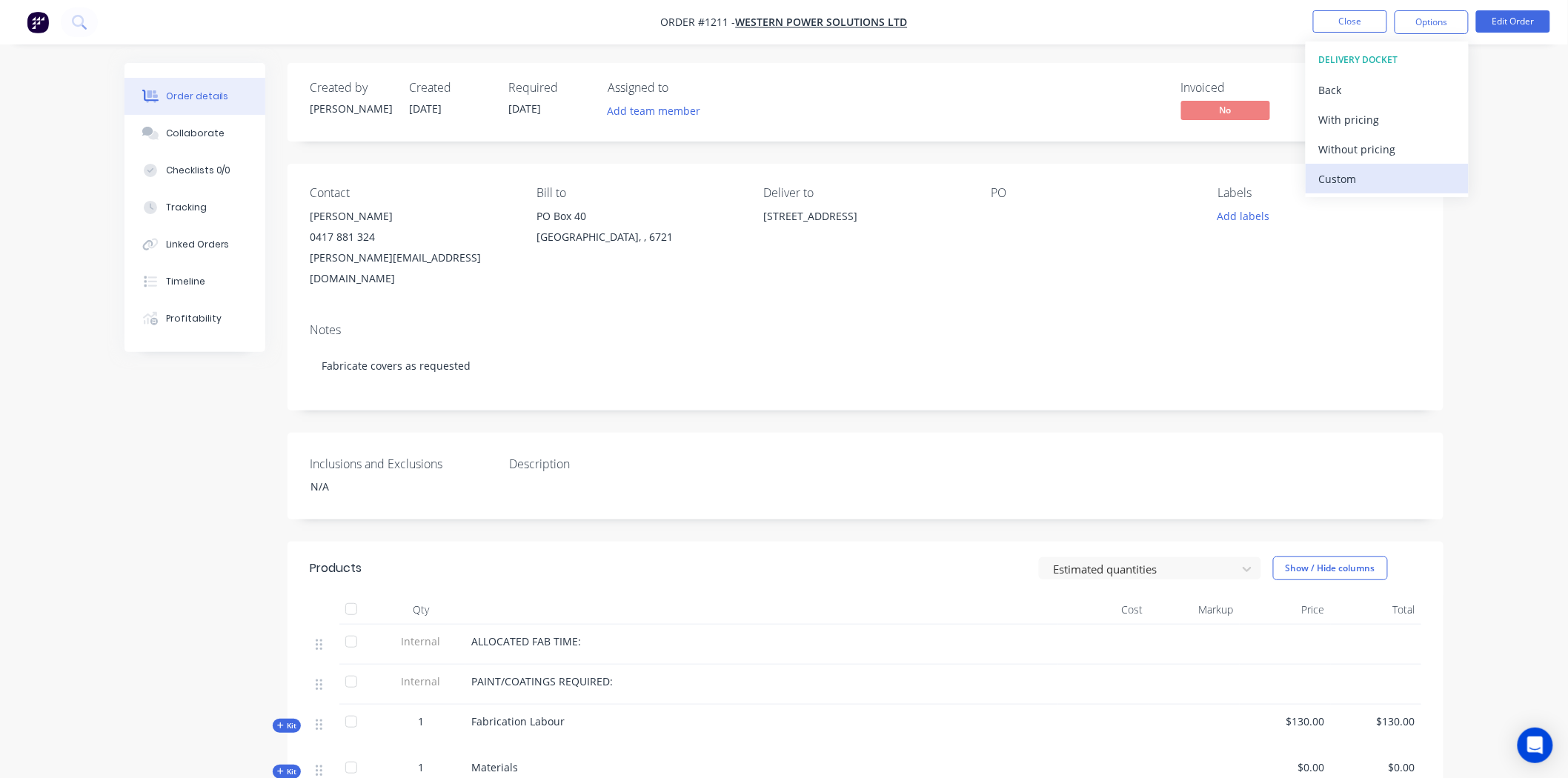
click at [1356, 181] on div "Custom" at bounding box center [1387, 179] width 136 height 21
click at [1345, 154] on div "Without pricing" at bounding box center [1387, 149] width 136 height 21
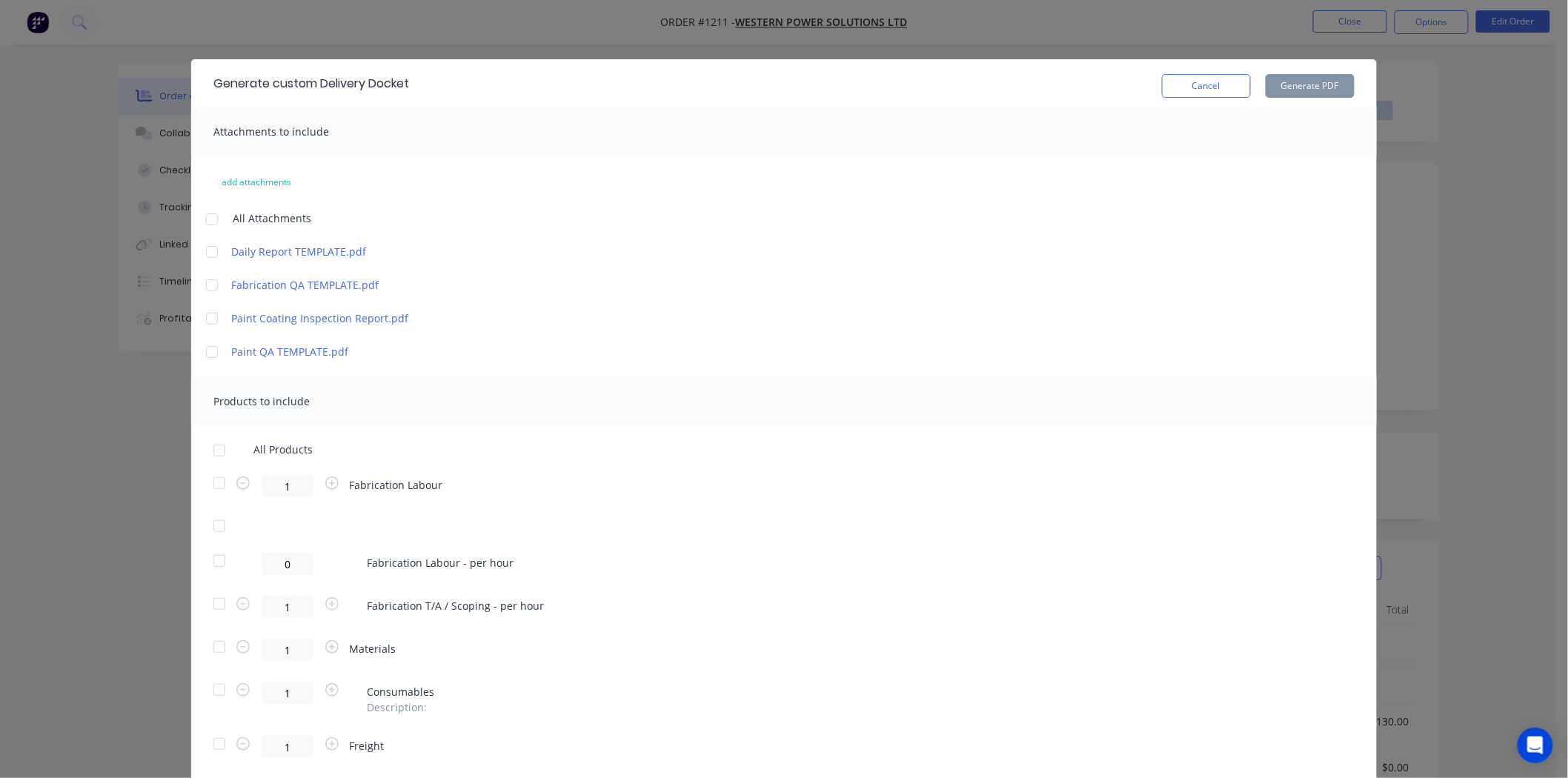
click at [212, 447] on div at bounding box center [219, 450] width 30 height 30
click at [1309, 92] on button "Generate PDF" at bounding box center [1310, 85] width 89 height 24
click at [113, 483] on div "Generate custom Delivery Docket Cancel Generate PDF Attachments to include add …" at bounding box center [784, 389] width 1568 height 778
